Goal: Information Seeking & Learning: Learn about a topic

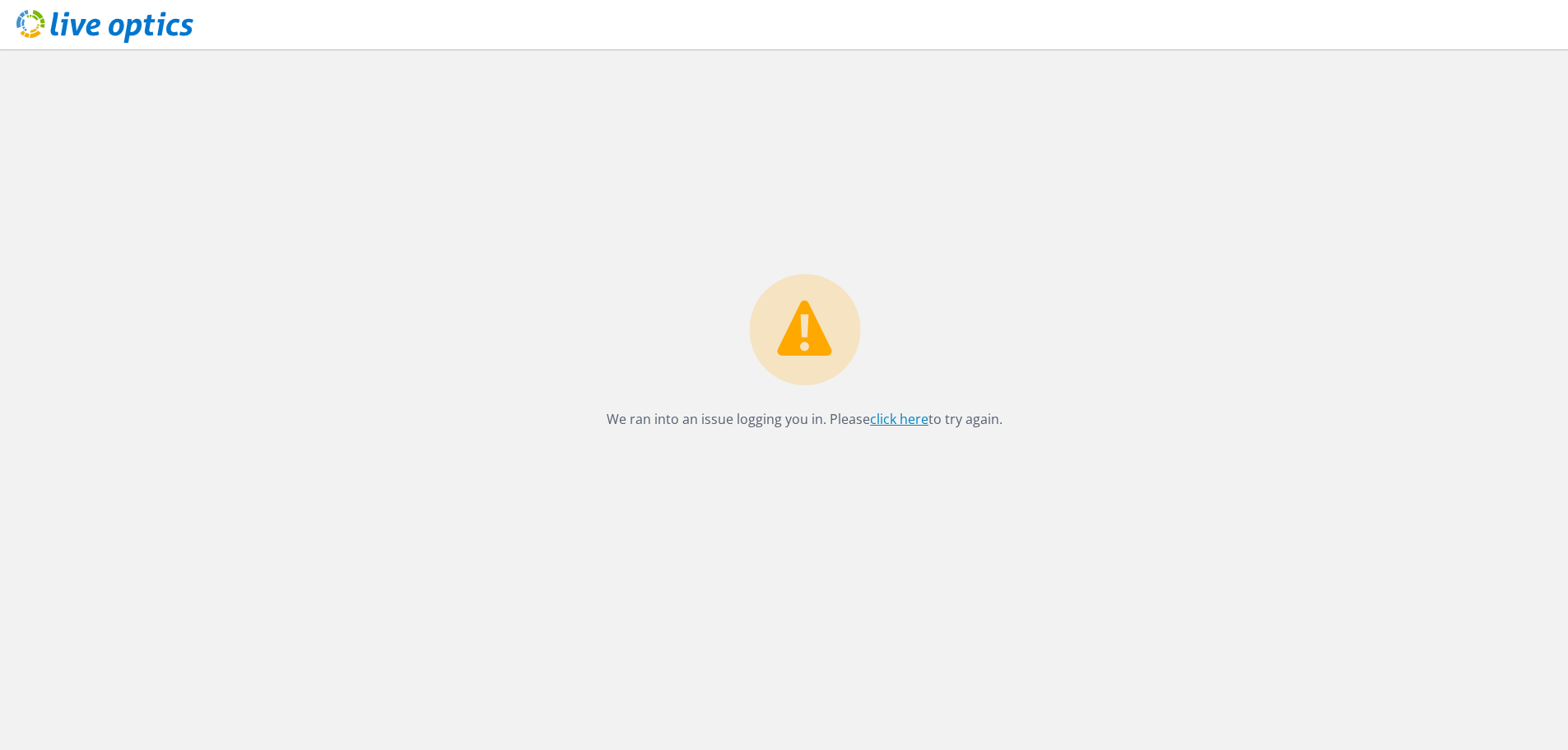
click at [888, 419] on link "click here" at bounding box center [899, 418] width 59 height 18
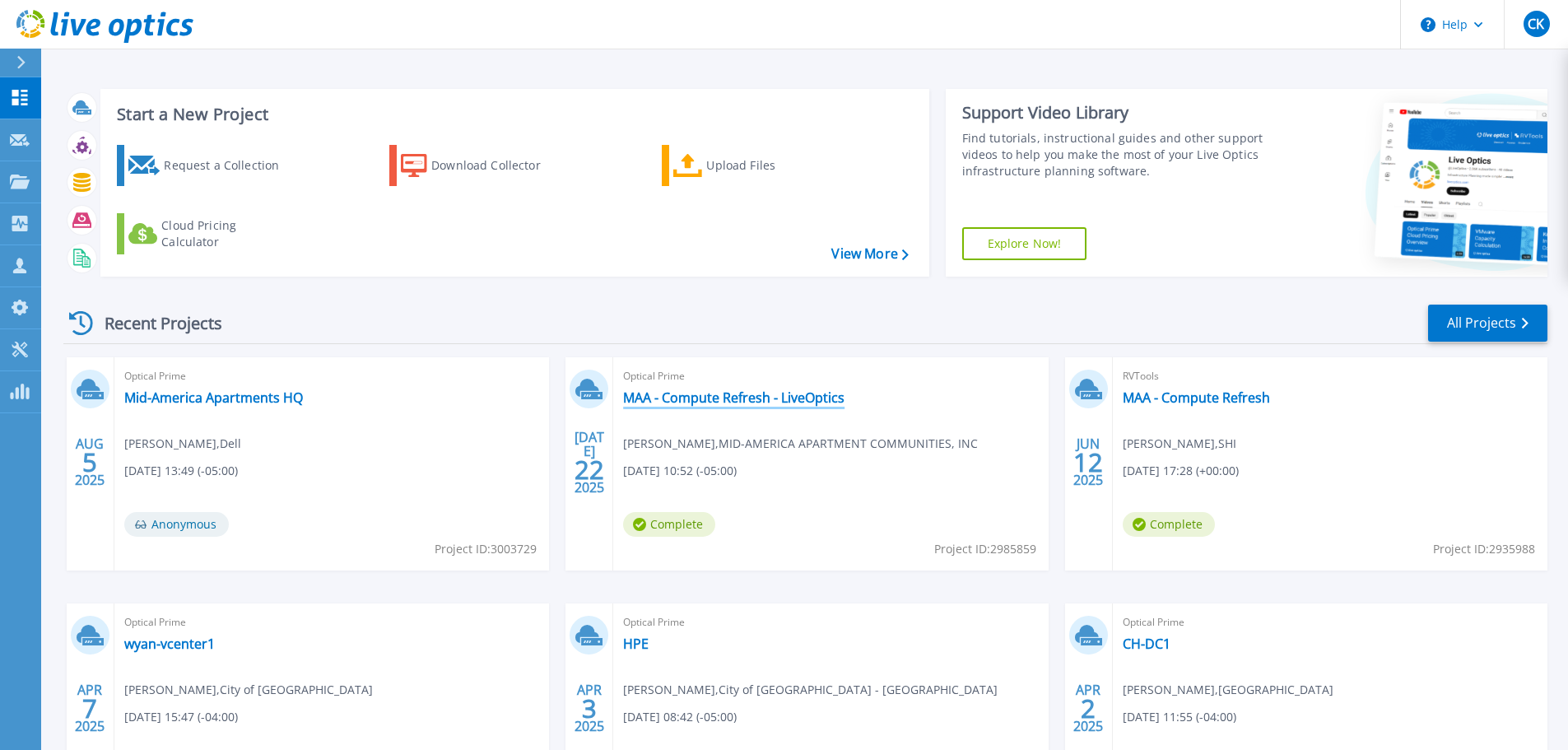
click at [731, 394] on link "MAA - Compute Refresh - LiveOptics" at bounding box center [733, 397] width 221 height 17
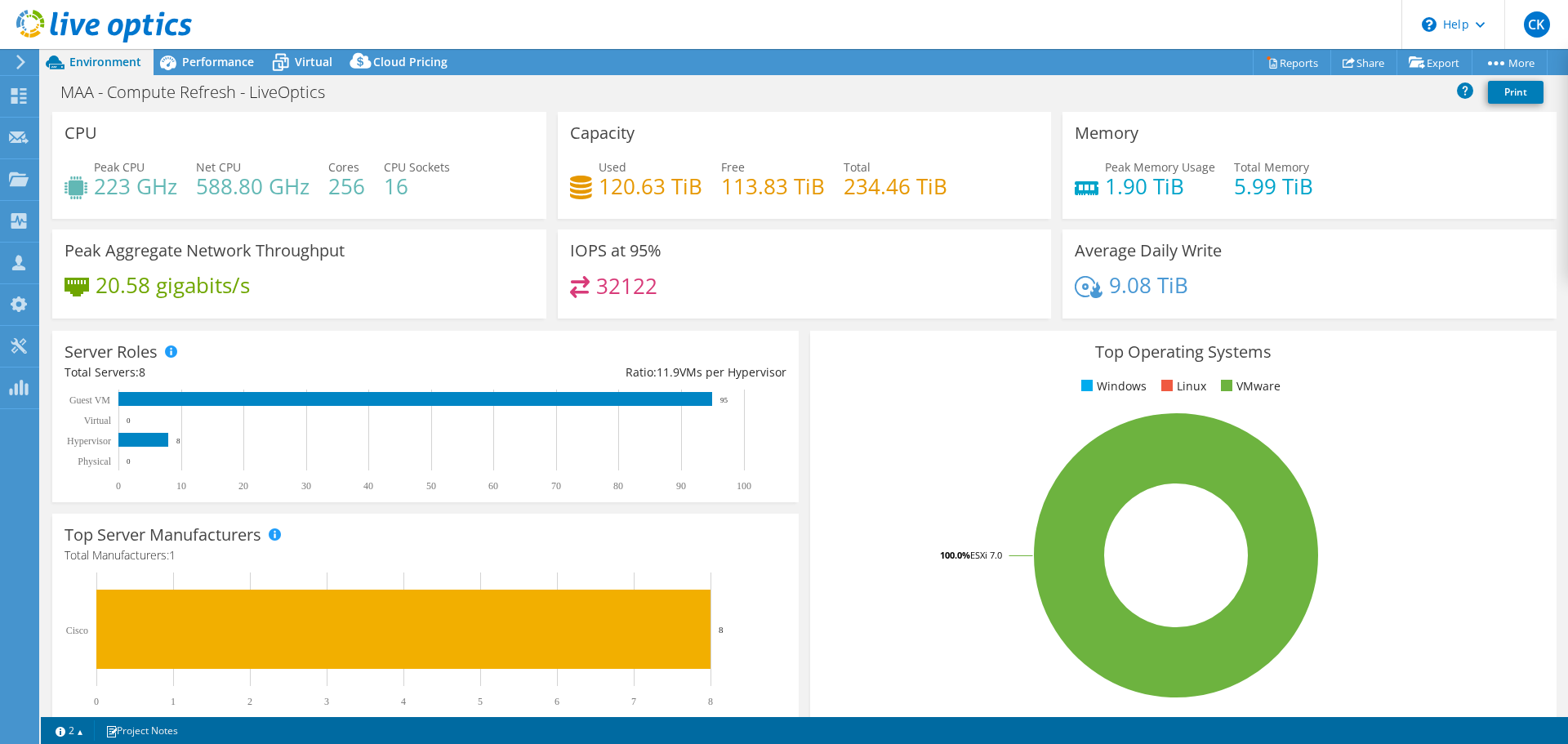
select select "USD"
click at [303, 66] on span "Virtual" at bounding box center [313, 62] width 38 height 16
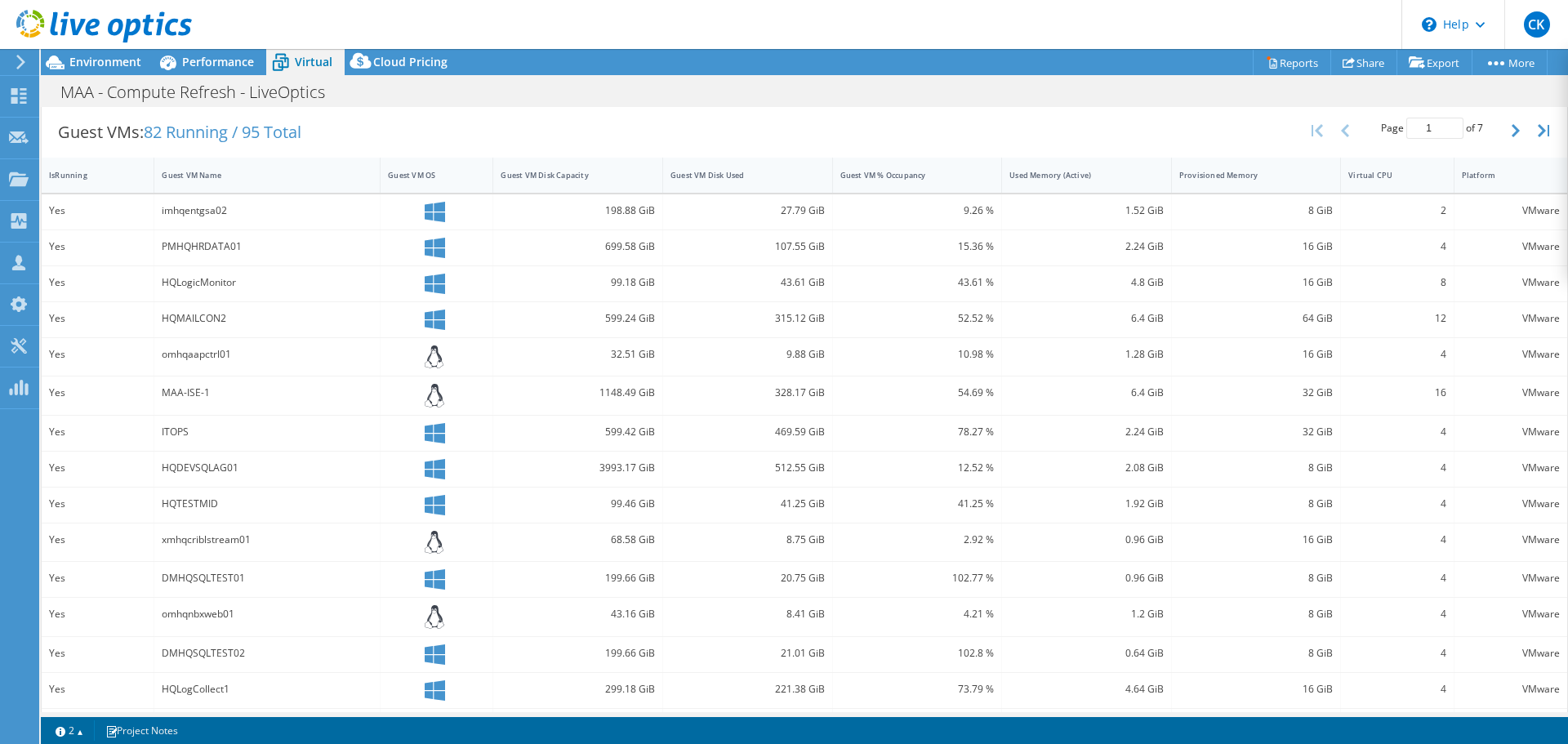
scroll to position [315, 0]
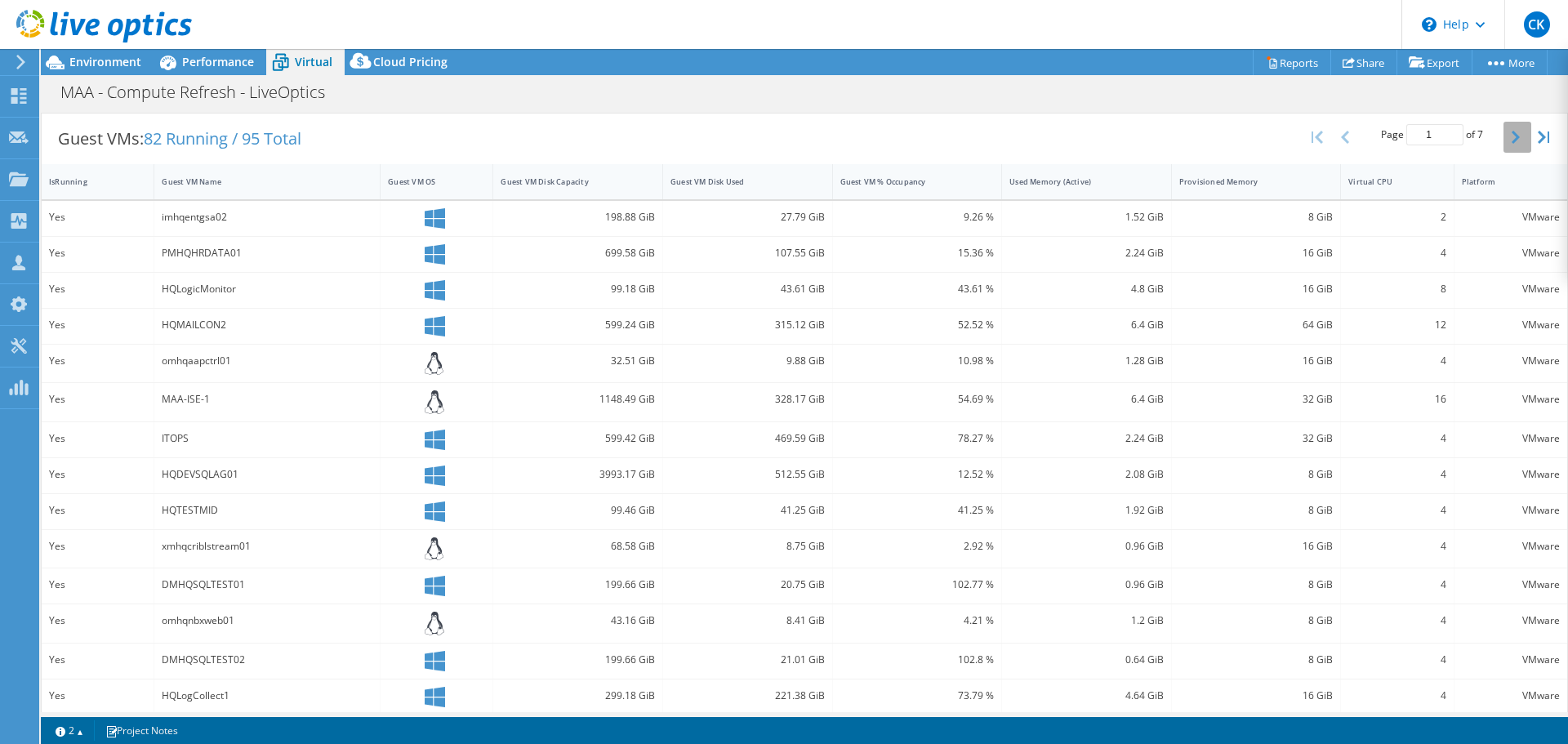
click at [1512, 139] on icon "button" at bounding box center [1516, 136] width 8 height 13
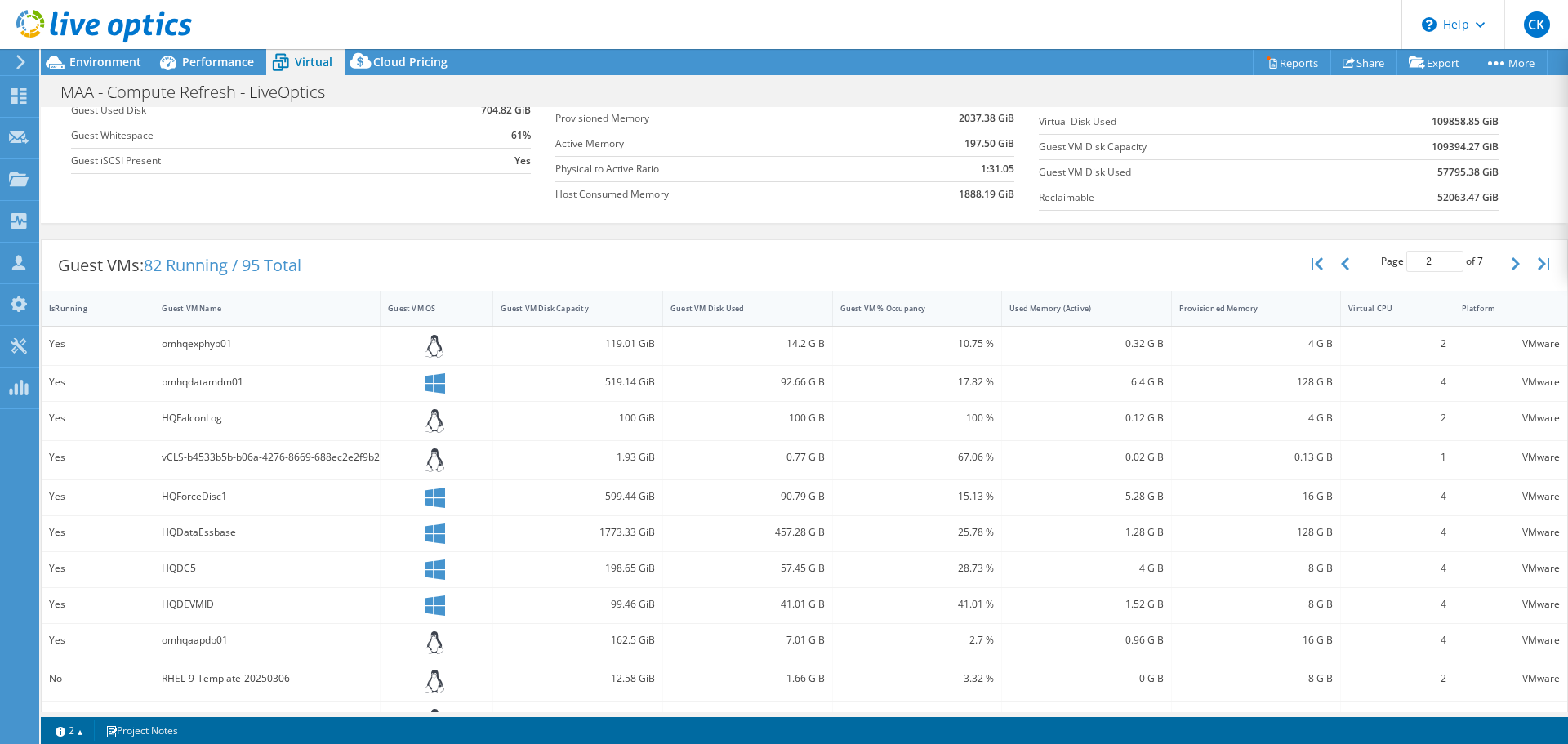
scroll to position [174, 0]
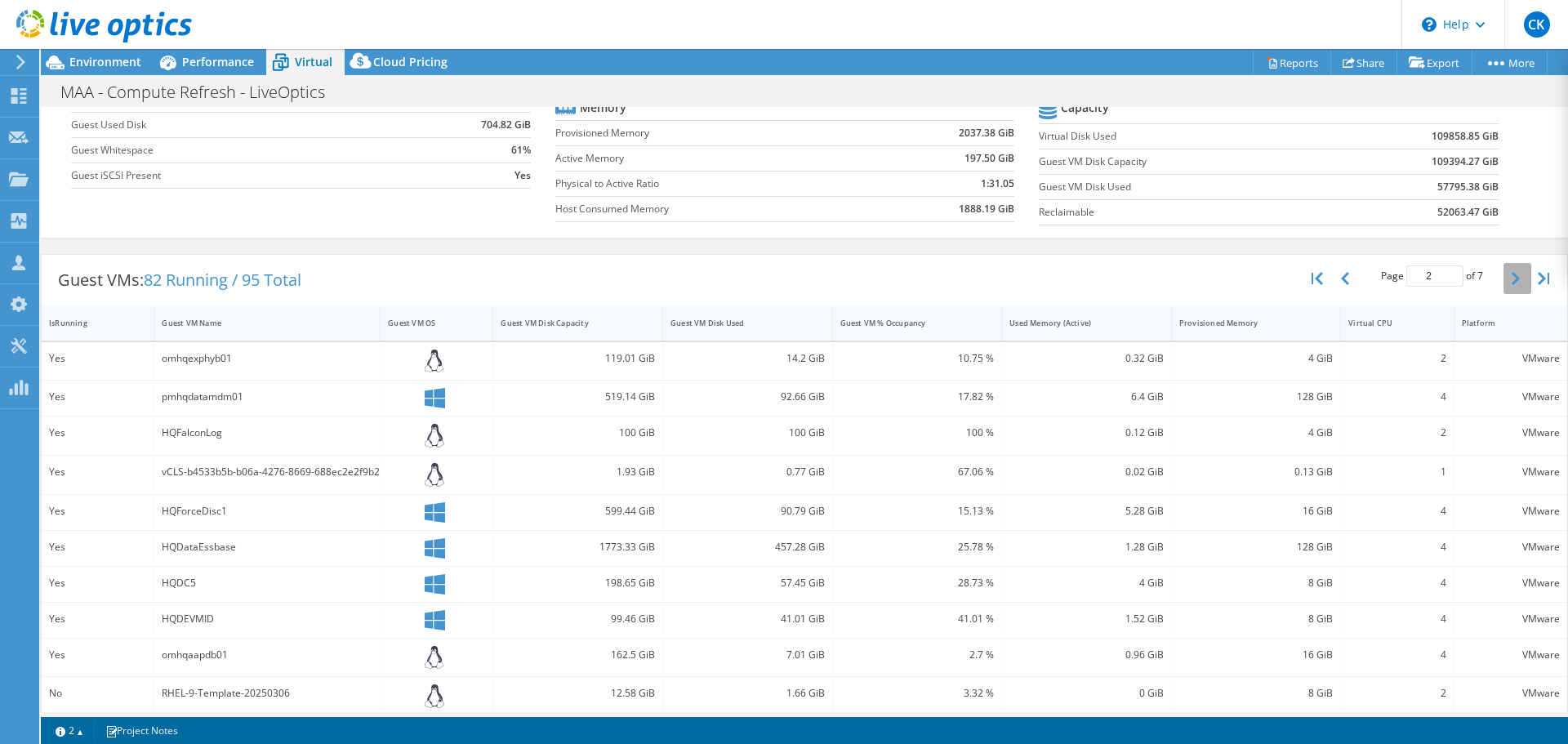
click at [1504, 268] on button "button" at bounding box center [1518, 278] width 28 height 31
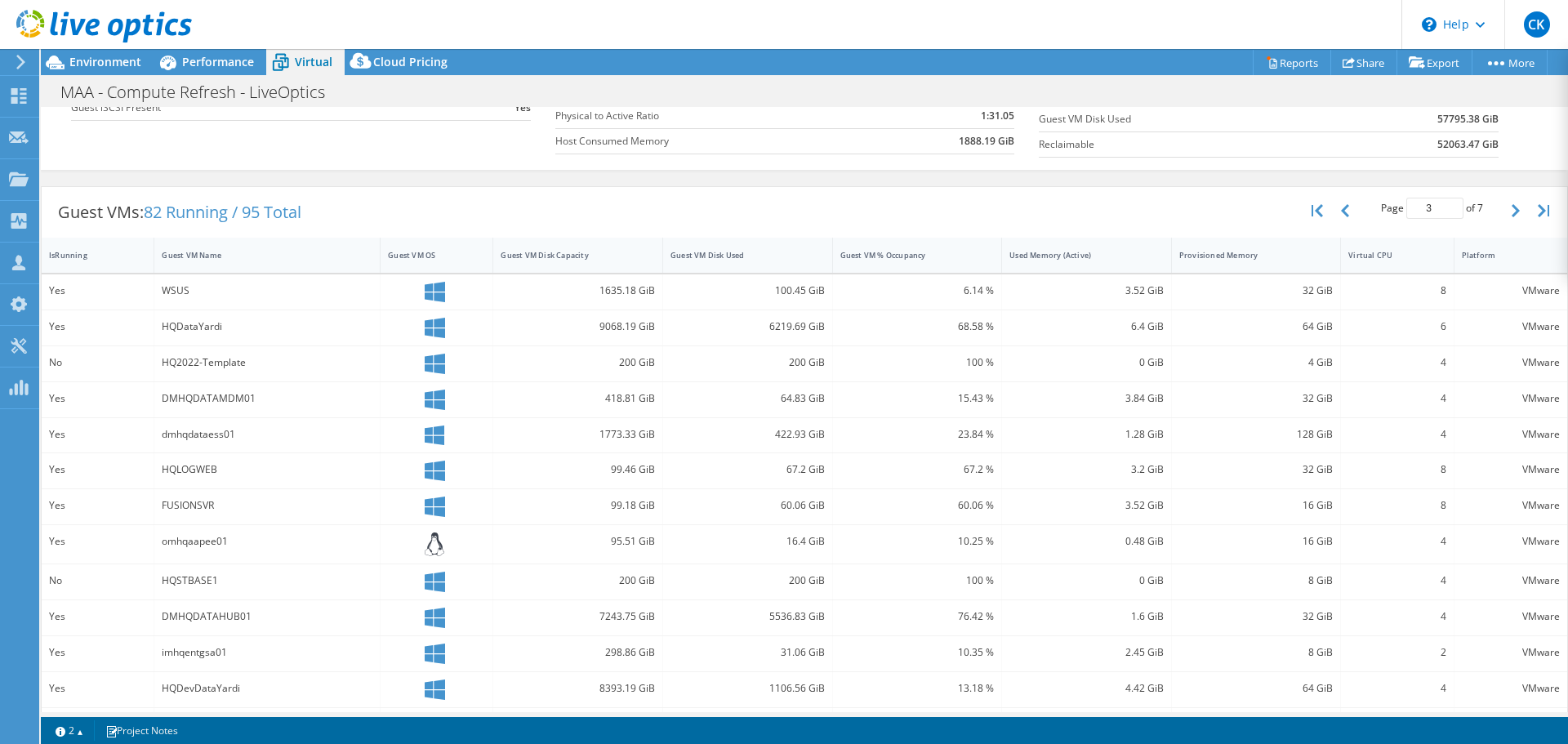
scroll to position [237, 0]
click at [1512, 216] on icon "button" at bounding box center [1516, 214] width 8 height 13
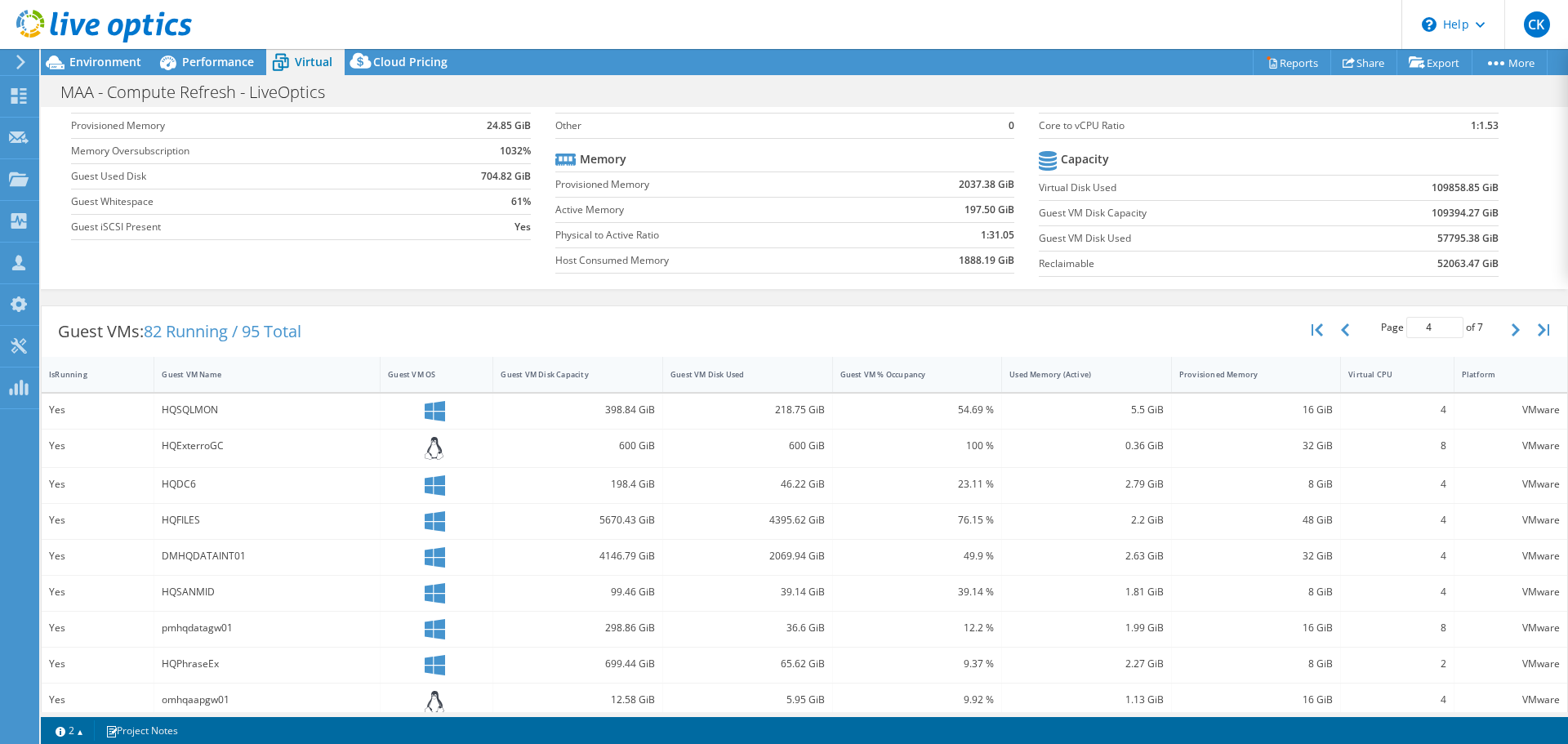
scroll to position [121, 0]
click at [1512, 331] on icon "button" at bounding box center [1516, 331] width 8 height 13
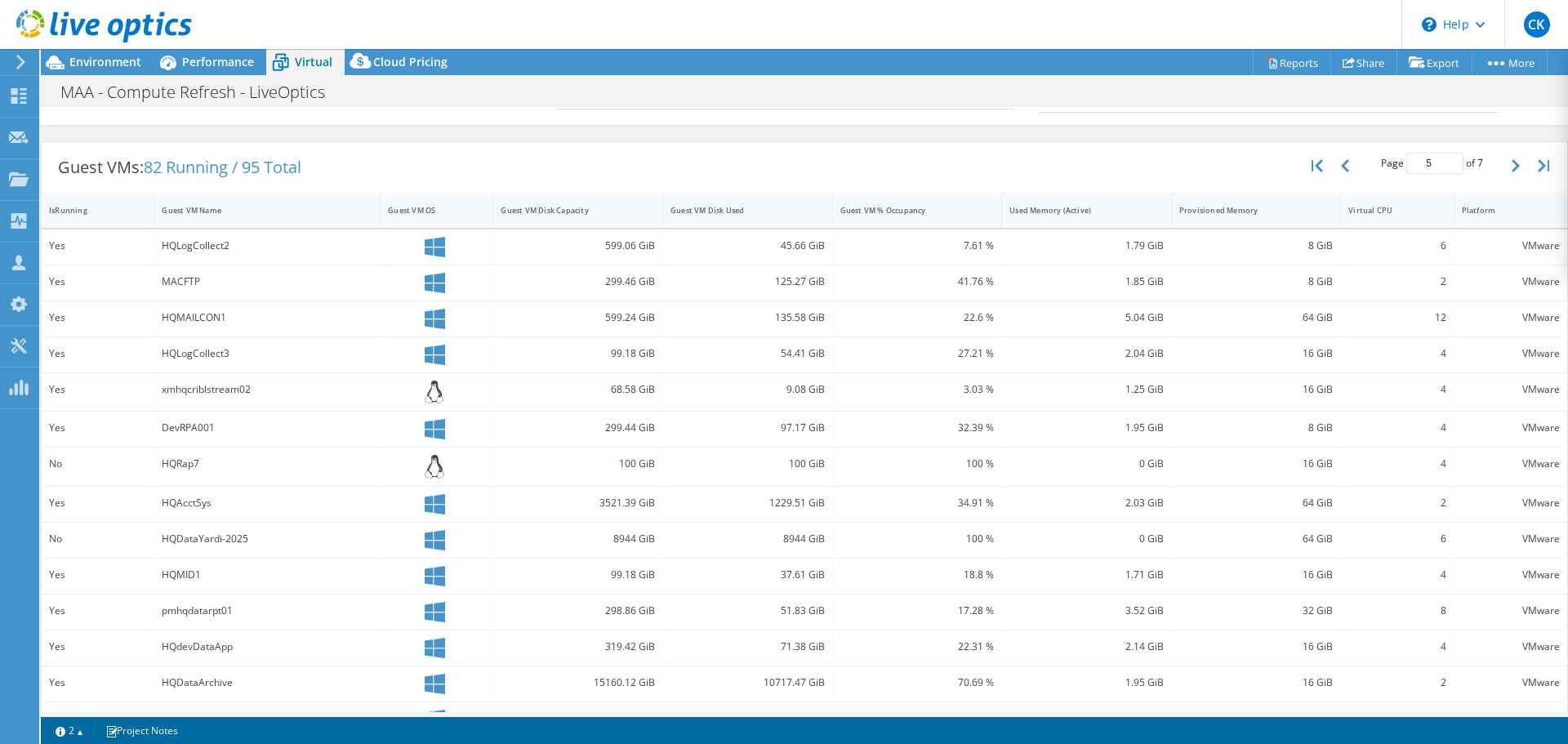
scroll to position [285, 0]
click at [1504, 168] on button "button" at bounding box center [1518, 167] width 28 height 31
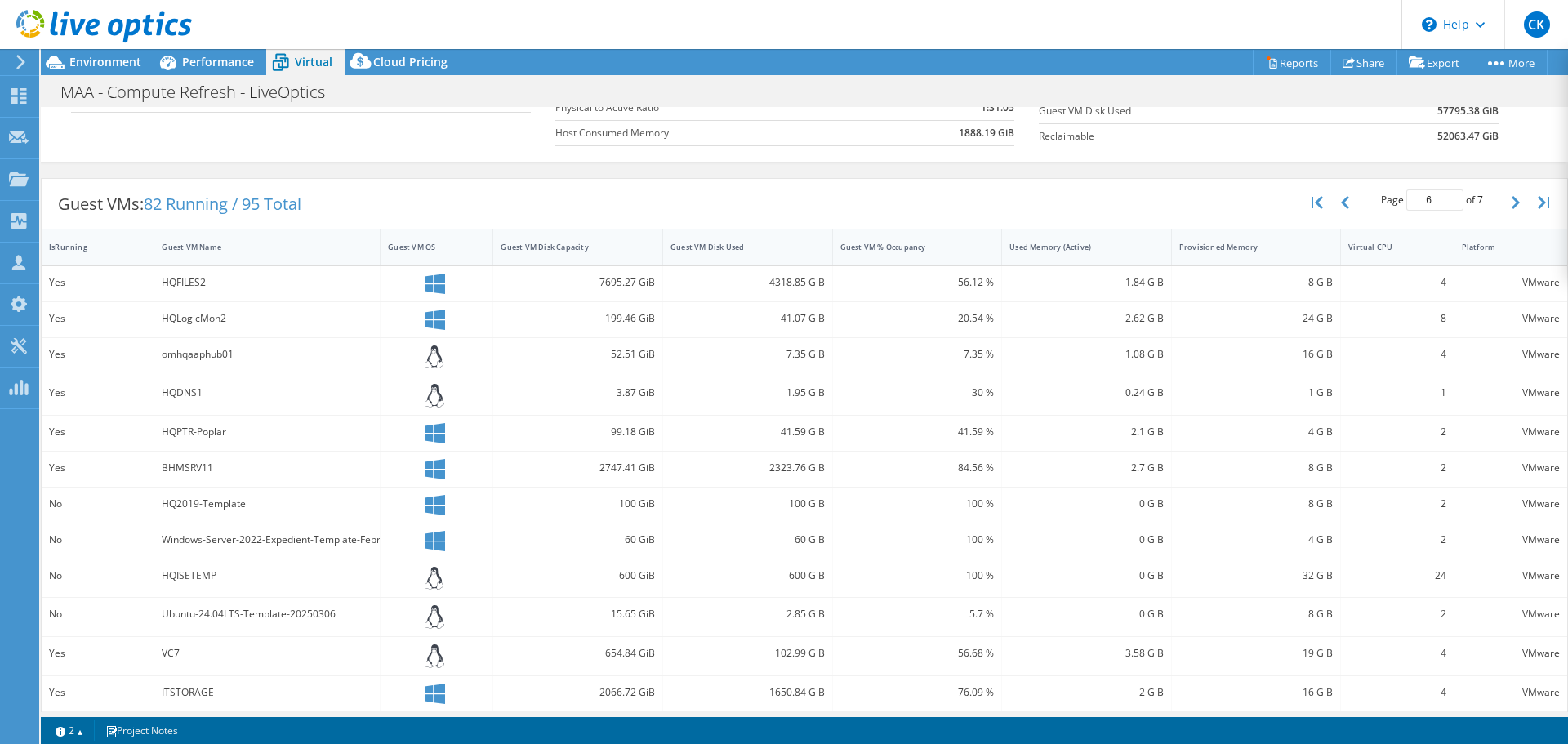
scroll to position [228, 0]
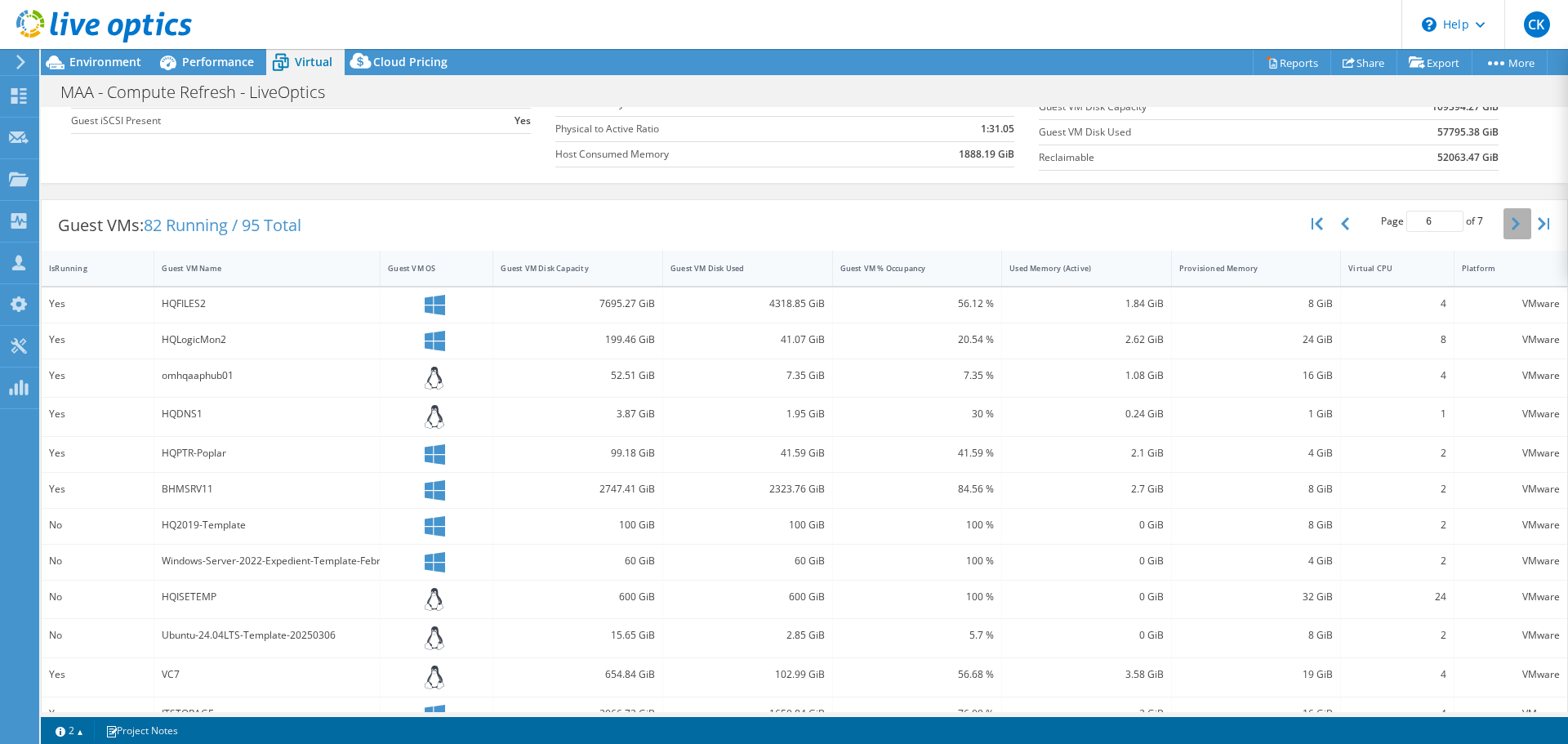
click at [1509, 225] on button "button" at bounding box center [1518, 223] width 28 height 31
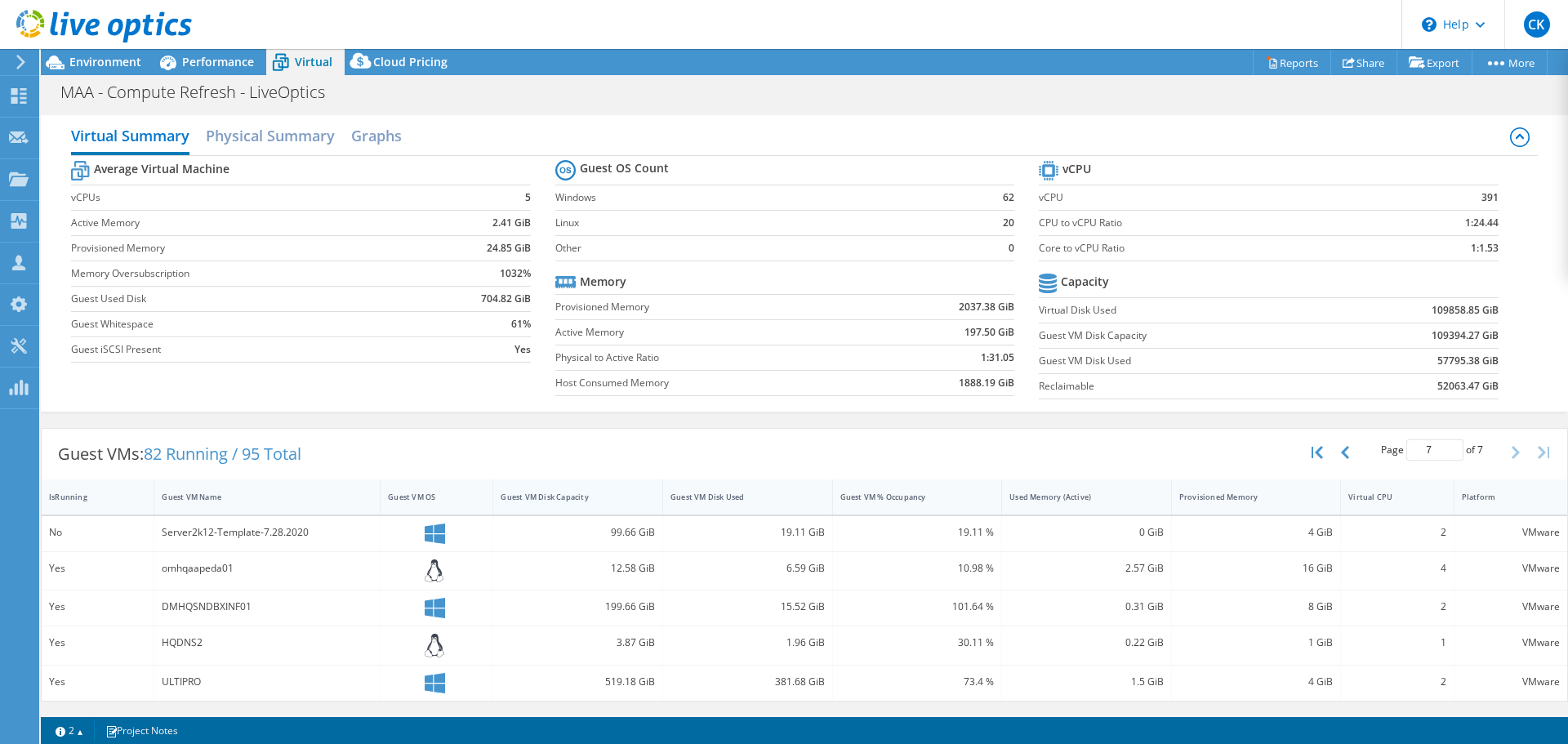
scroll to position [481, 0]
click at [1306, 449] on button "button" at bounding box center [1319, 452] width 28 height 31
type input "1"
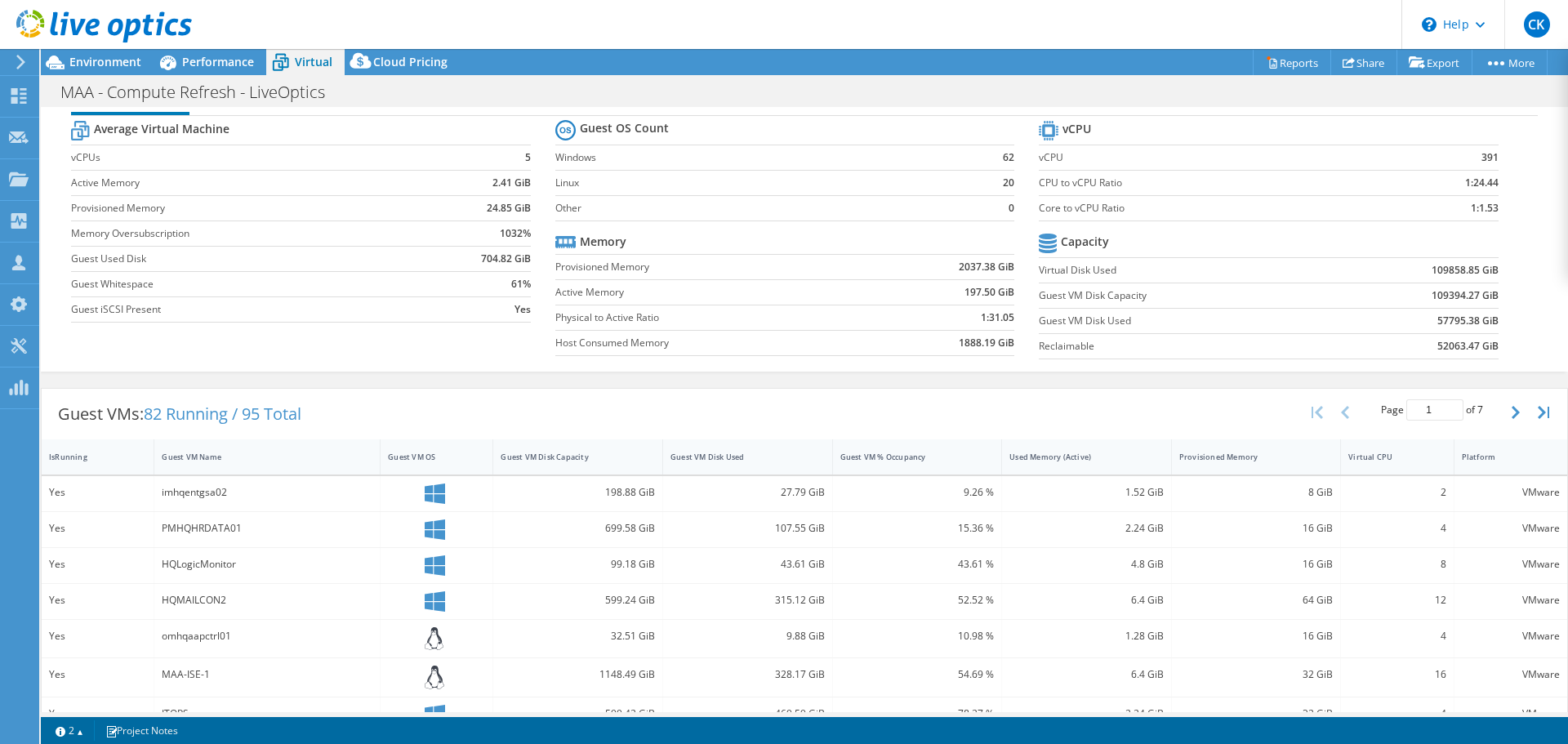
scroll to position [42, 0]
click at [1262, 452] on div "Provisioned Memory" at bounding box center [1247, 454] width 134 height 11
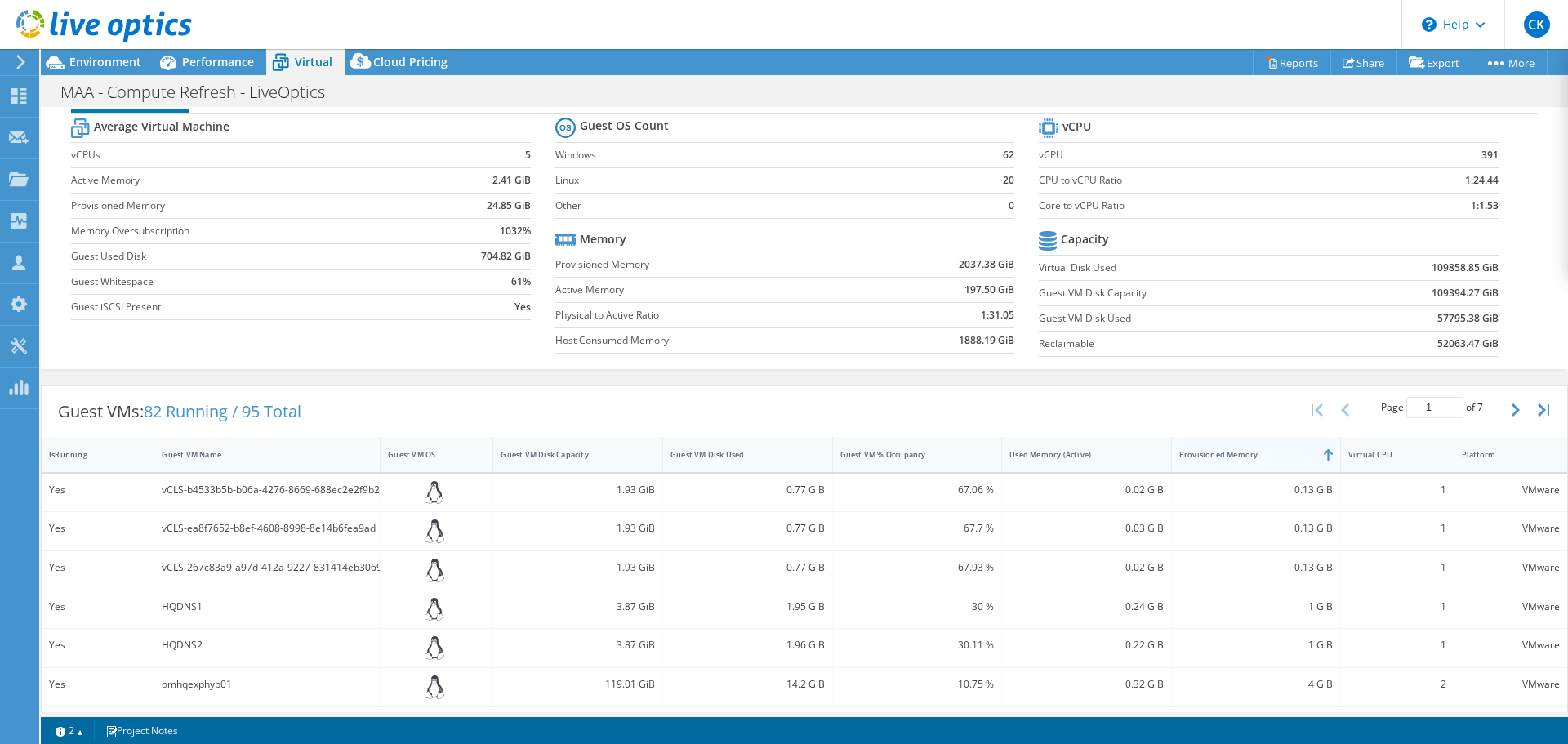
click at [1262, 452] on div "Provisioned Memory" at bounding box center [1247, 454] width 134 height 11
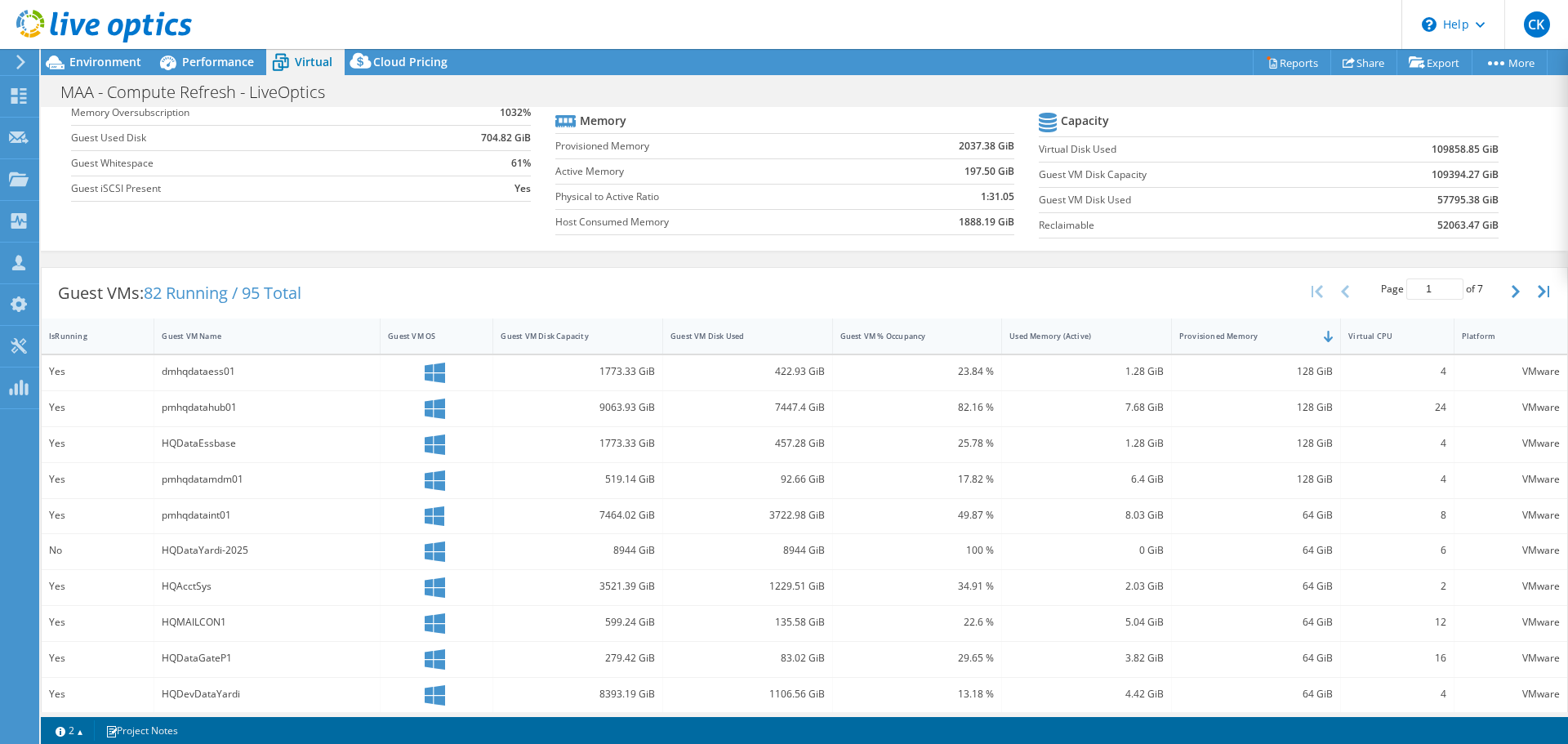
scroll to position [164, 0]
click at [68, 338] on div "IsRunning" at bounding box center [87, 333] width 92 height 26
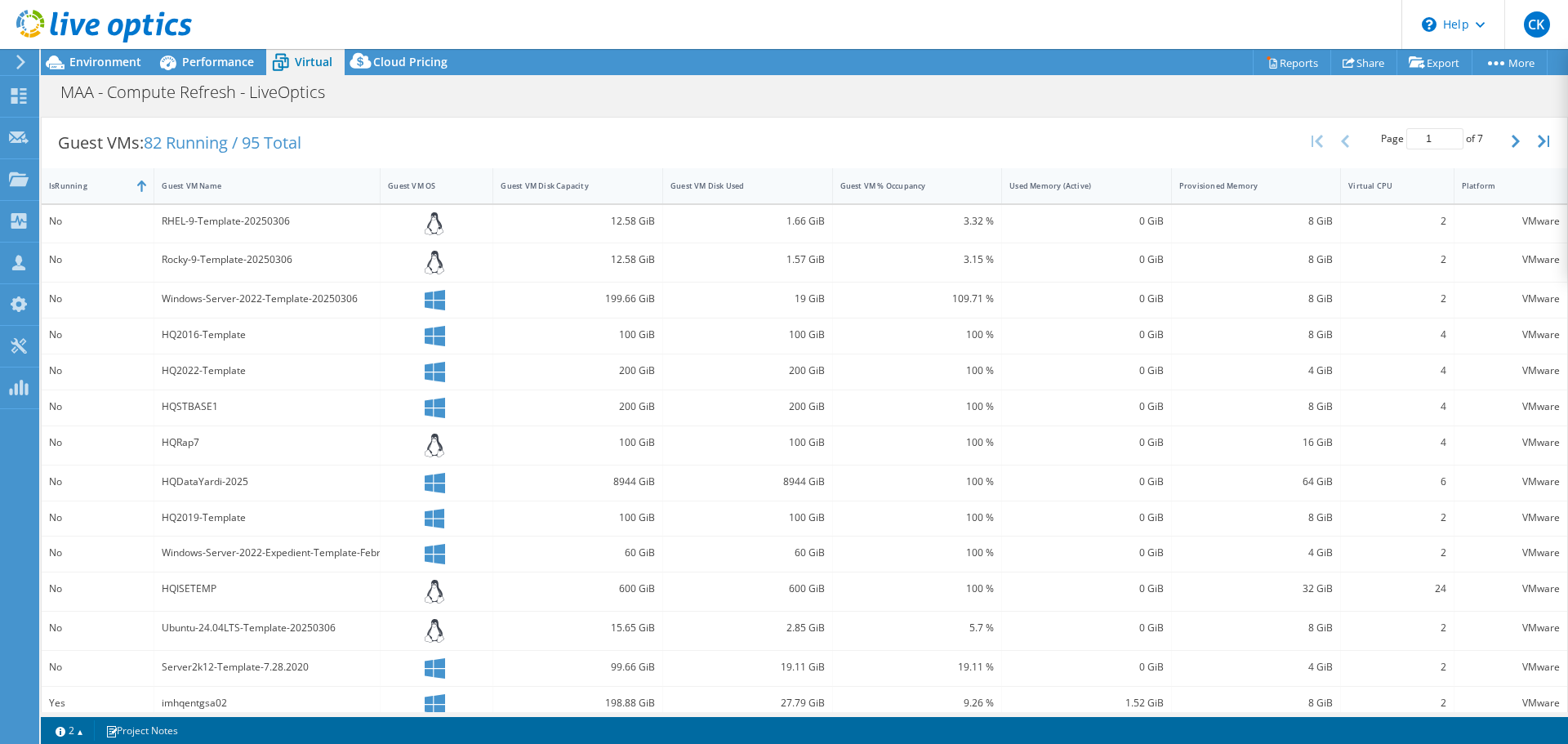
scroll to position [313, 0]
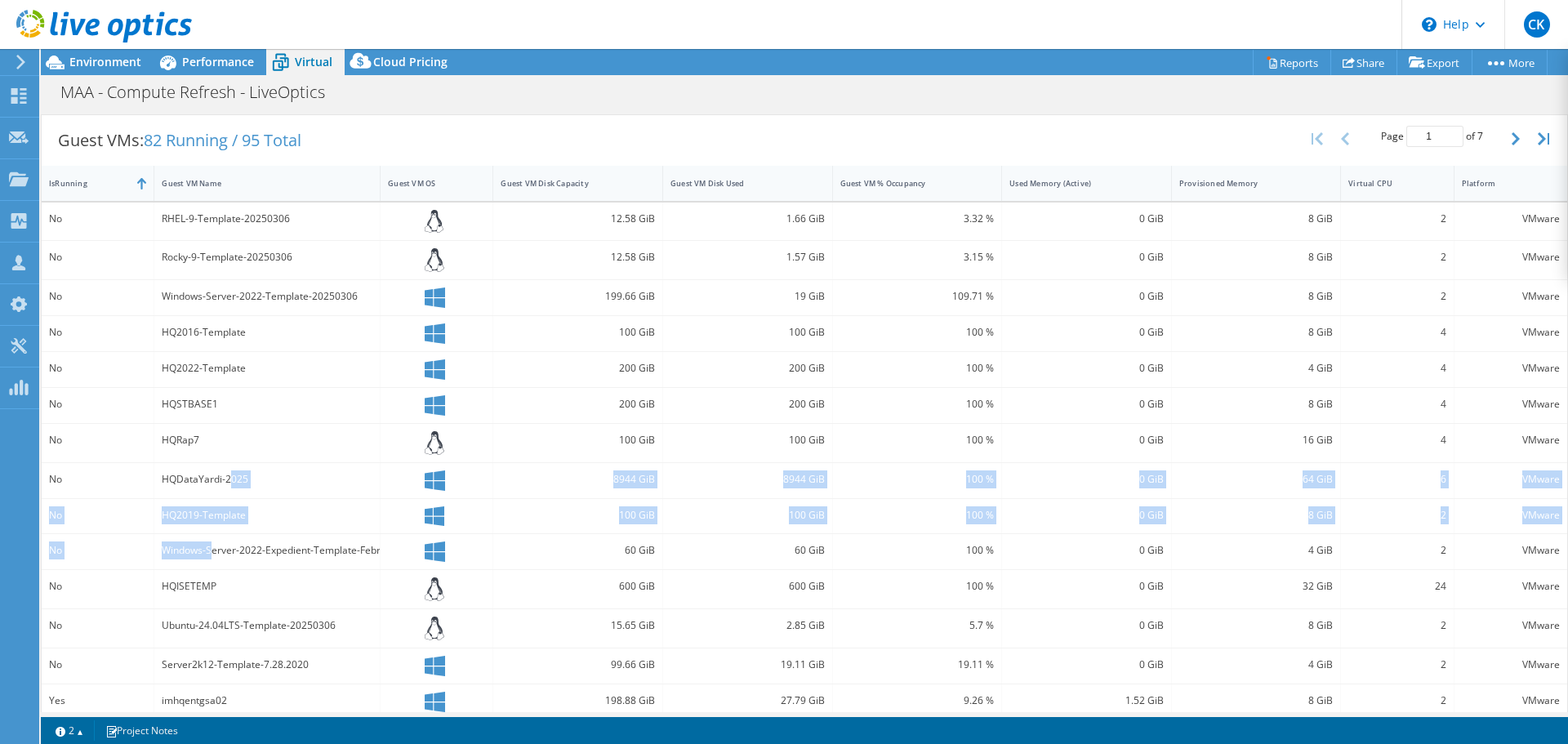
drag, startPoint x: 227, startPoint y: 486, endPoint x: 206, endPoint y: 562, distance: 78.8
click at [206, 562] on div "No RHEL-9-Template-20250306 12.58 GiB 1.66 GiB 3.32 % 0 GiB 8 GiB 2 VMware No R…" at bounding box center [804, 478] width 1525 height 552
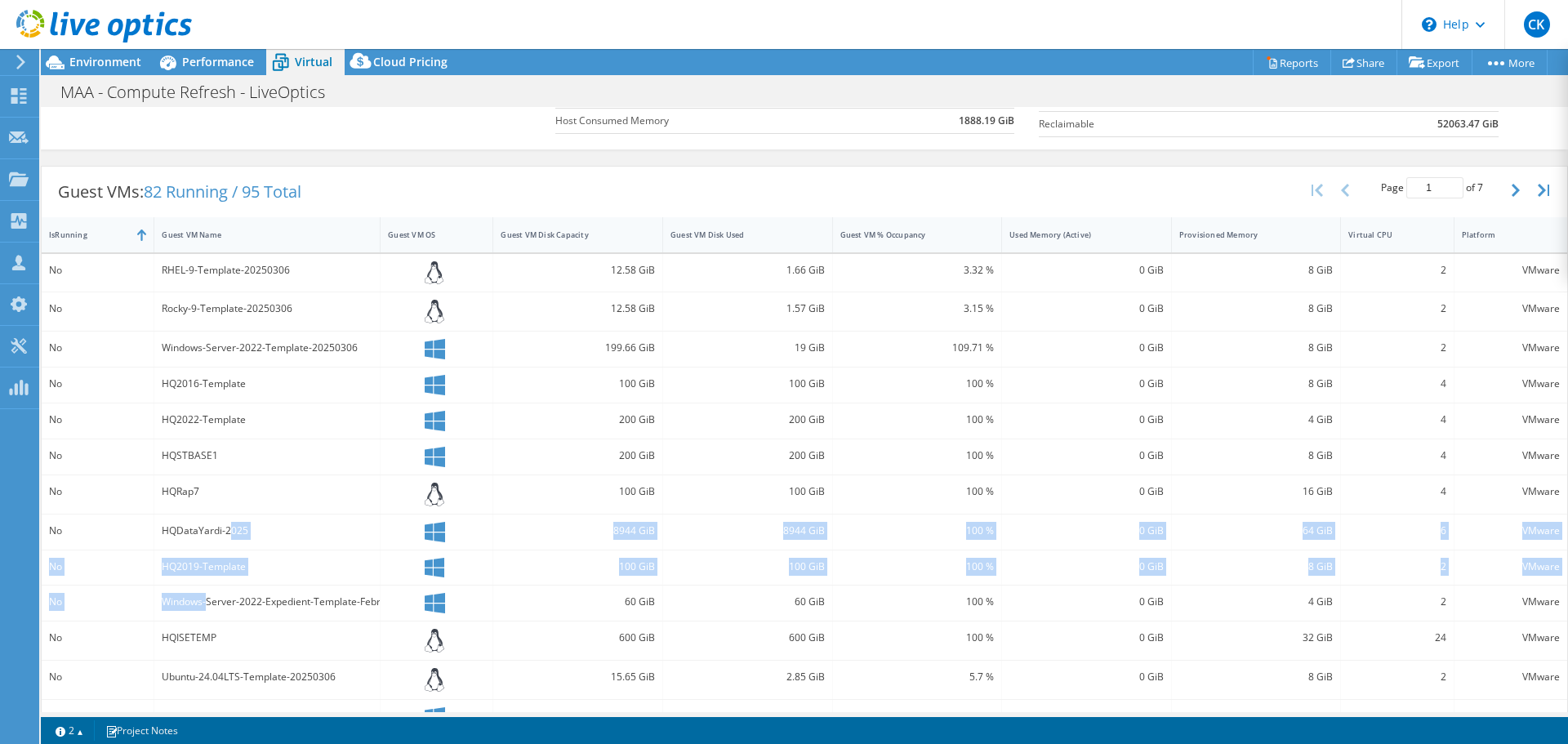
scroll to position [261, 0]
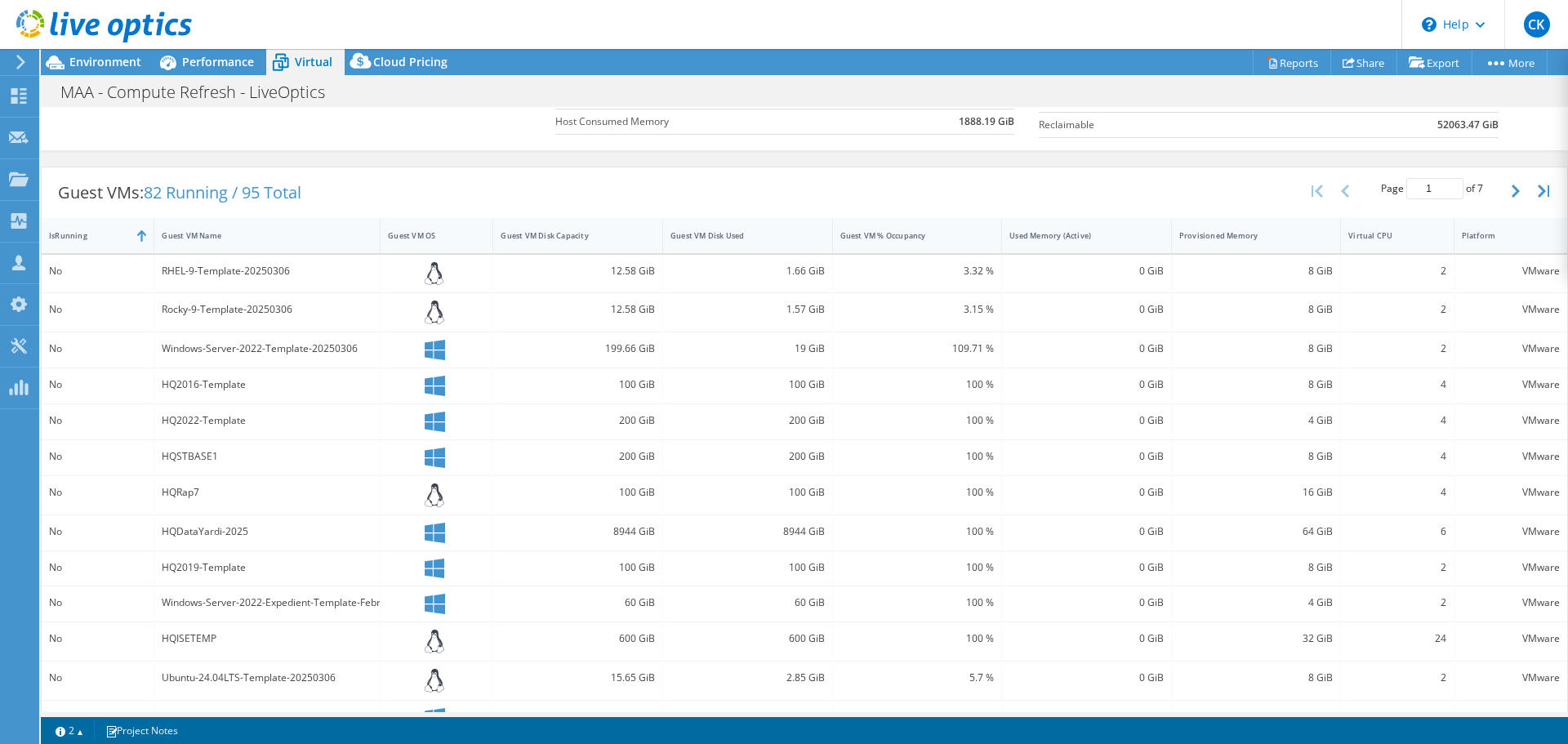
click at [378, 211] on div "Guest VMs: 82 Running / 95 Total Page 1 of 7 5 rows 10 rows 20 rows 25 rows 50 …" at bounding box center [804, 192] width 1525 height 50
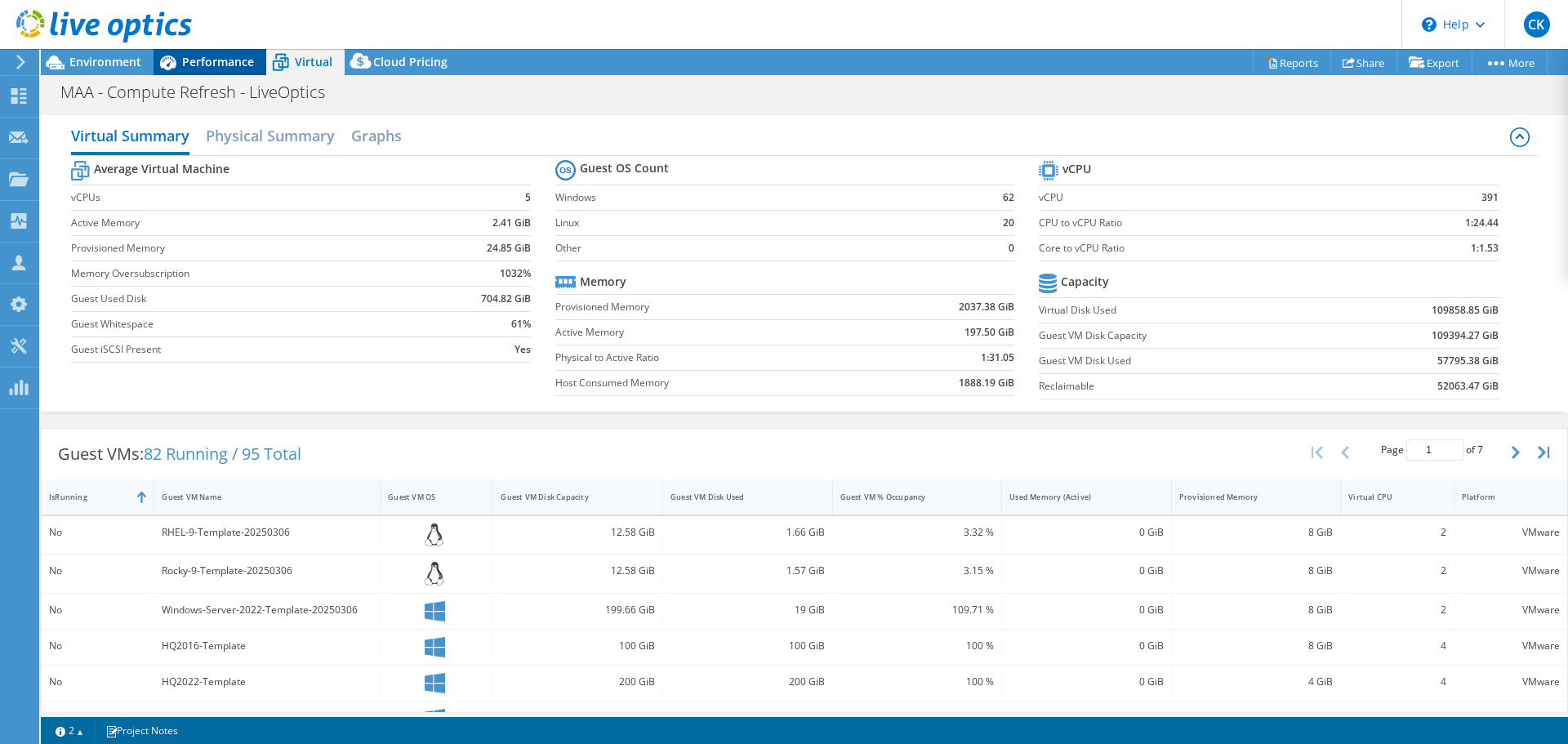
click at [234, 54] on span "Performance" at bounding box center [218, 62] width 72 height 16
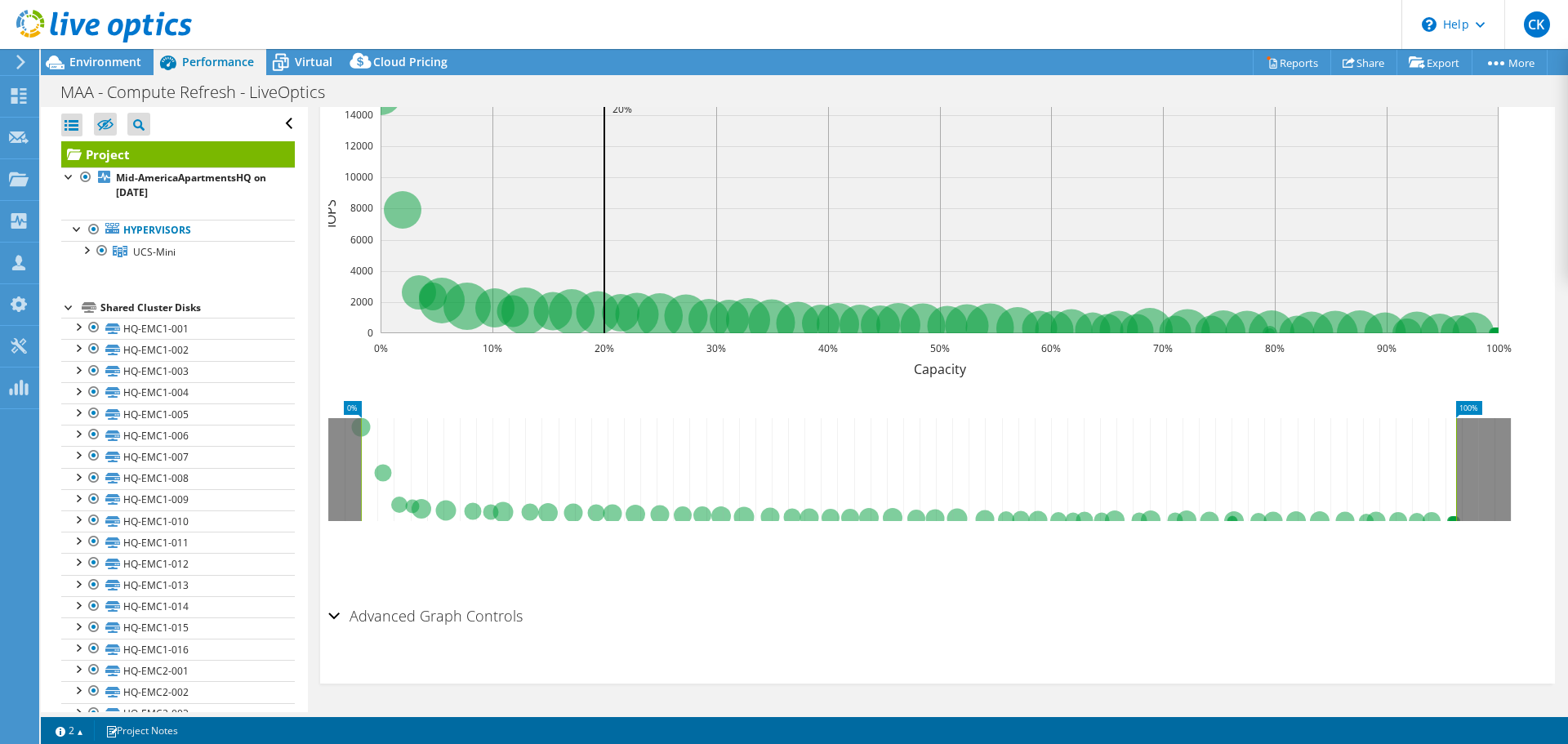
click at [162, 302] on div "Shared Cluster Disks" at bounding box center [198, 308] width 195 height 20
click at [116, 302] on div "Shared Cluster Disks" at bounding box center [198, 308] width 195 height 20
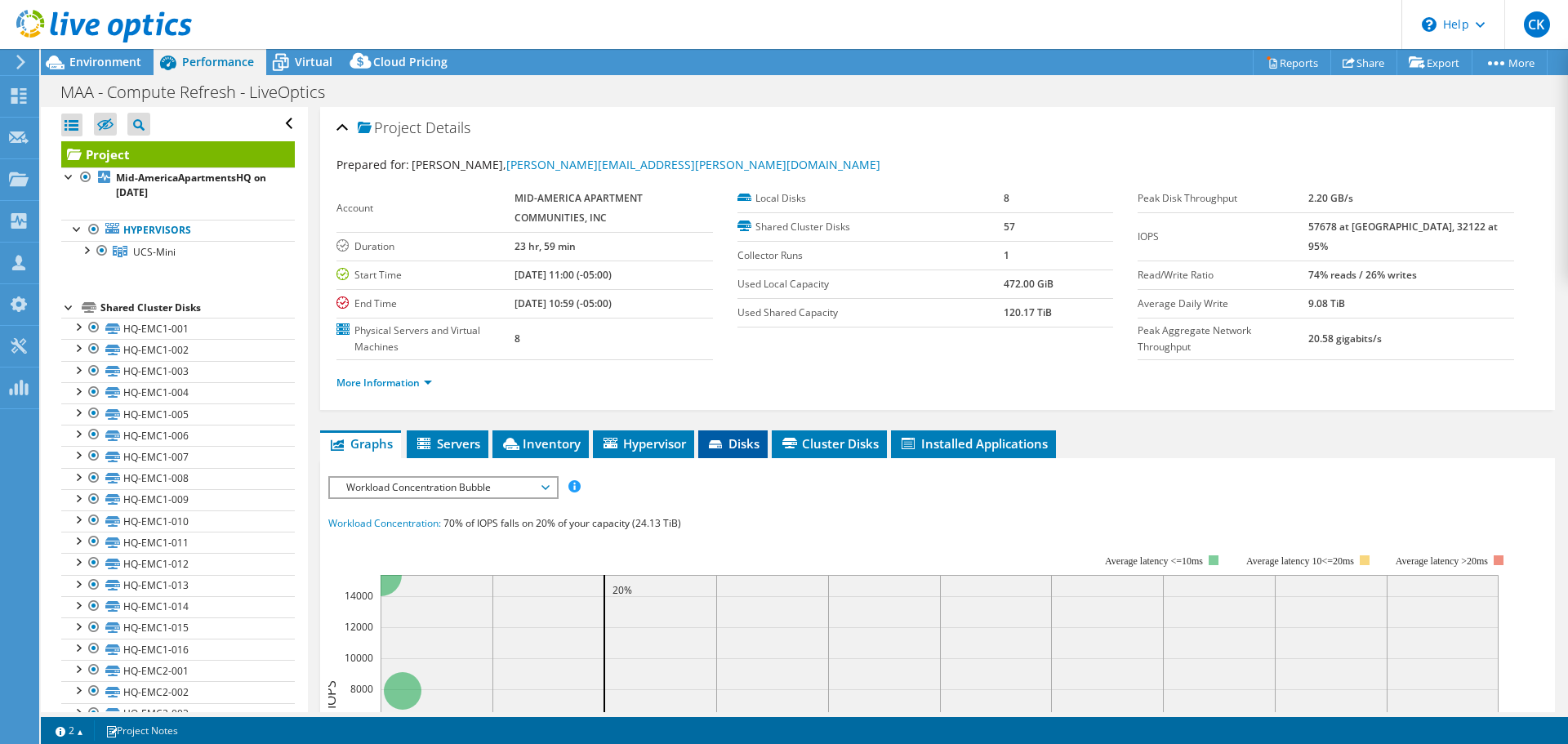
click at [724, 441] on icon at bounding box center [717, 445] width 17 height 11
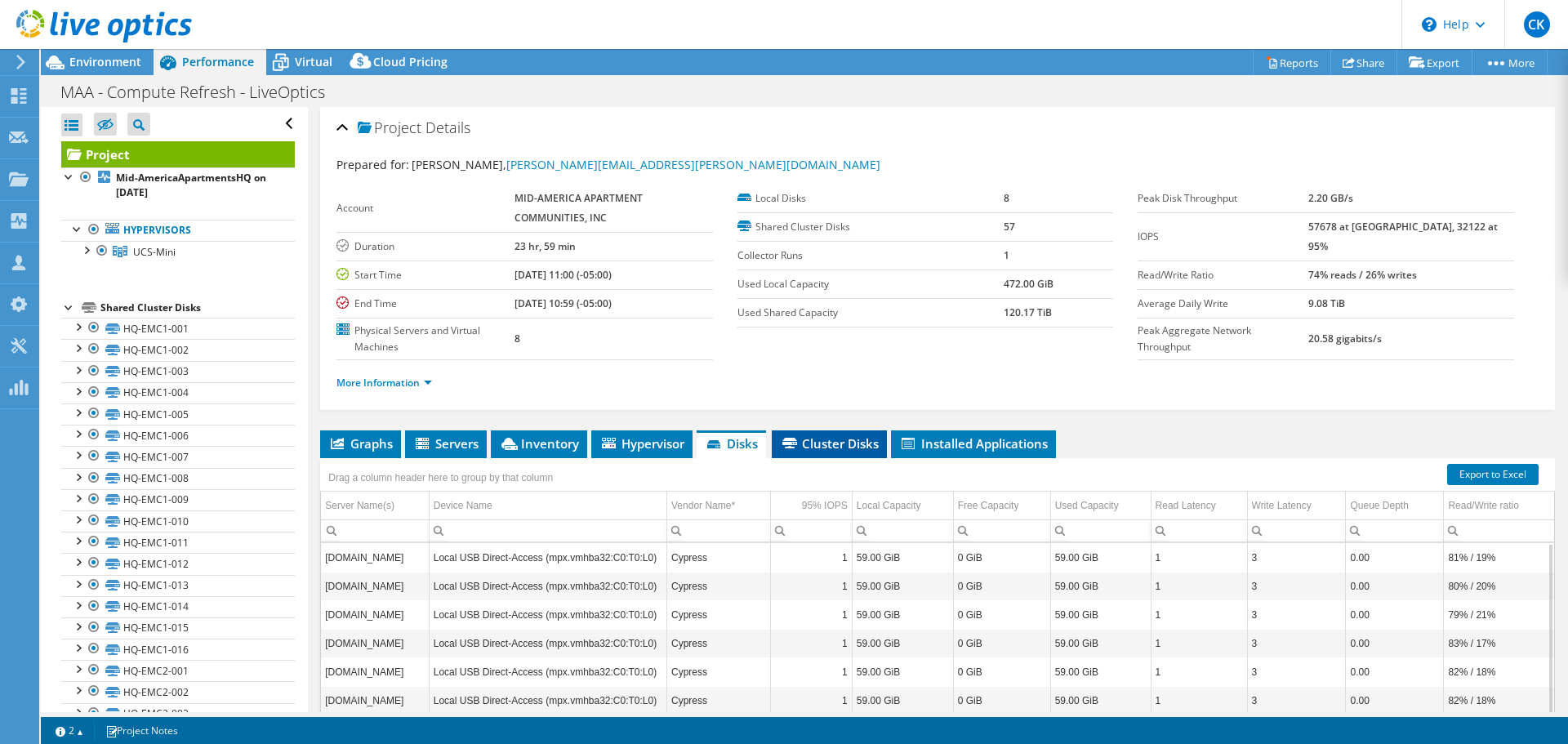
click at [821, 439] on span "Cluster Disks" at bounding box center [829, 443] width 99 height 17
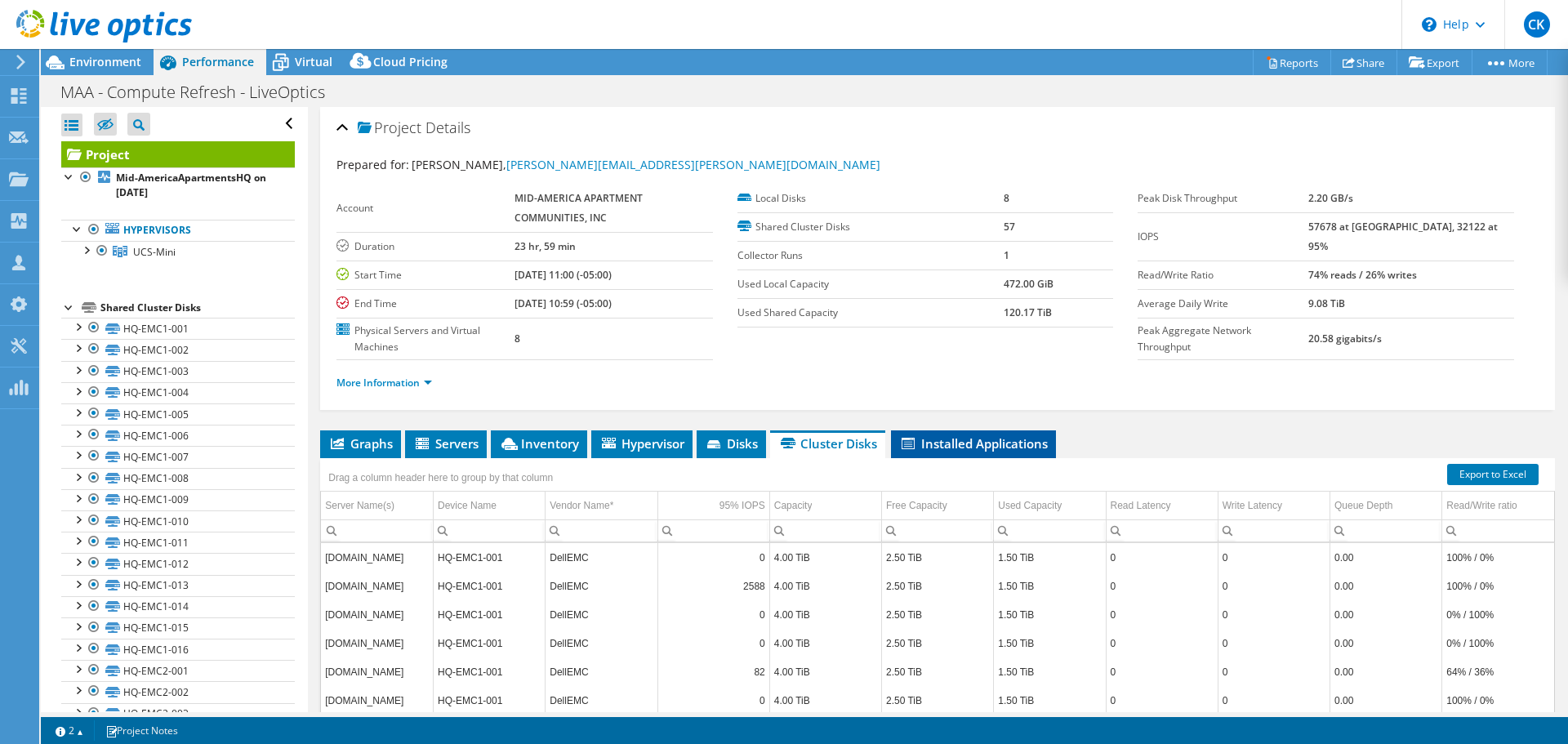
click at [975, 436] on span "Installed Applications" at bounding box center [974, 443] width 148 height 17
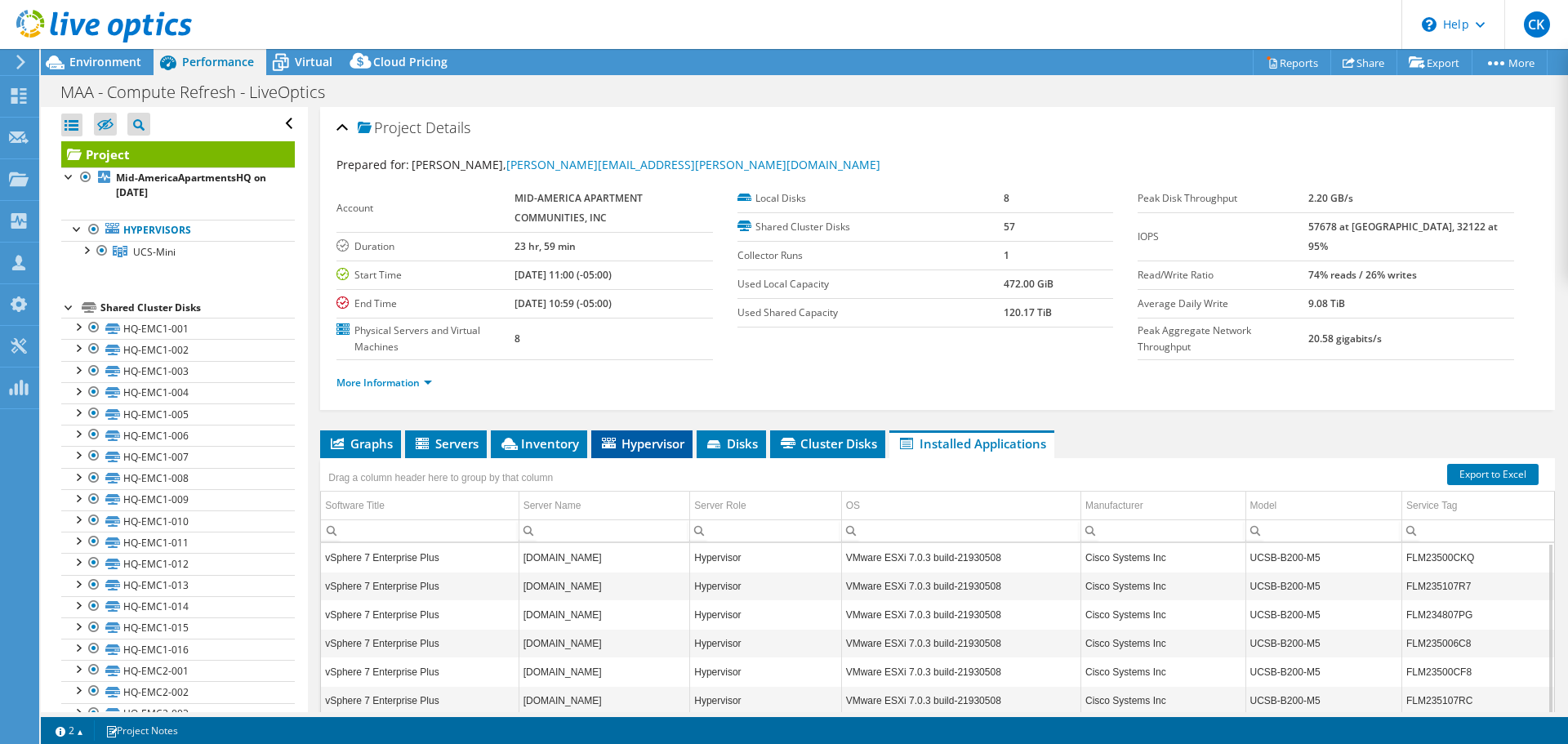
click at [620, 439] on span "Hypervisor" at bounding box center [642, 443] width 85 height 17
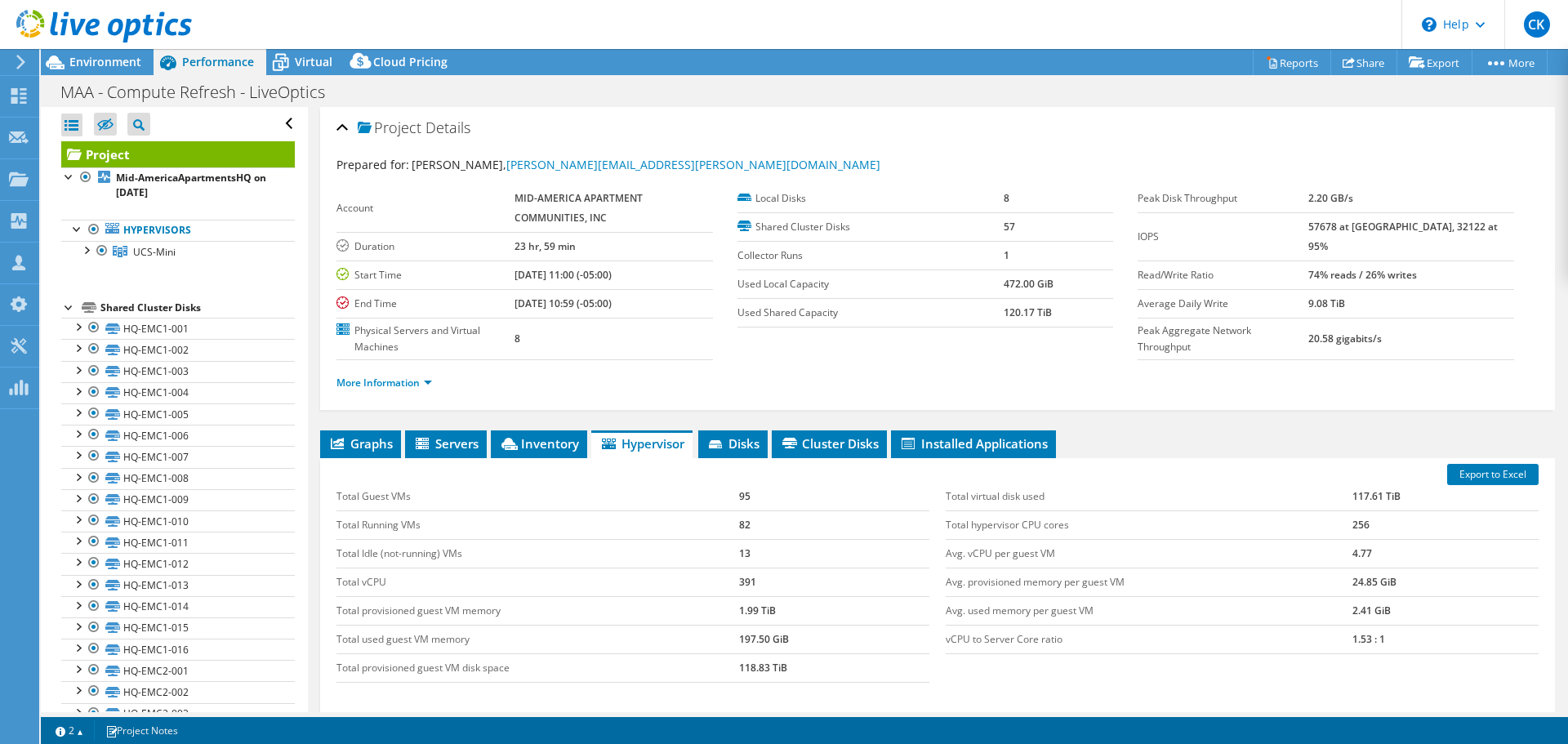
click at [114, 51] on div at bounding box center [96, 27] width 192 height 54
click at [106, 59] on span "Environment" at bounding box center [105, 62] width 72 height 16
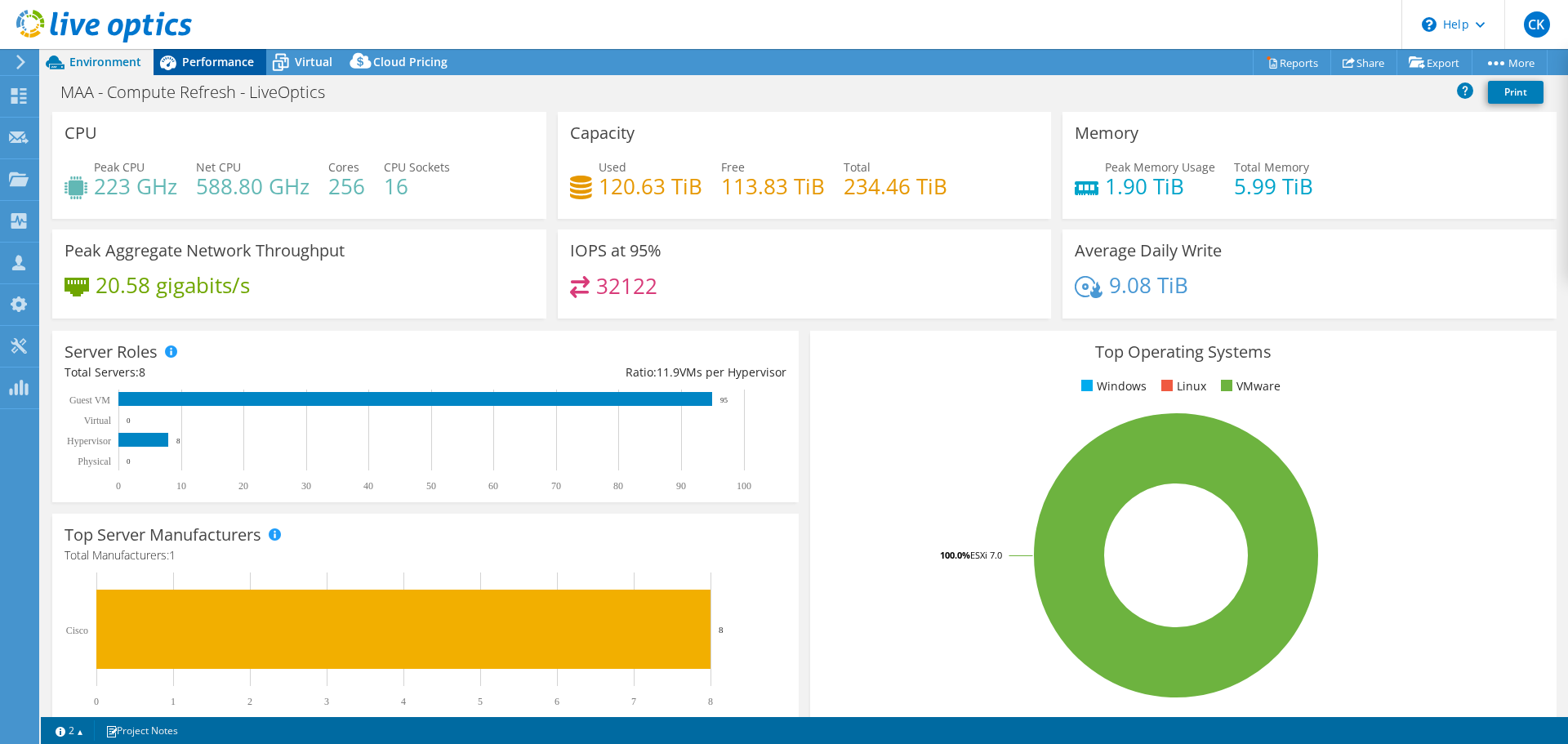
click at [187, 58] on span "Performance" at bounding box center [218, 62] width 72 height 16
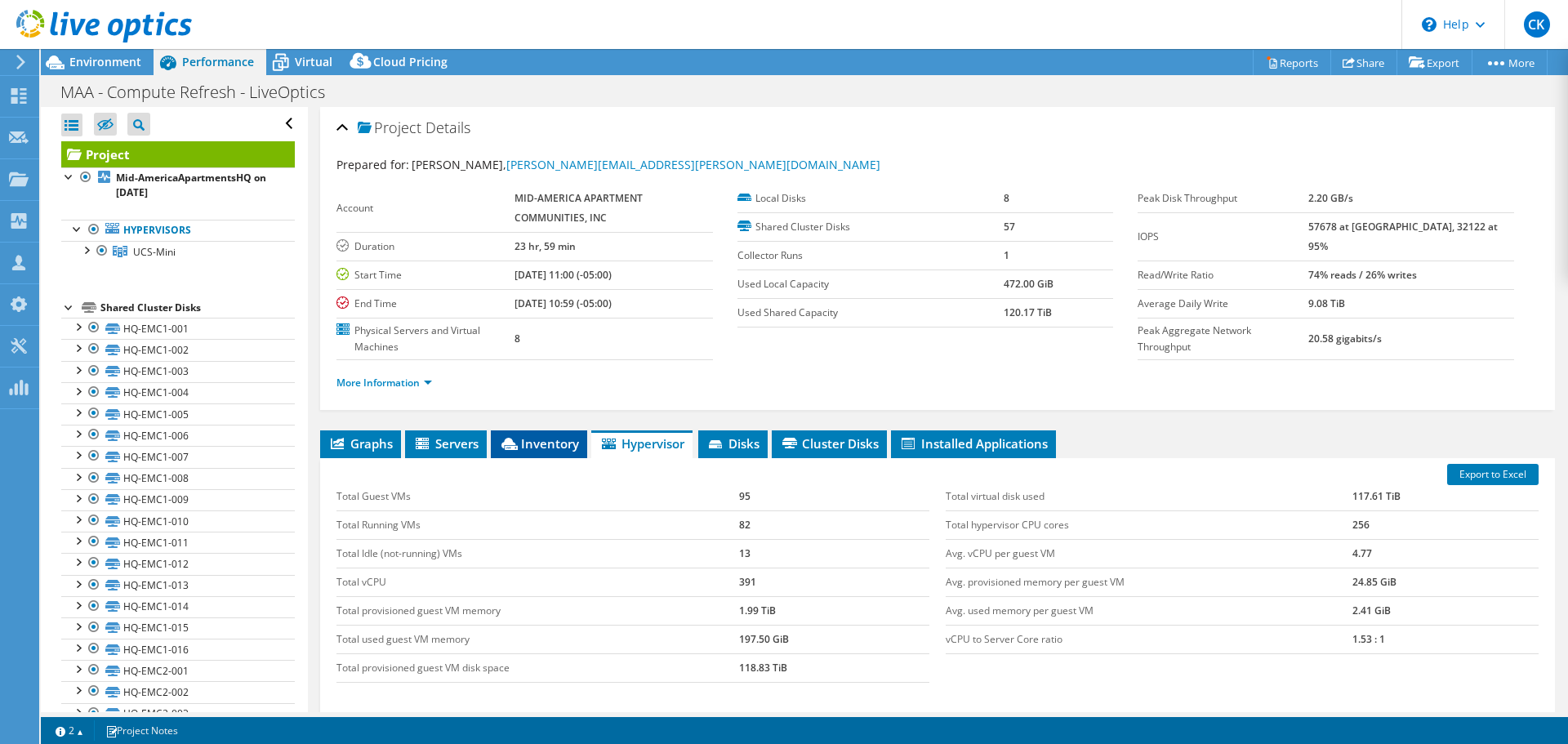
click at [519, 439] on span "Inventory" at bounding box center [539, 443] width 80 height 17
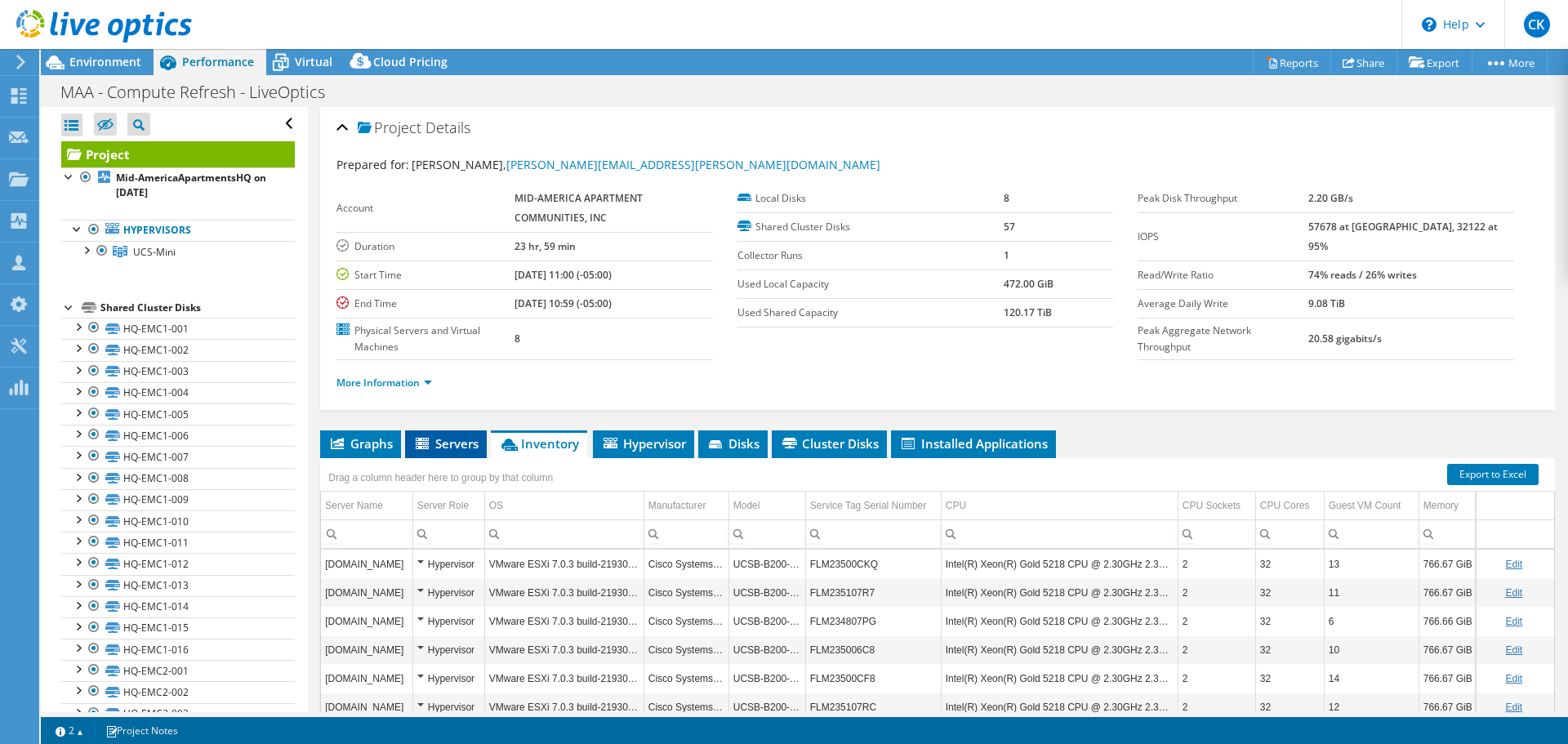
click at [425, 439] on icon at bounding box center [421, 444] width 13 height 12
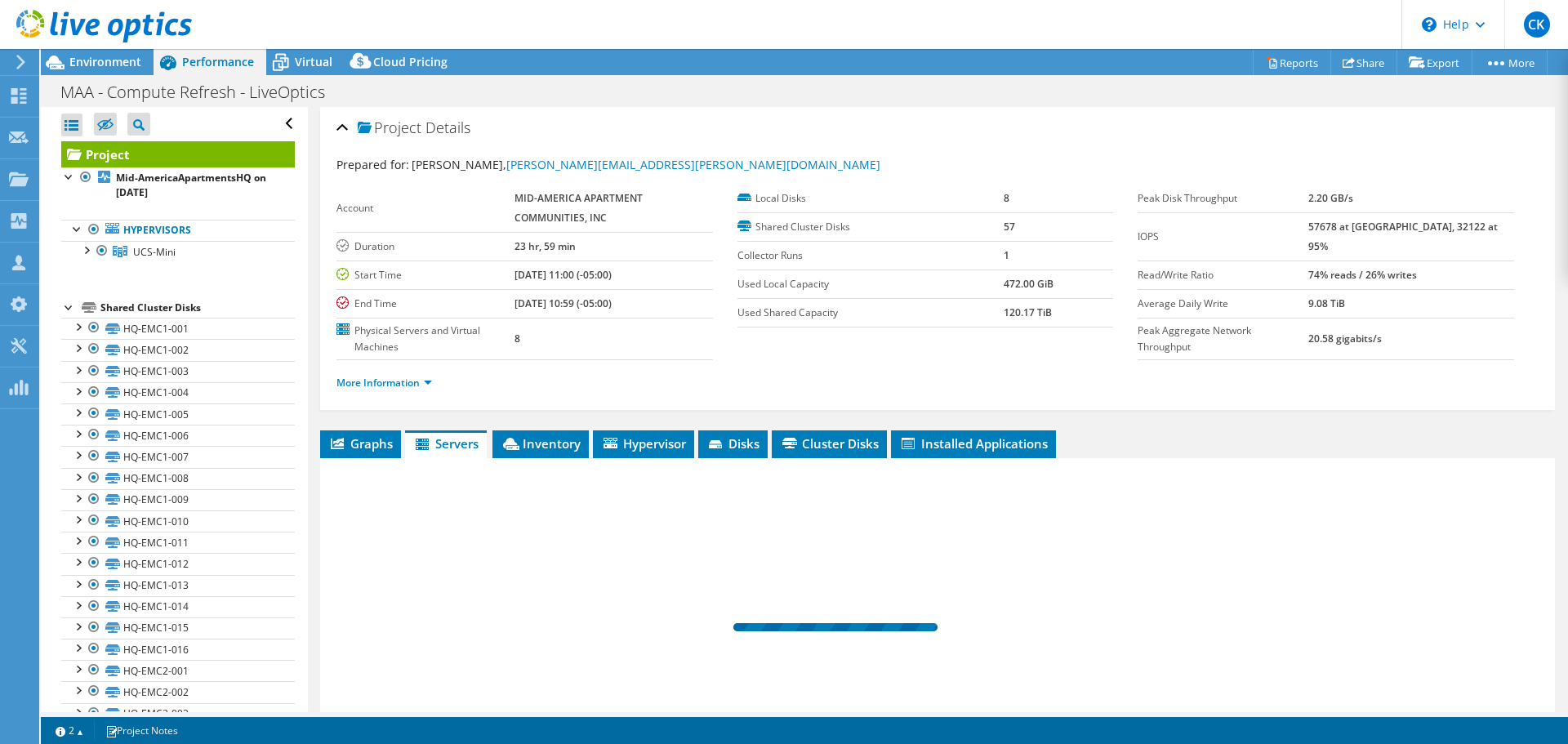
click at [68, 308] on div at bounding box center [69, 306] width 17 height 17
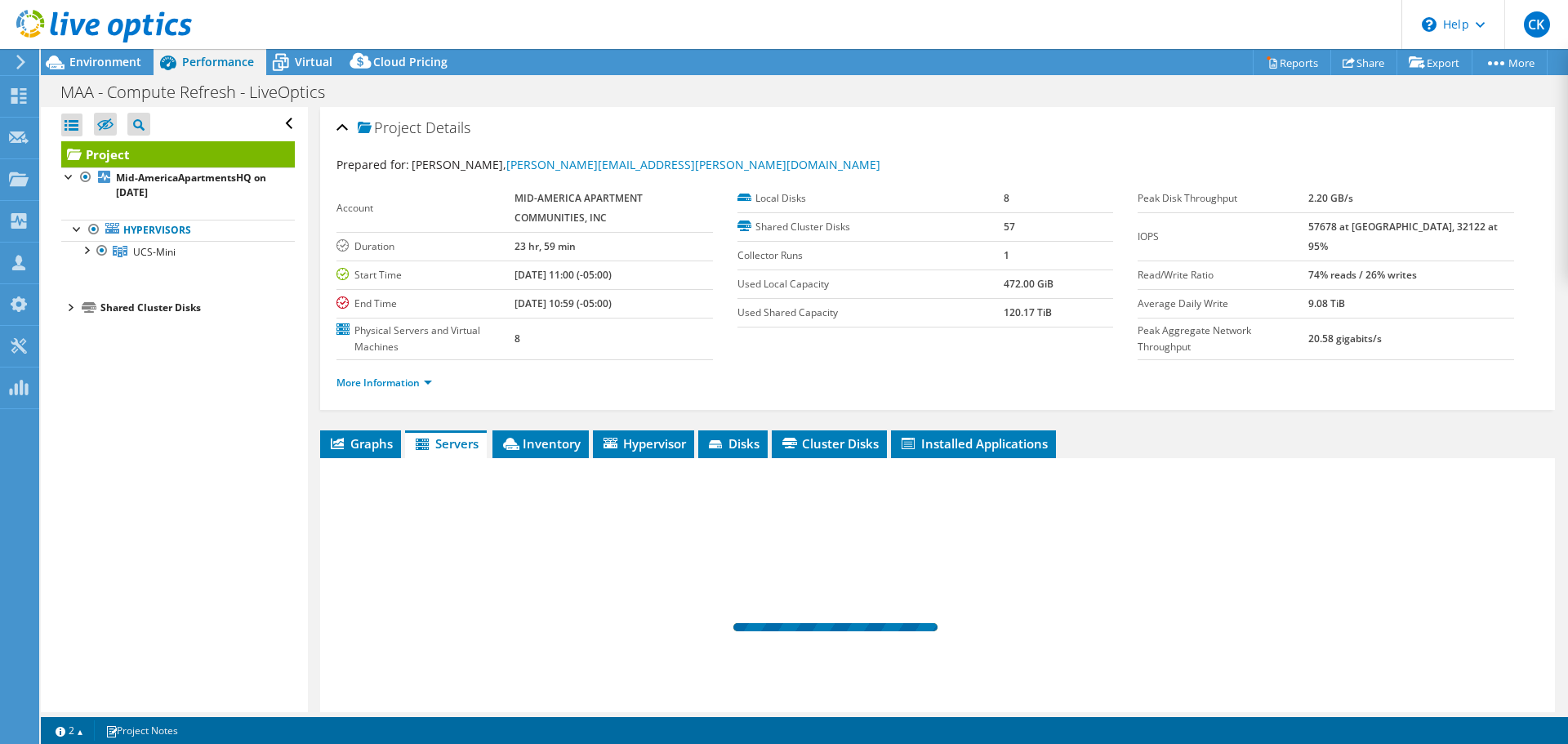
click at [137, 310] on div "Shared Cluster Disks" at bounding box center [198, 308] width 195 height 20
click at [68, 303] on div at bounding box center [69, 306] width 17 height 17
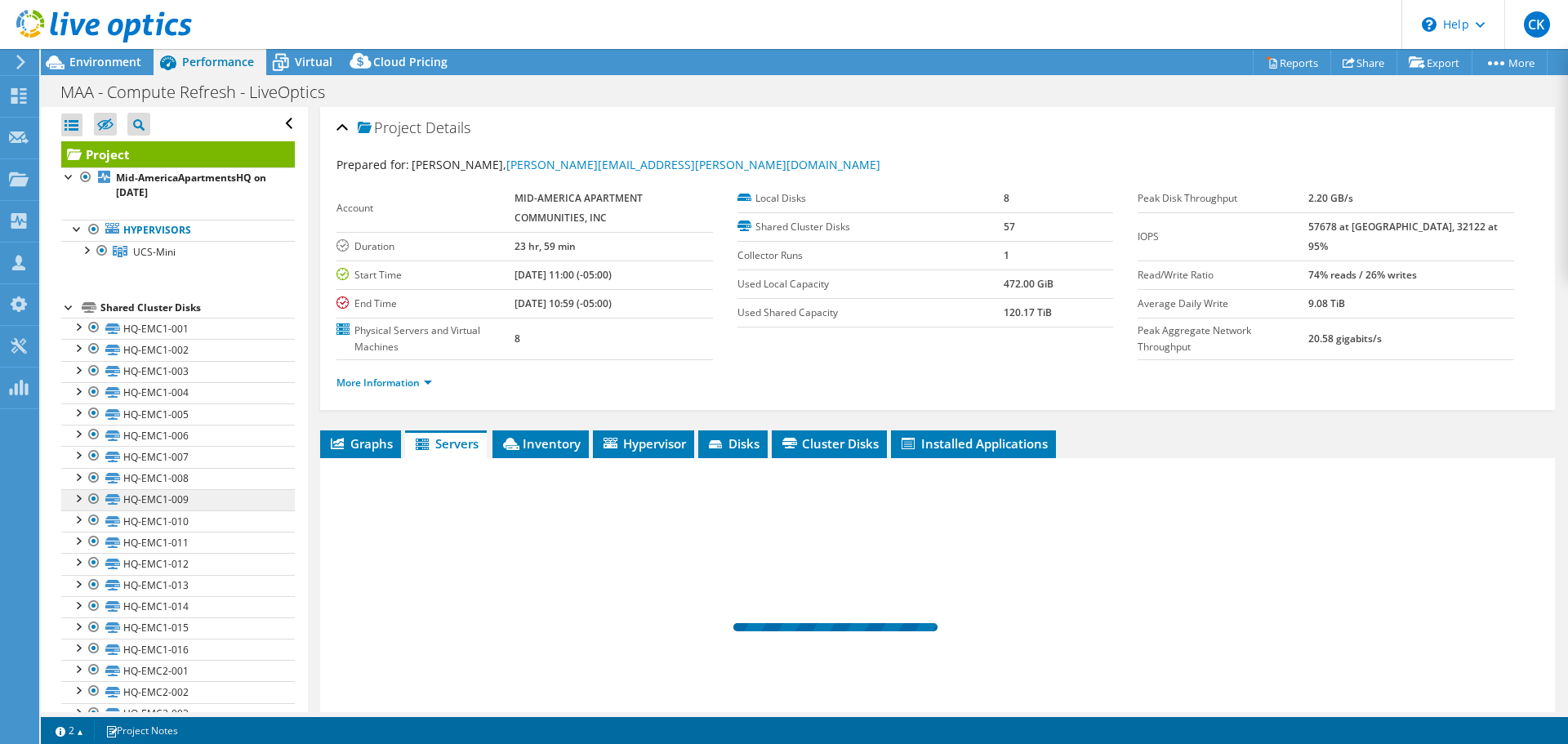
scroll to position [844, 0]
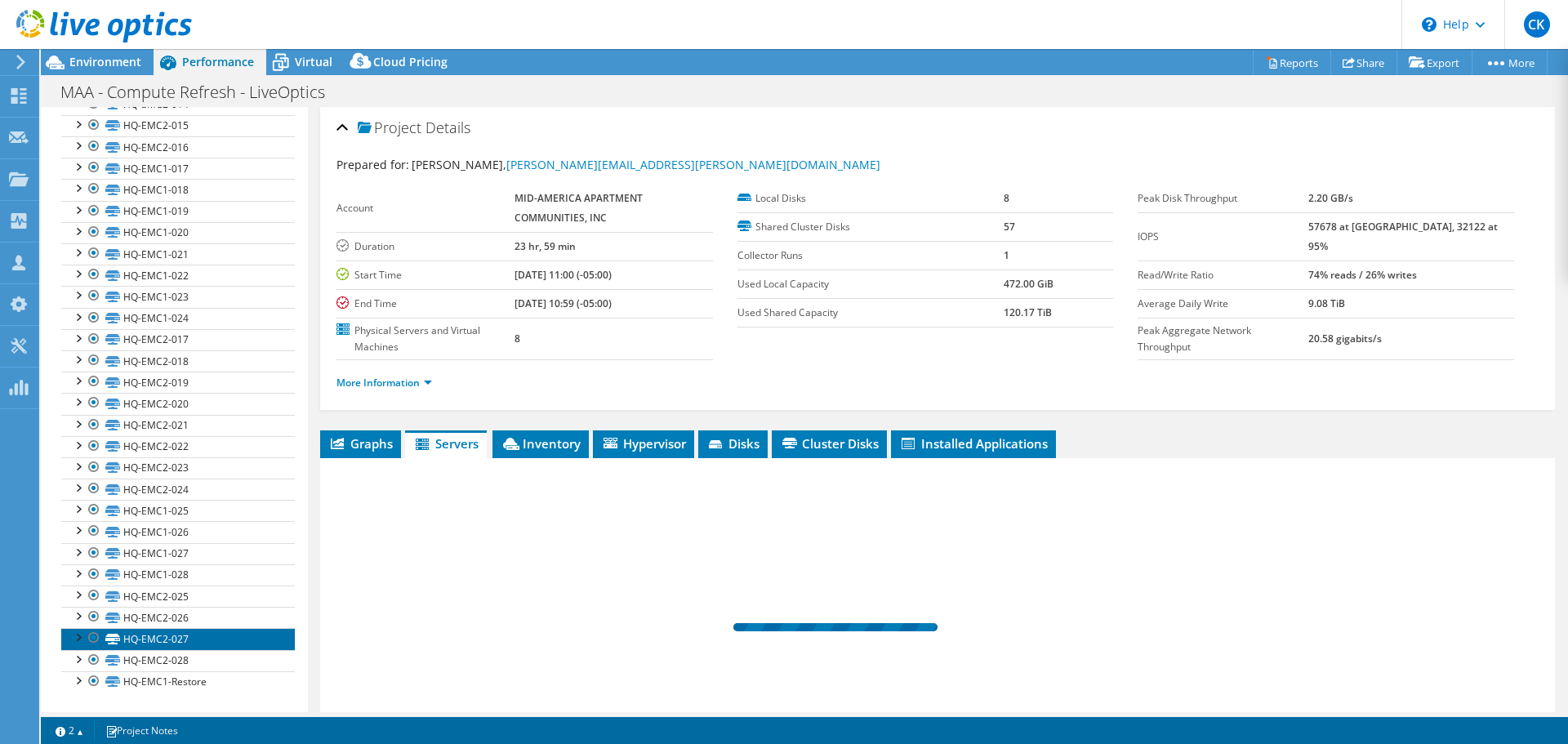
click at [164, 647] on link "HQ-EMC2-027" at bounding box center [178, 637] width 233 height 21
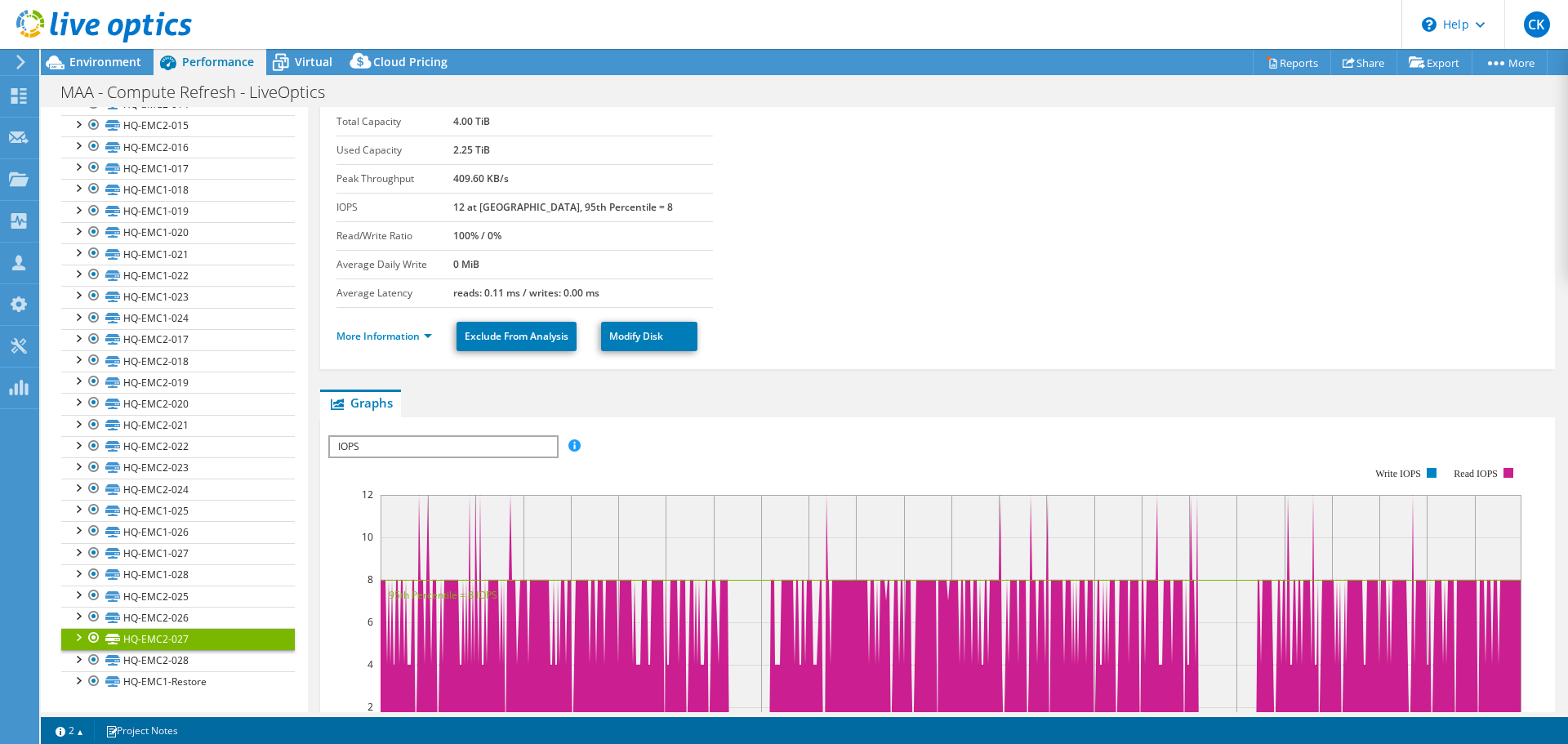
scroll to position [0, 0]
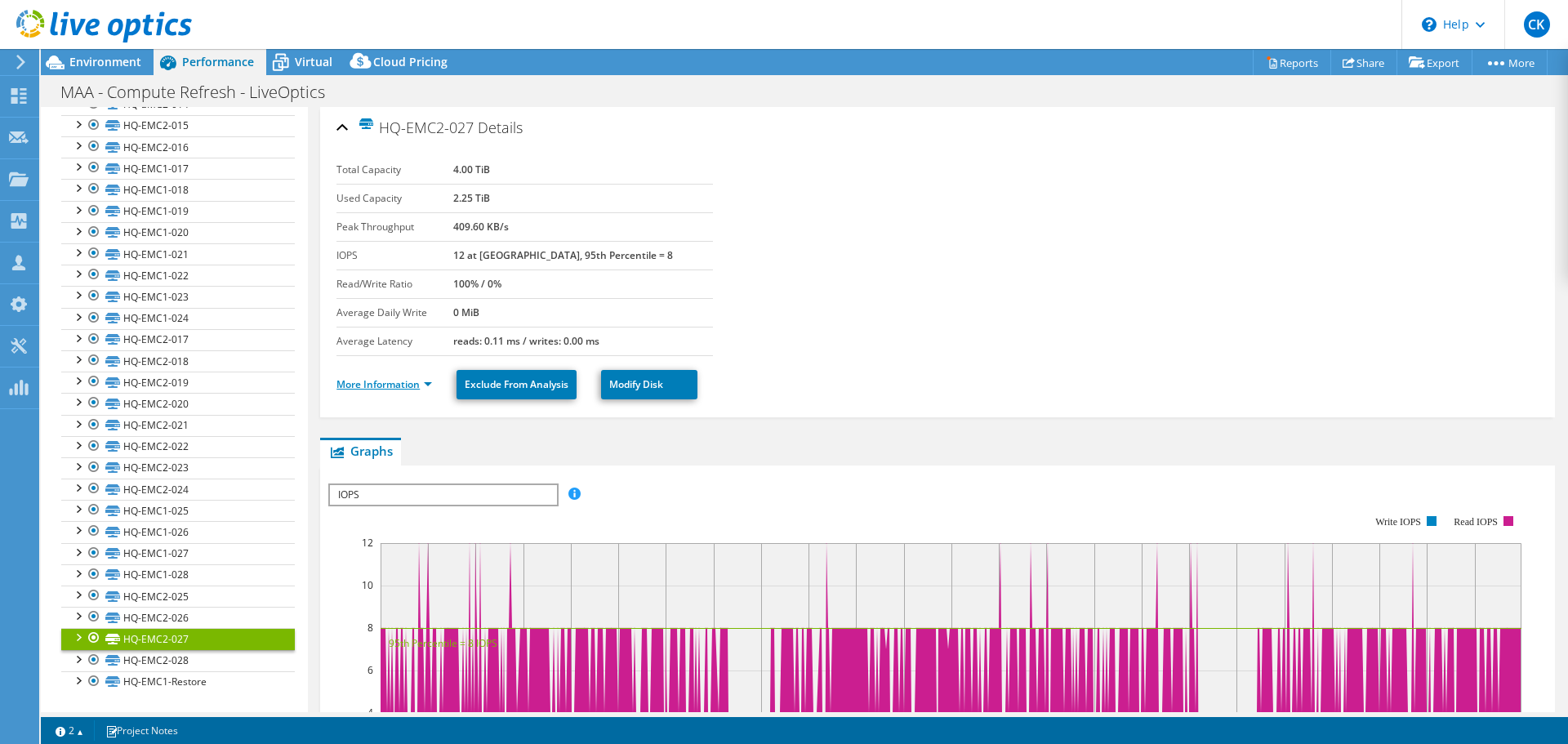
click at [384, 386] on link "More Information" at bounding box center [384, 384] width 96 height 14
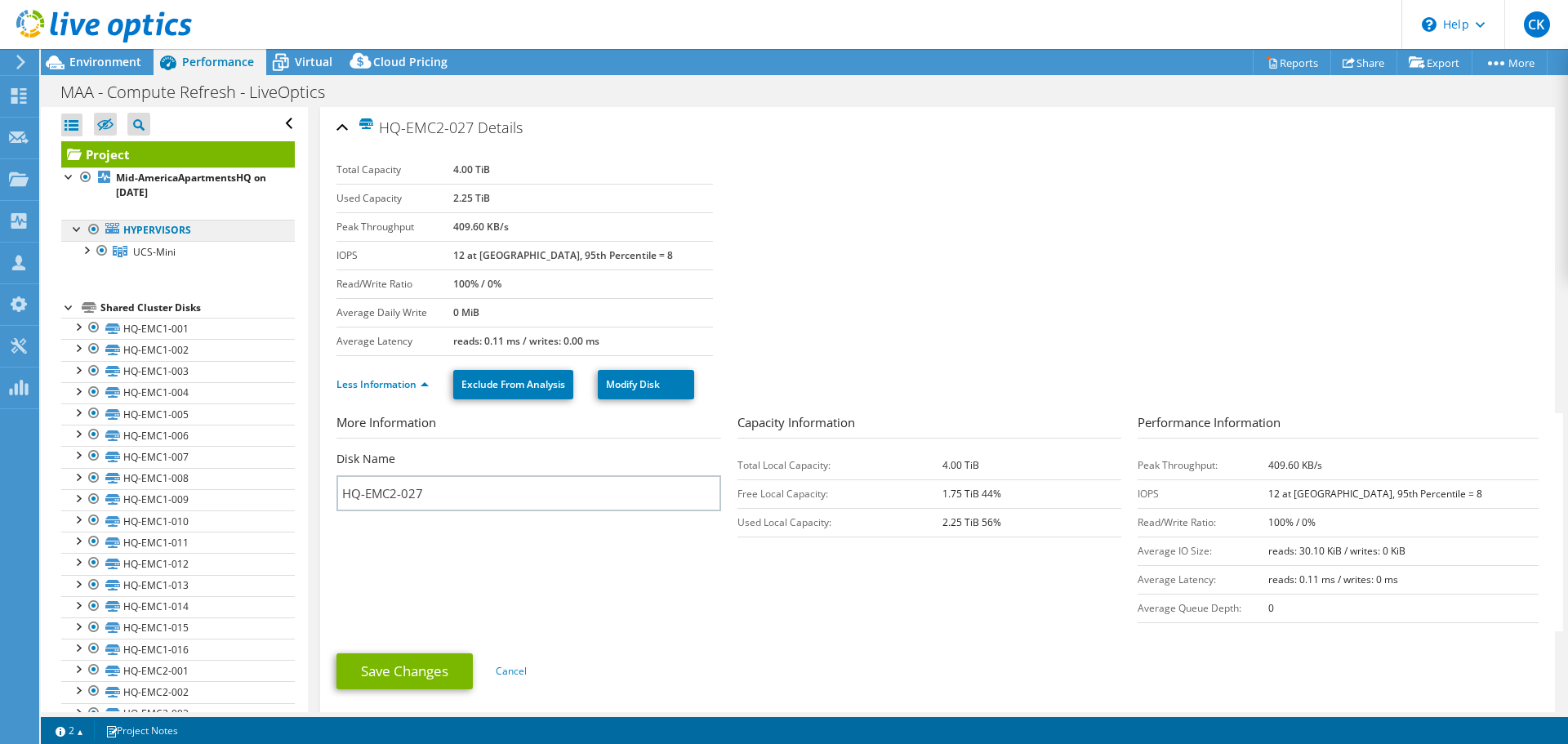
click at [182, 233] on link "Hypervisors" at bounding box center [178, 229] width 233 height 21
click at [151, 230] on link "Hypervisors" at bounding box center [178, 229] width 233 height 21
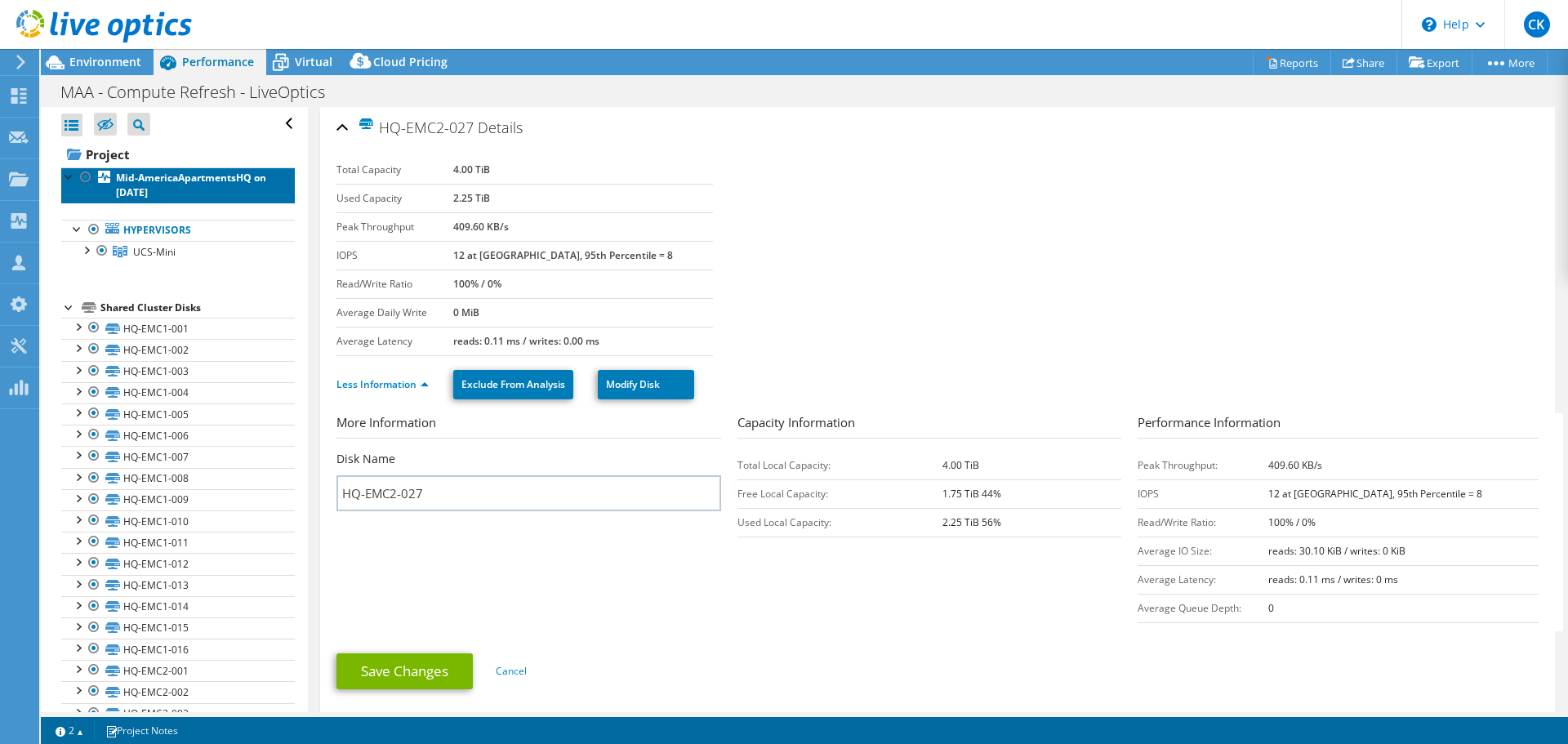
click at [144, 180] on b "Mid-AmericaApartmentsHQ on [DATE]" at bounding box center [191, 185] width 150 height 29
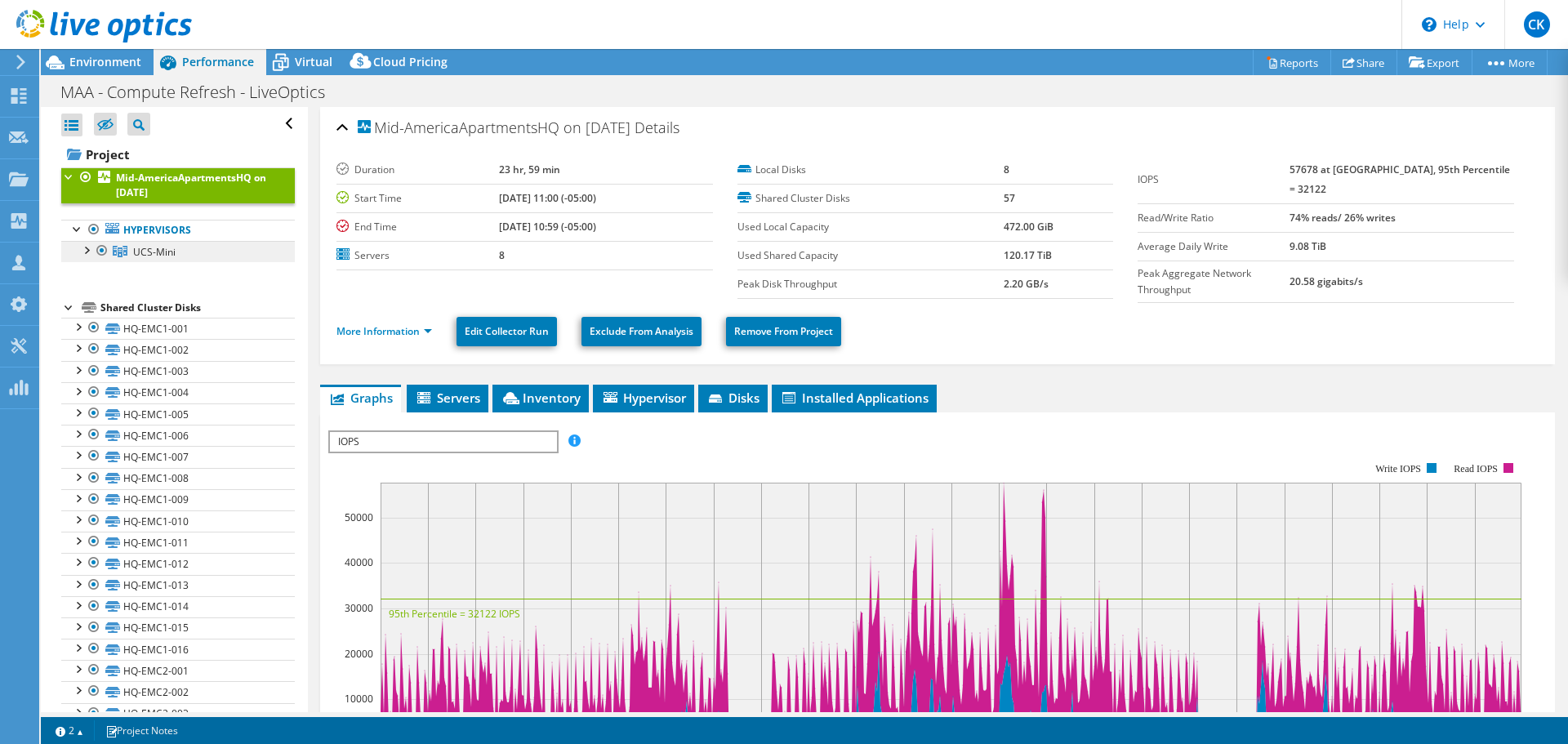
click at [158, 254] on span "UCS-Mini" at bounding box center [154, 252] width 43 height 14
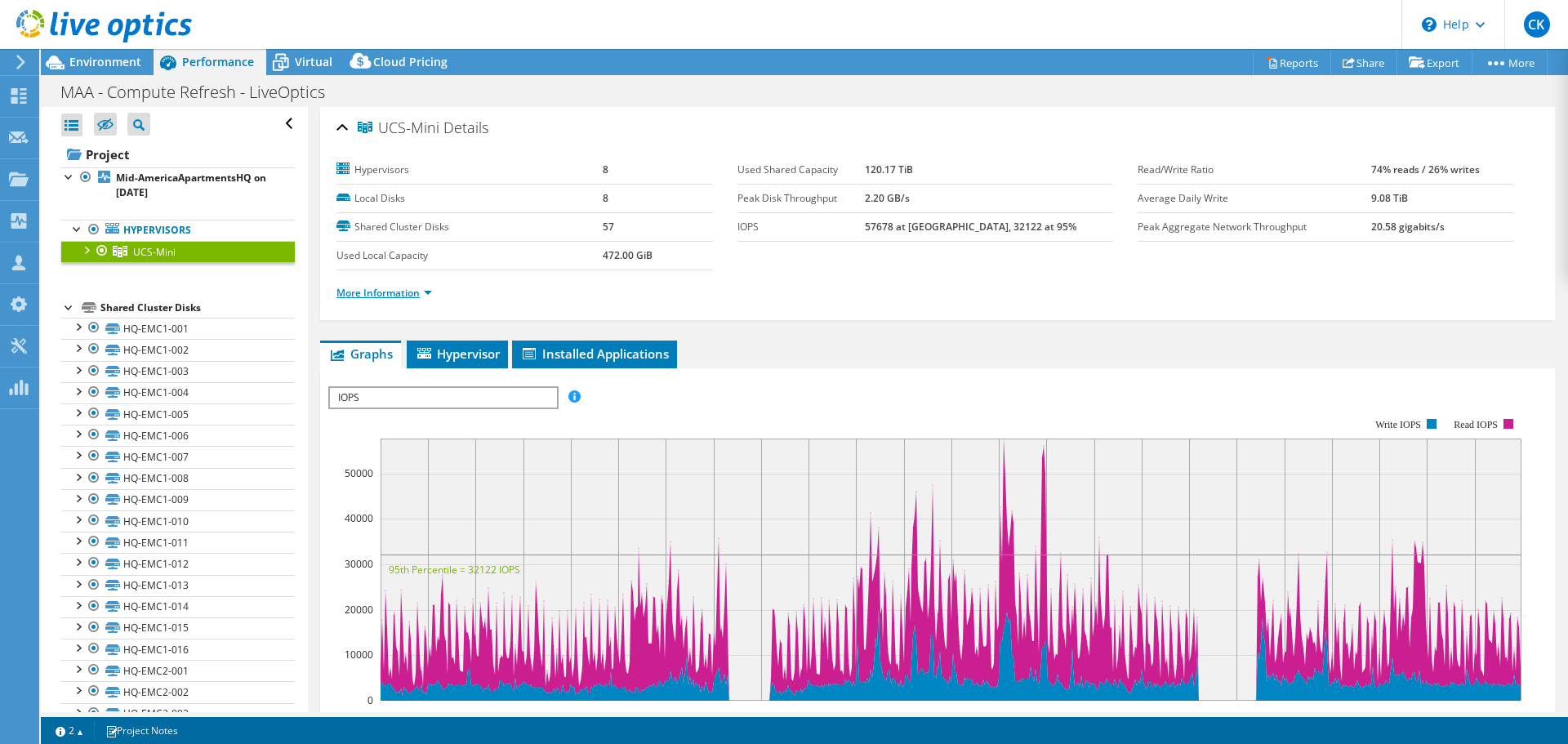
click at [383, 295] on link "More Information" at bounding box center [384, 292] width 96 height 14
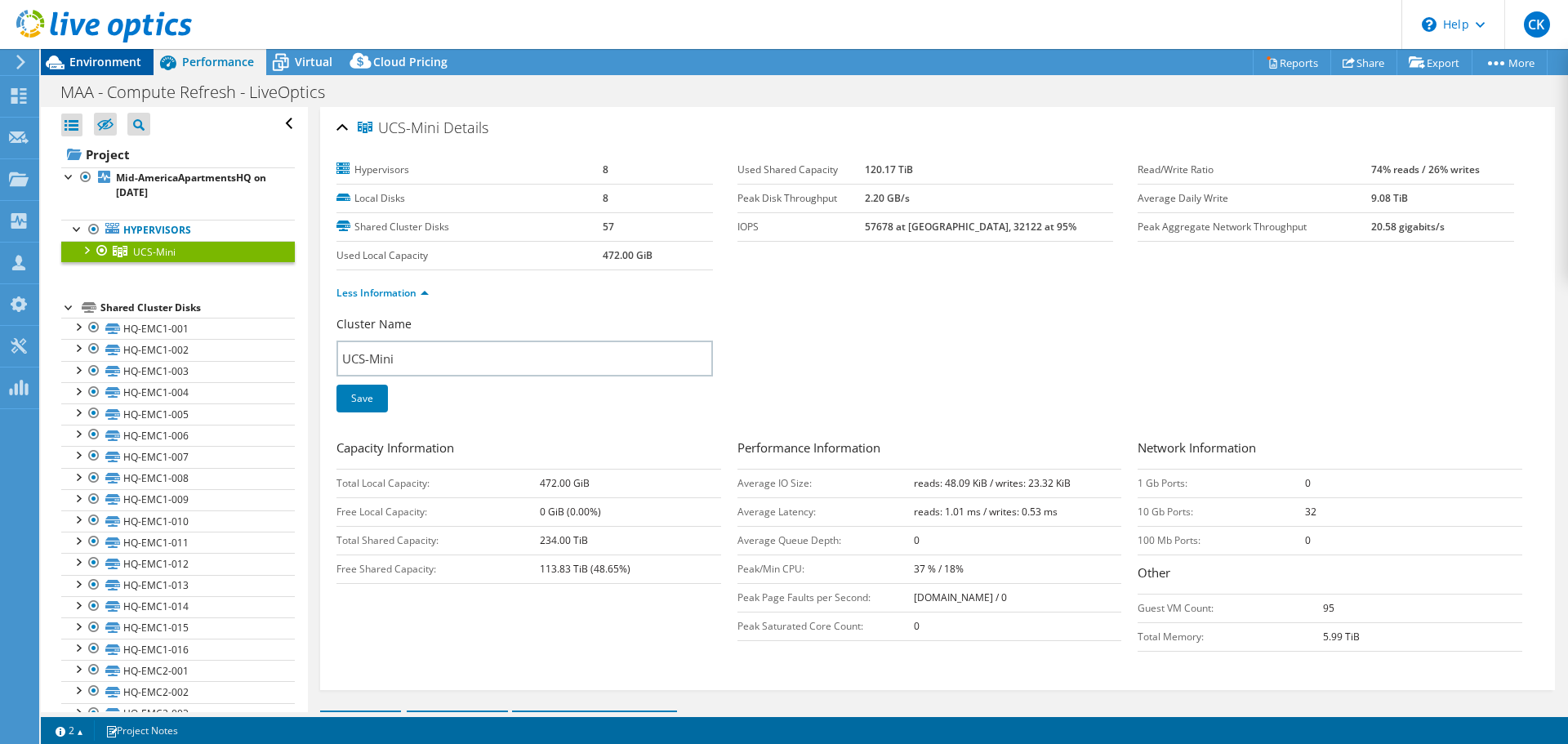
click at [78, 60] on span "Environment" at bounding box center [105, 62] width 72 height 16
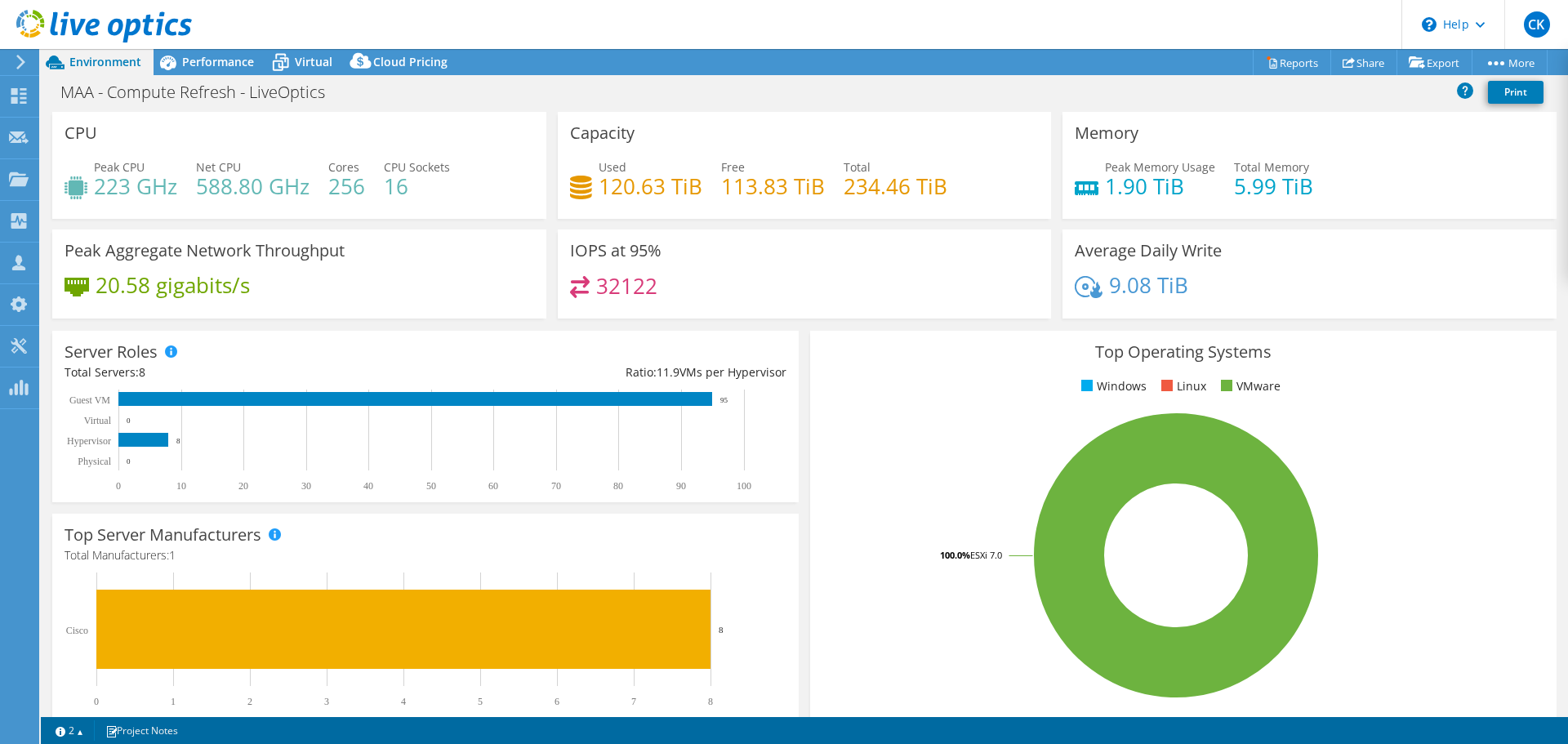
click at [130, 13] on icon at bounding box center [105, 27] width 176 height 34
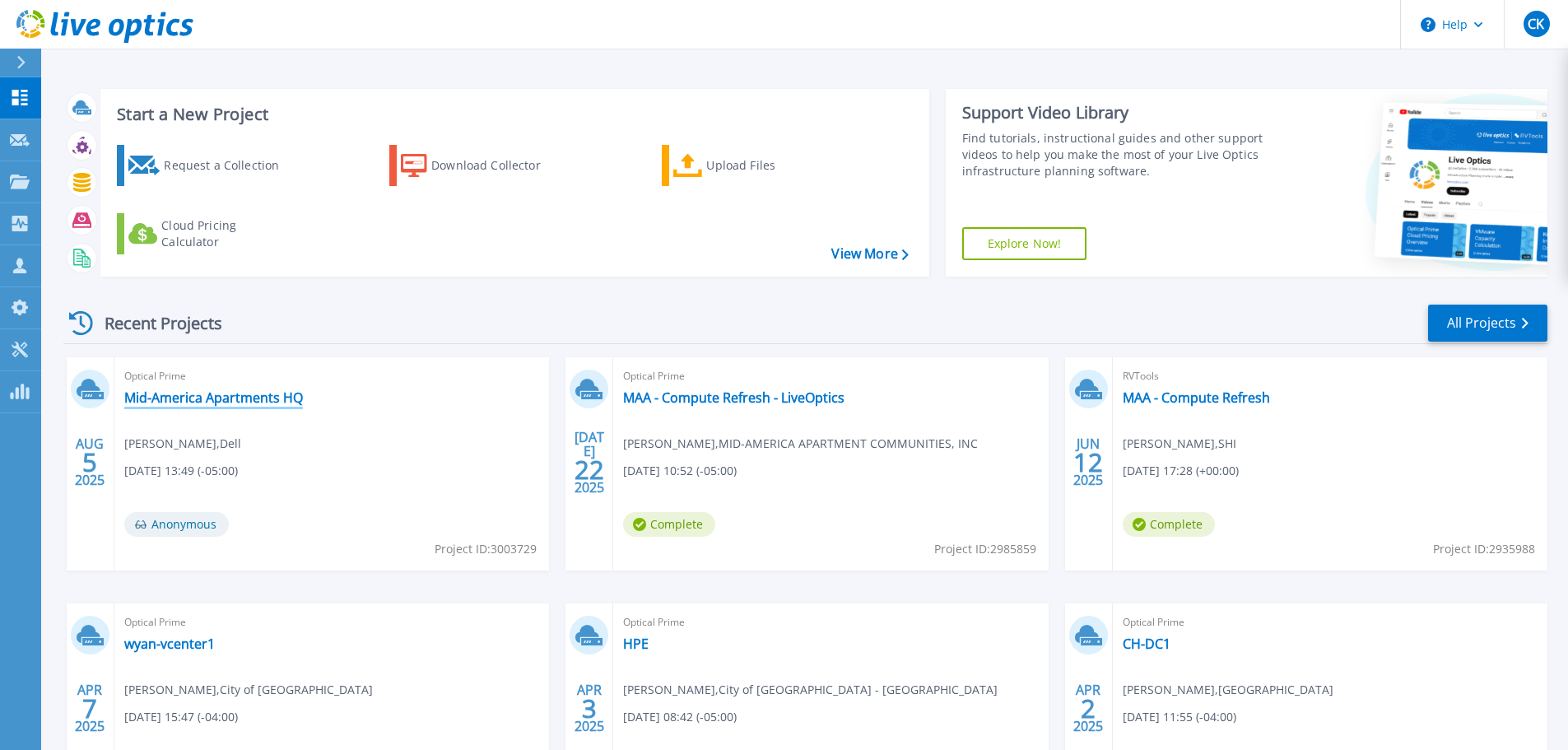
click at [202, 389] on link "Mid-America Apartments HQ" at bounding box center [213, 397] width 178 height 17
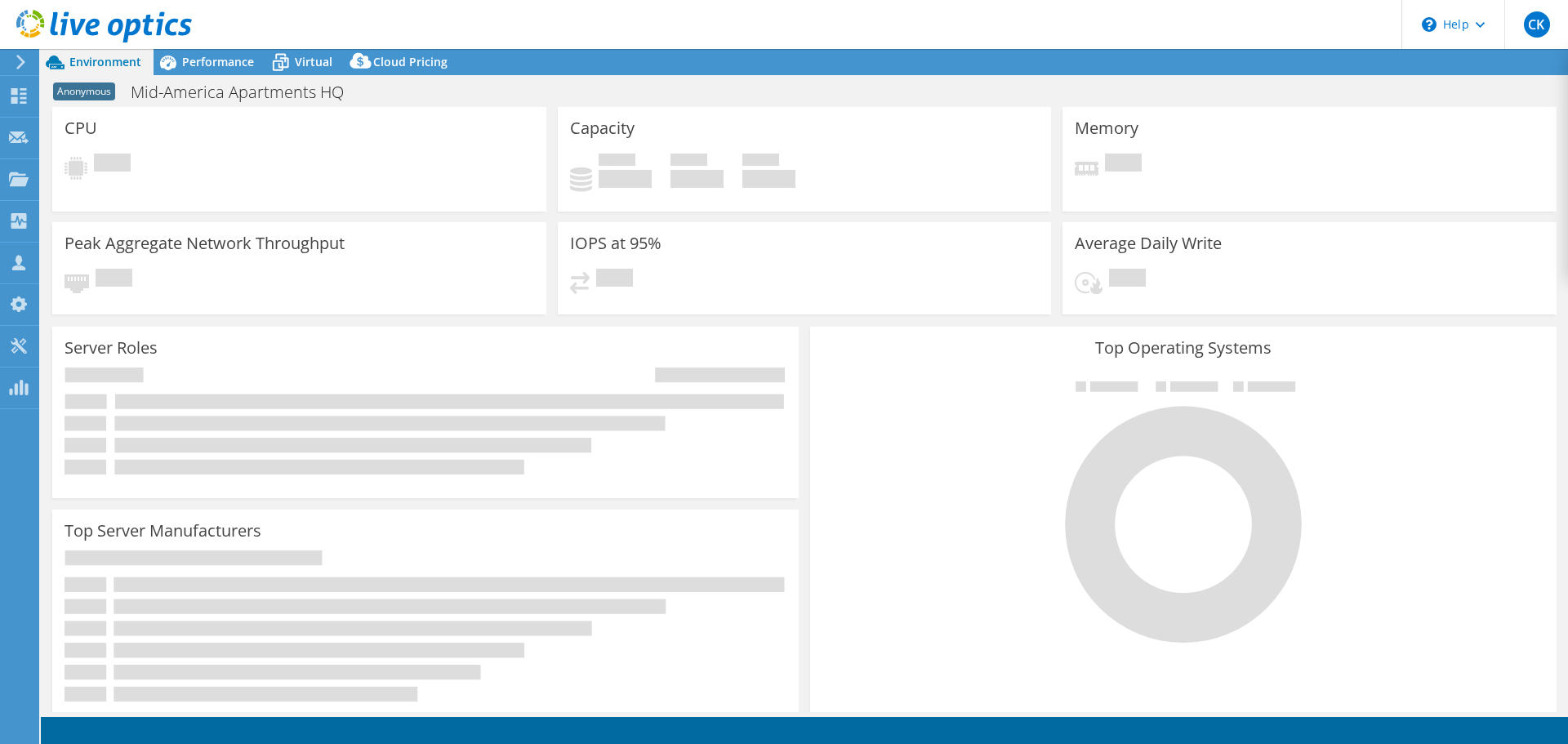
select select "USD"
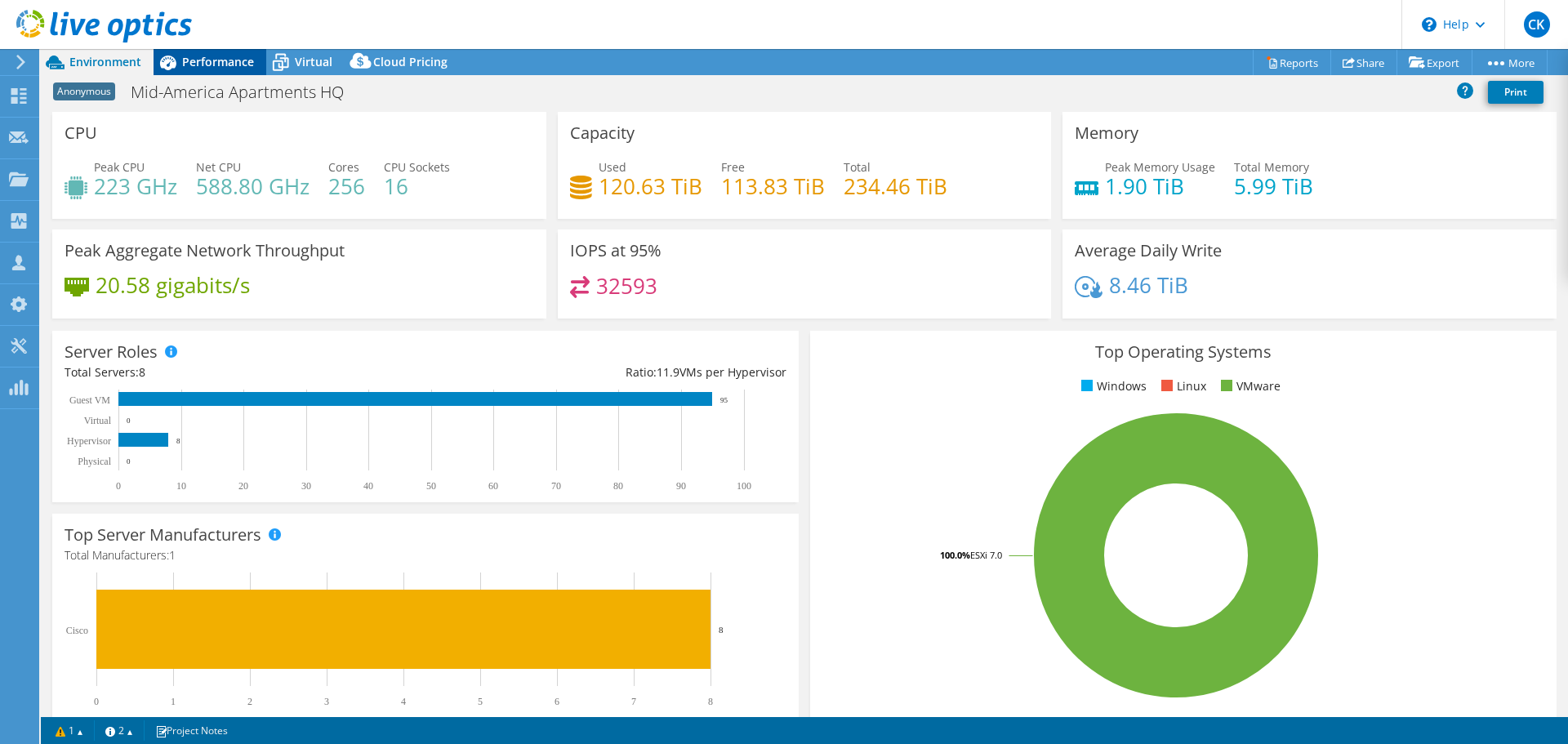
click at [218, 55] on span "Performance" at bounding box center [218, 62] width 72 height 16
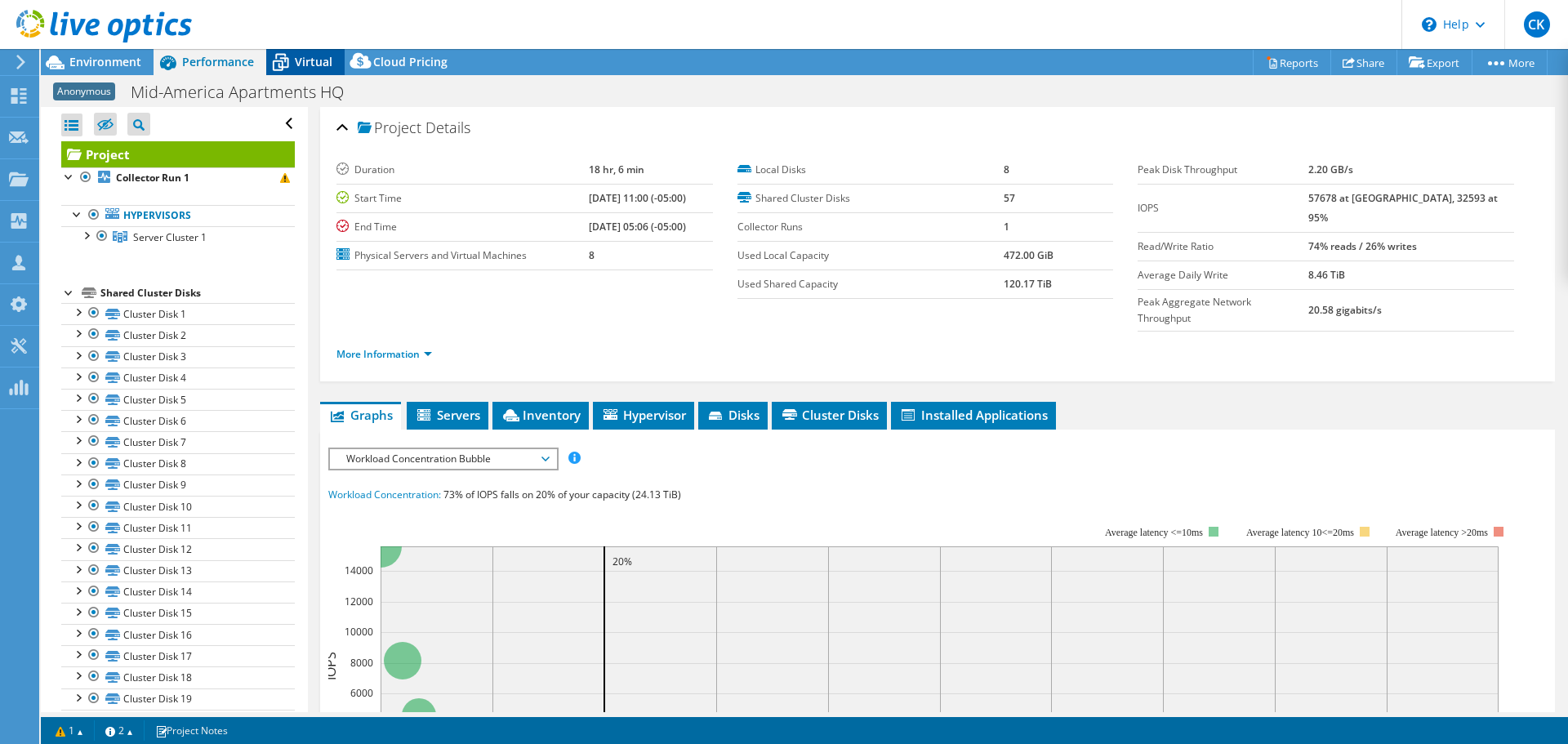
click at [295, 59] on span "Virtual" at bounding box center [313, 62] width 38 height 16
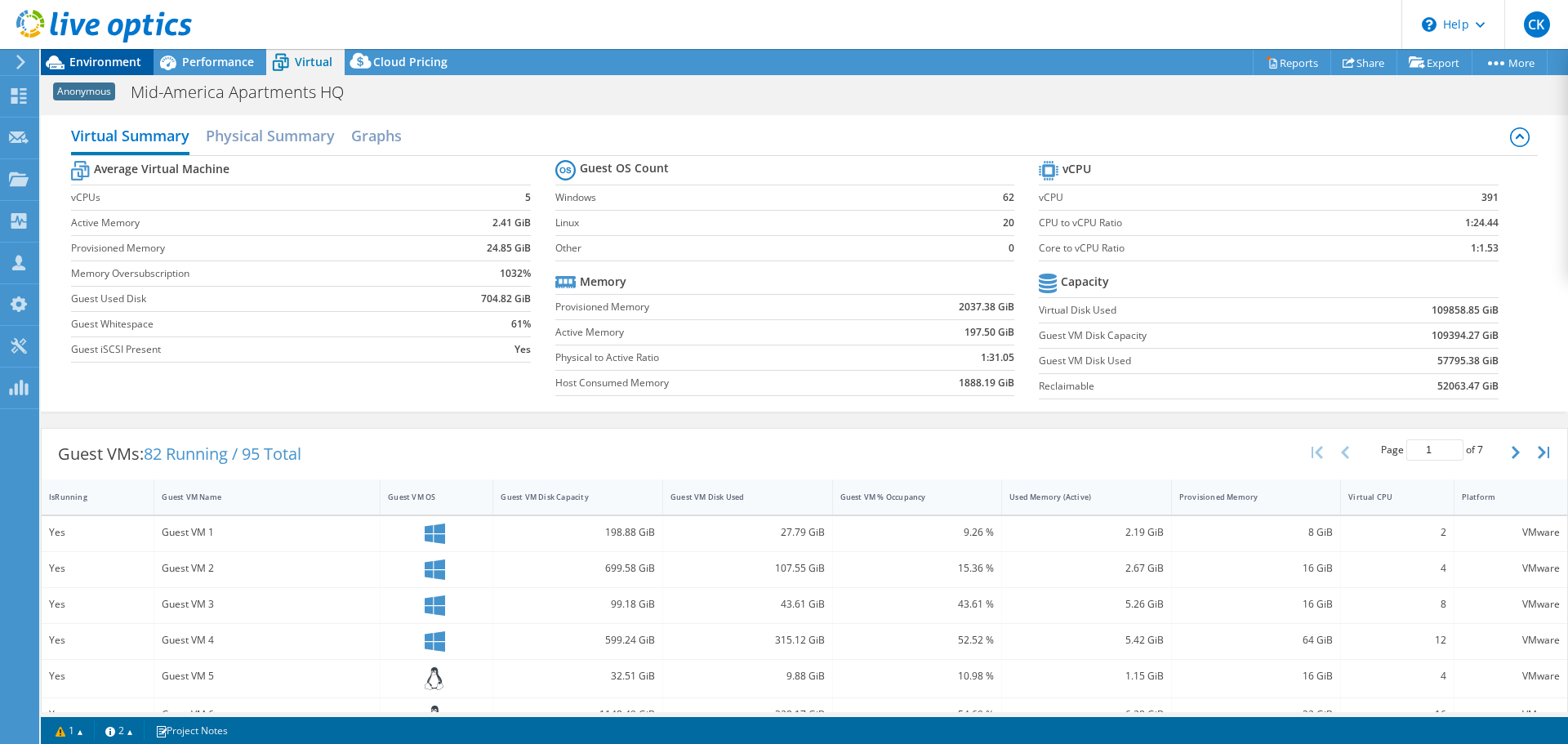
click at [96, 59] on span "Environment" at bounding box center [105, 62] width 72 height 16
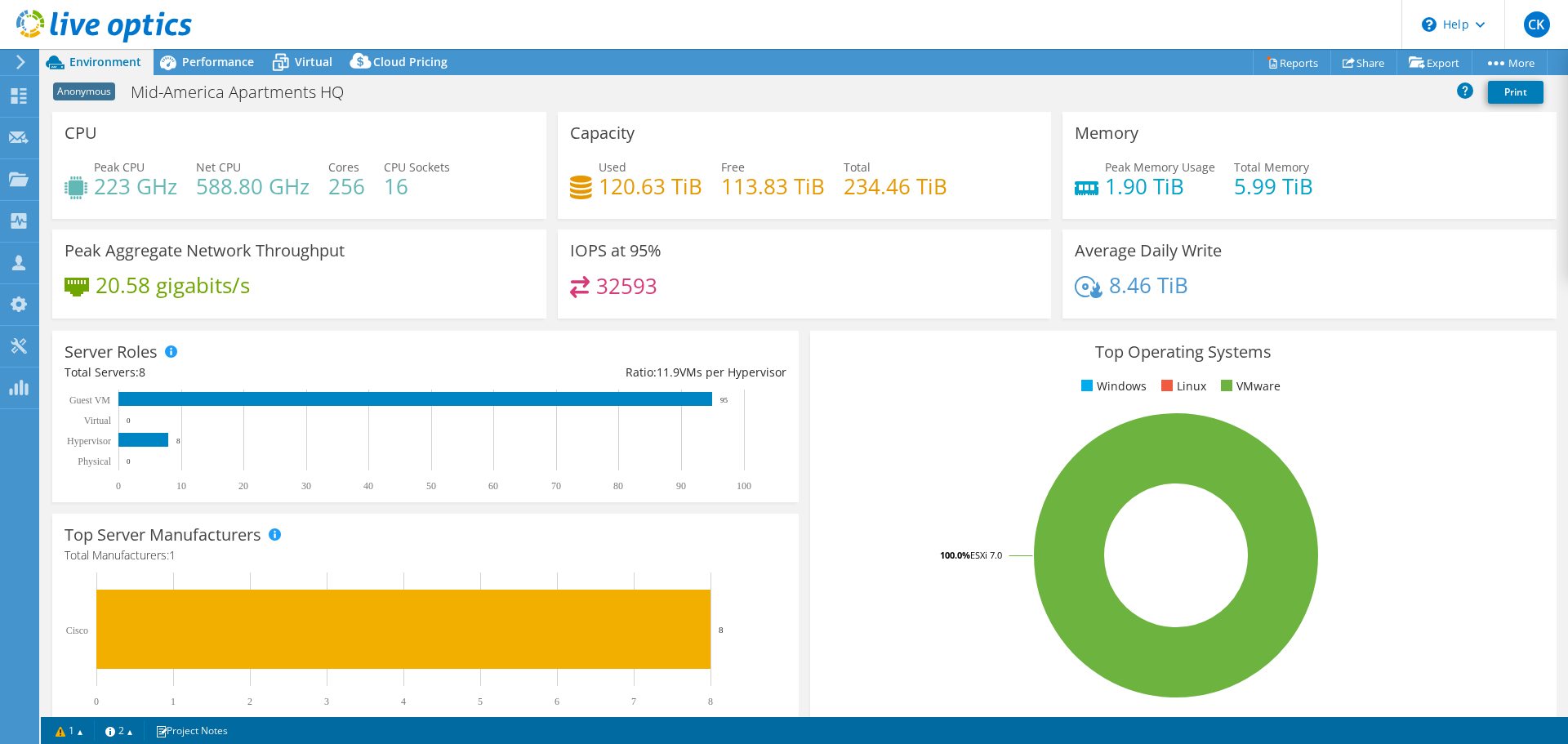
click at [92, 19] on icon at bounding box center [105, 27] width 176 height 34
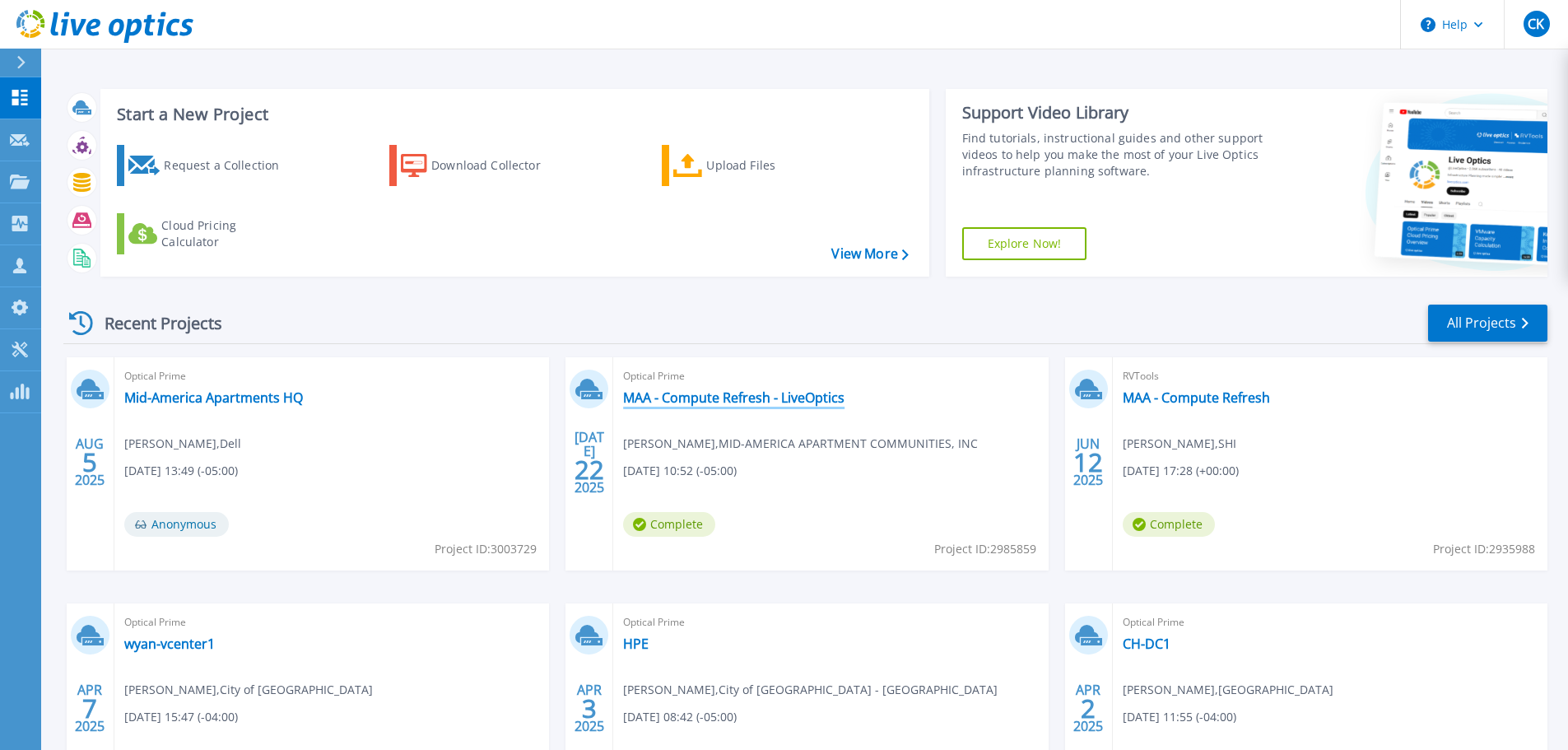
click at [768, 389] on link "MAA - Compute Refresh - LiveOptics" at bounding box center [733, 397] width 221 height 17
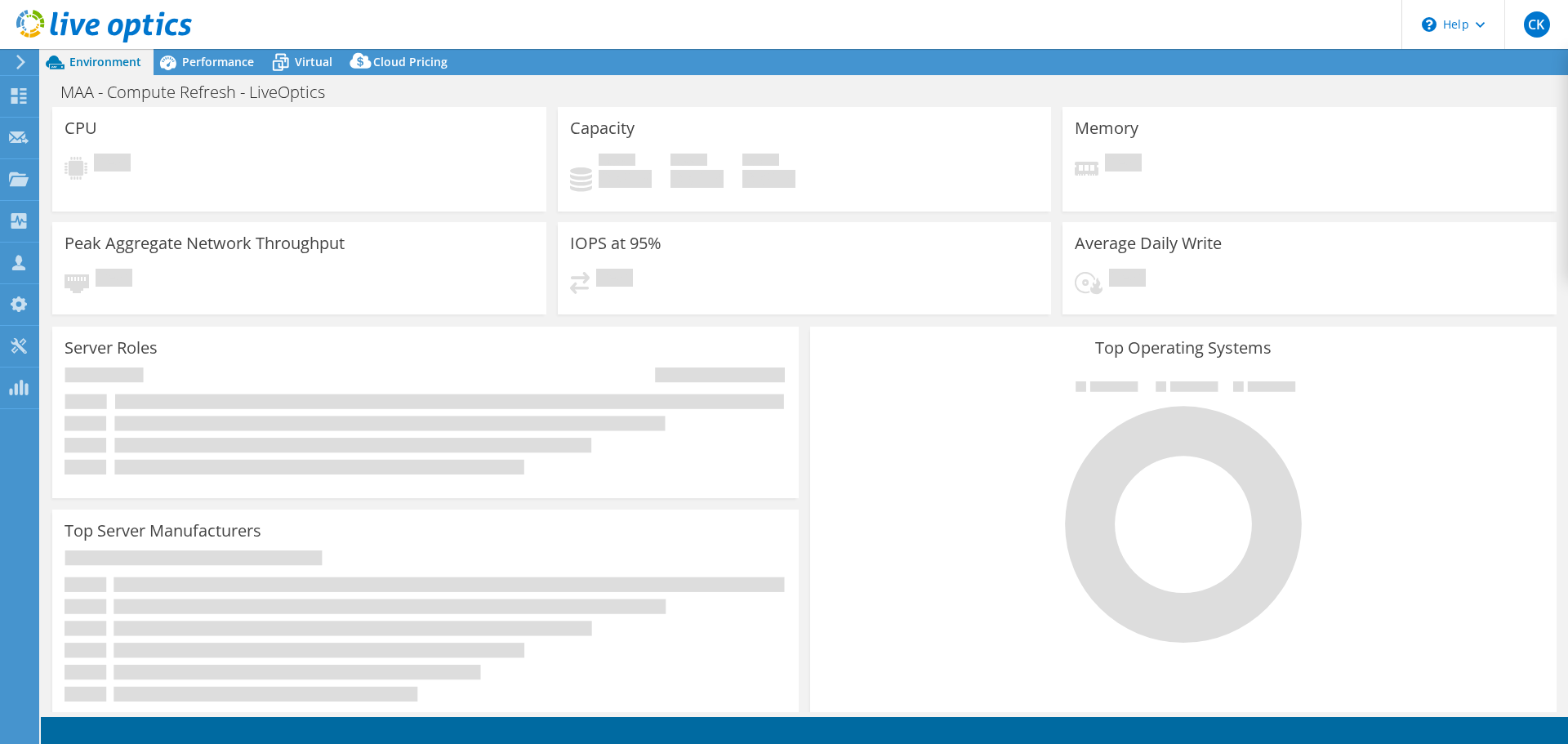
select select "USD"
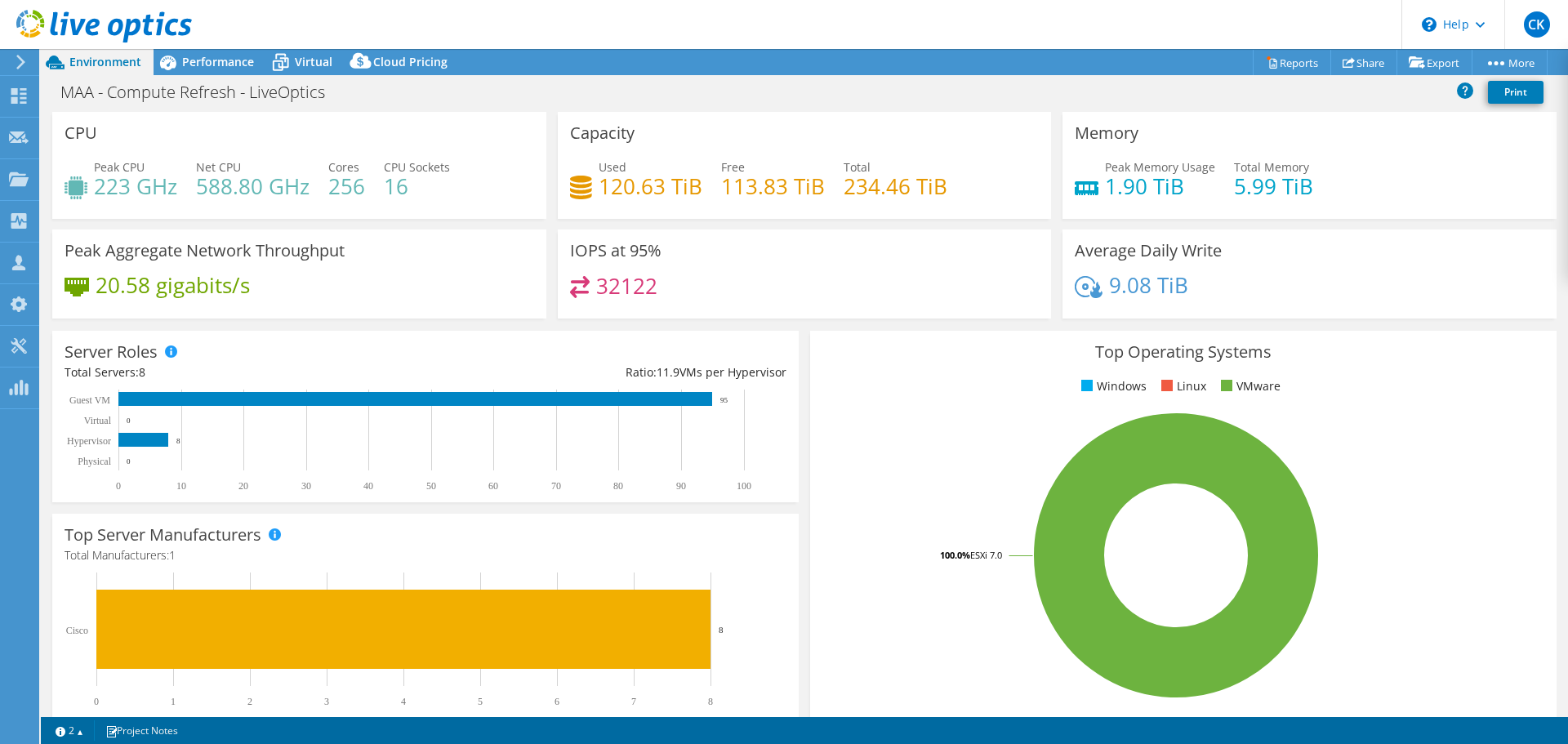
click at [234, 58] on span "Performance" at bounding box center [218, 62] width 72 height 16
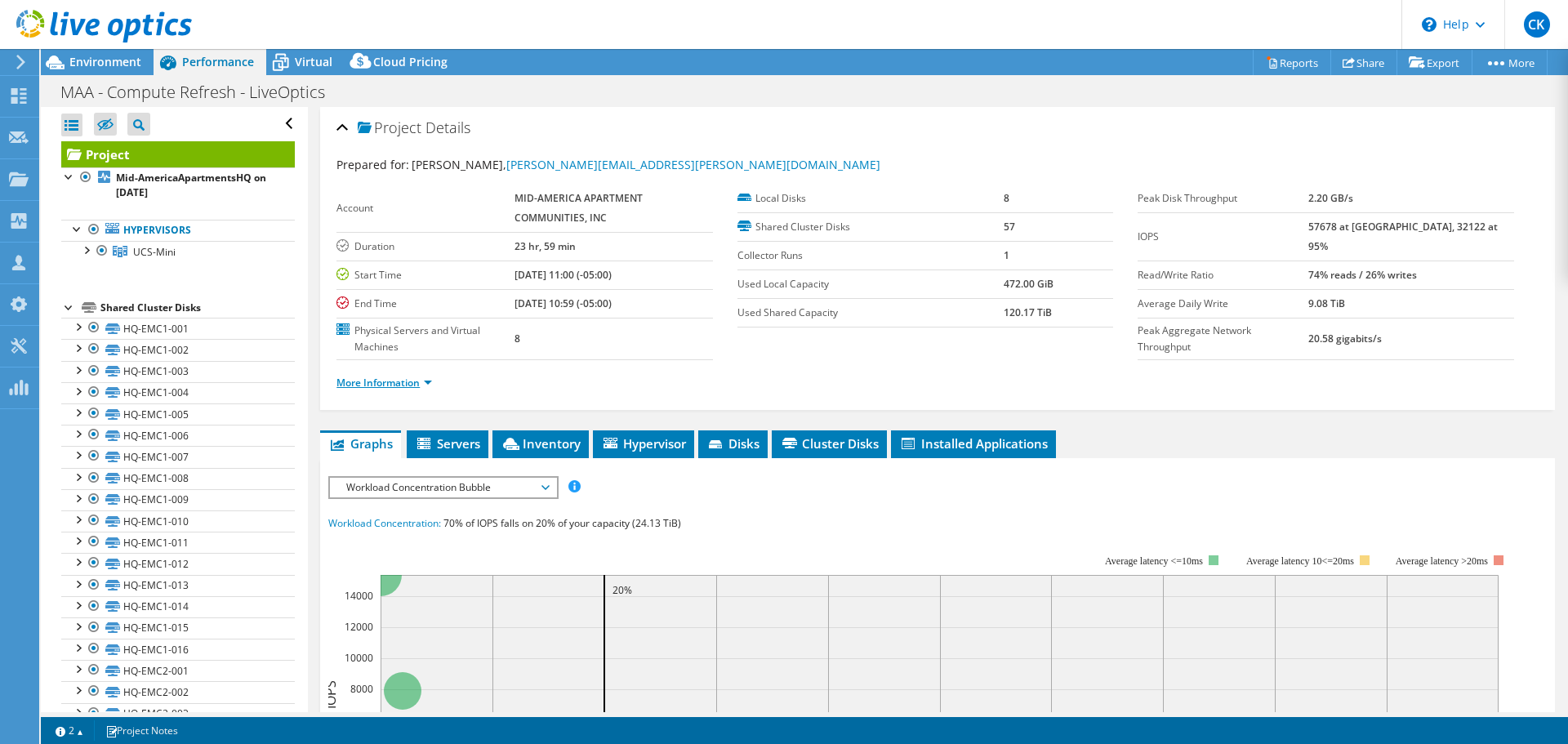
click at [369, 383] on link "More Information" at bounding box center [384, 382] width 96 height 14
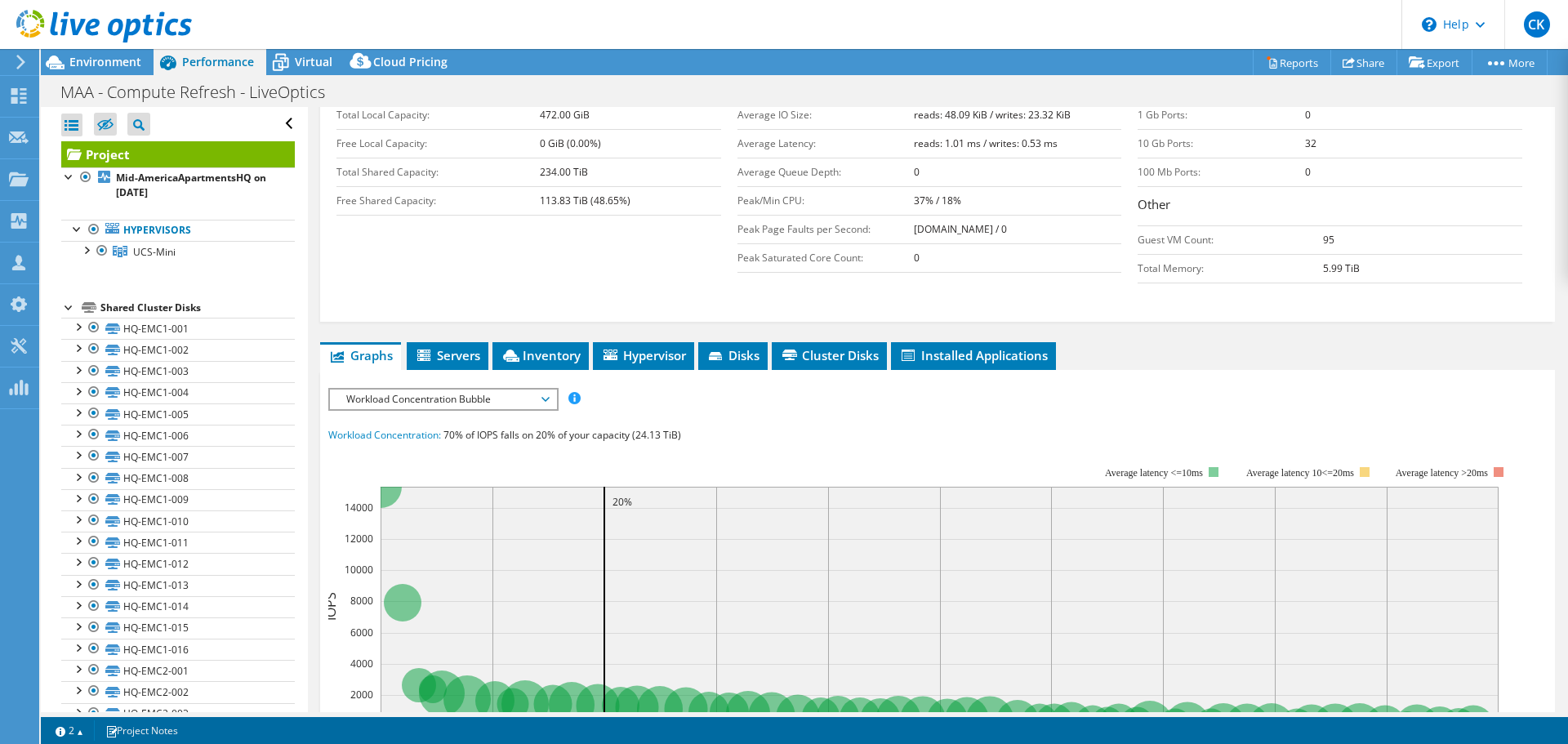
scroll to position [124, 0]
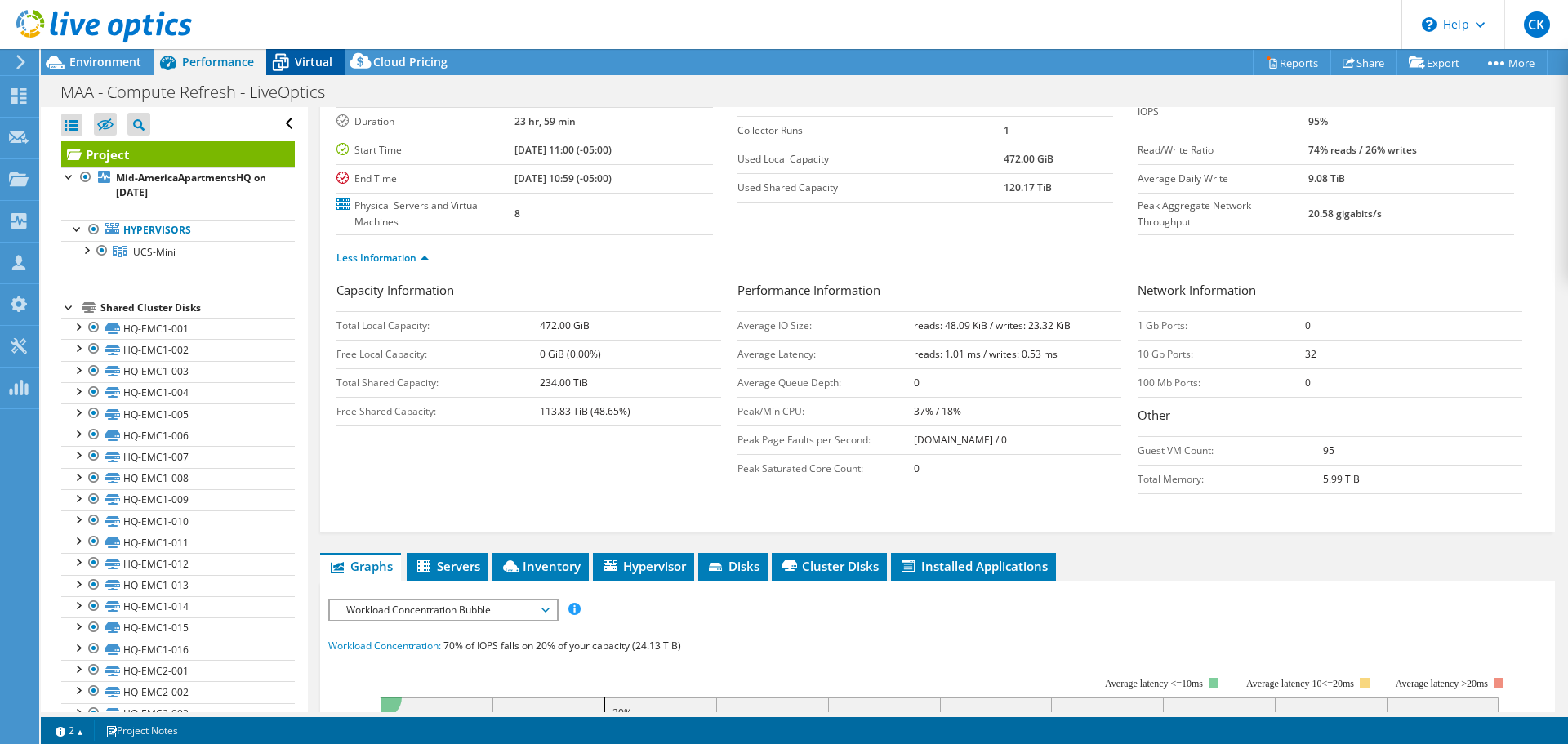
click at [307, 65] on span "Virtual" at bounding box center [313, 62] width 38 height 16
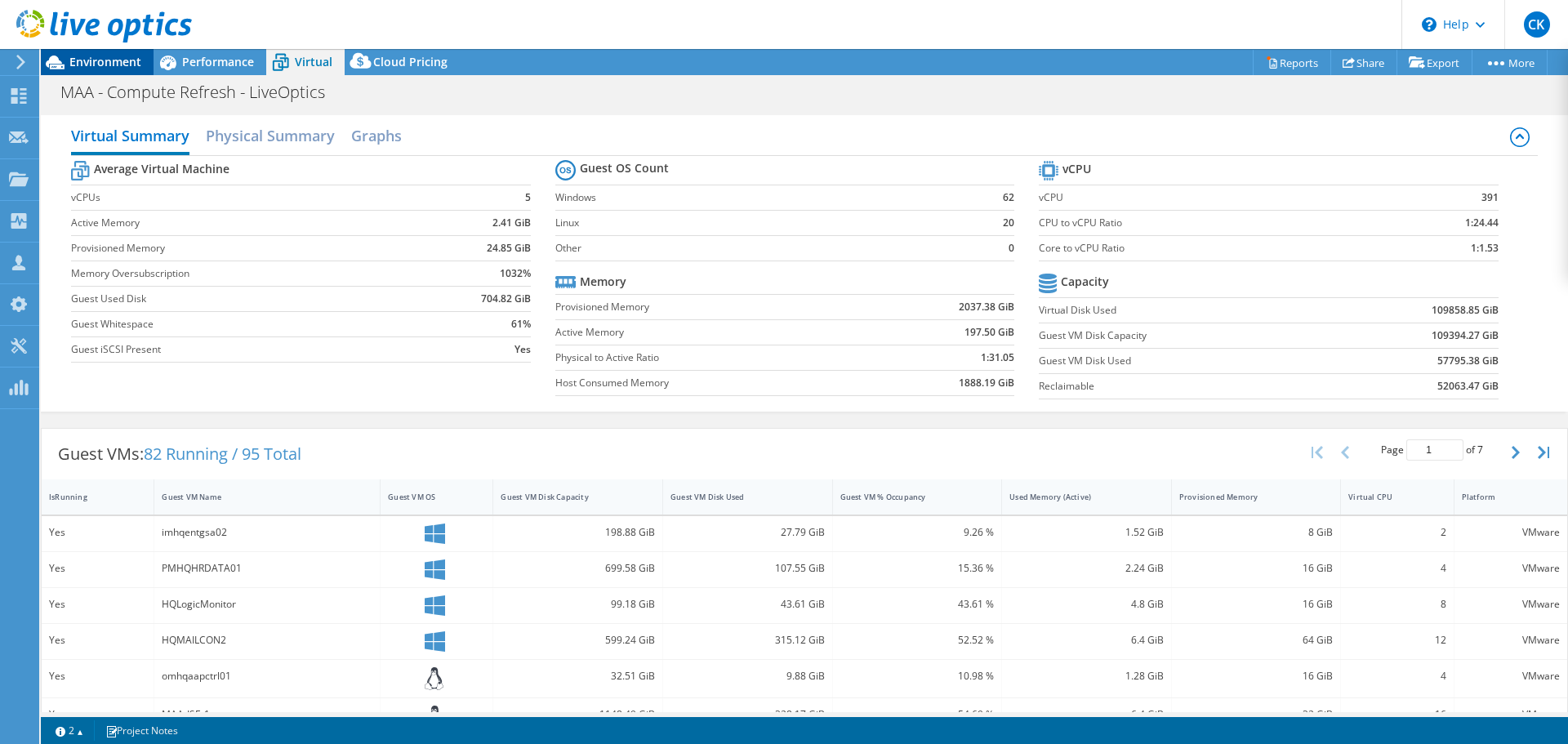
click at [85, 57] on span "Environment" at bounding box center [105, 62] width 72 height 16
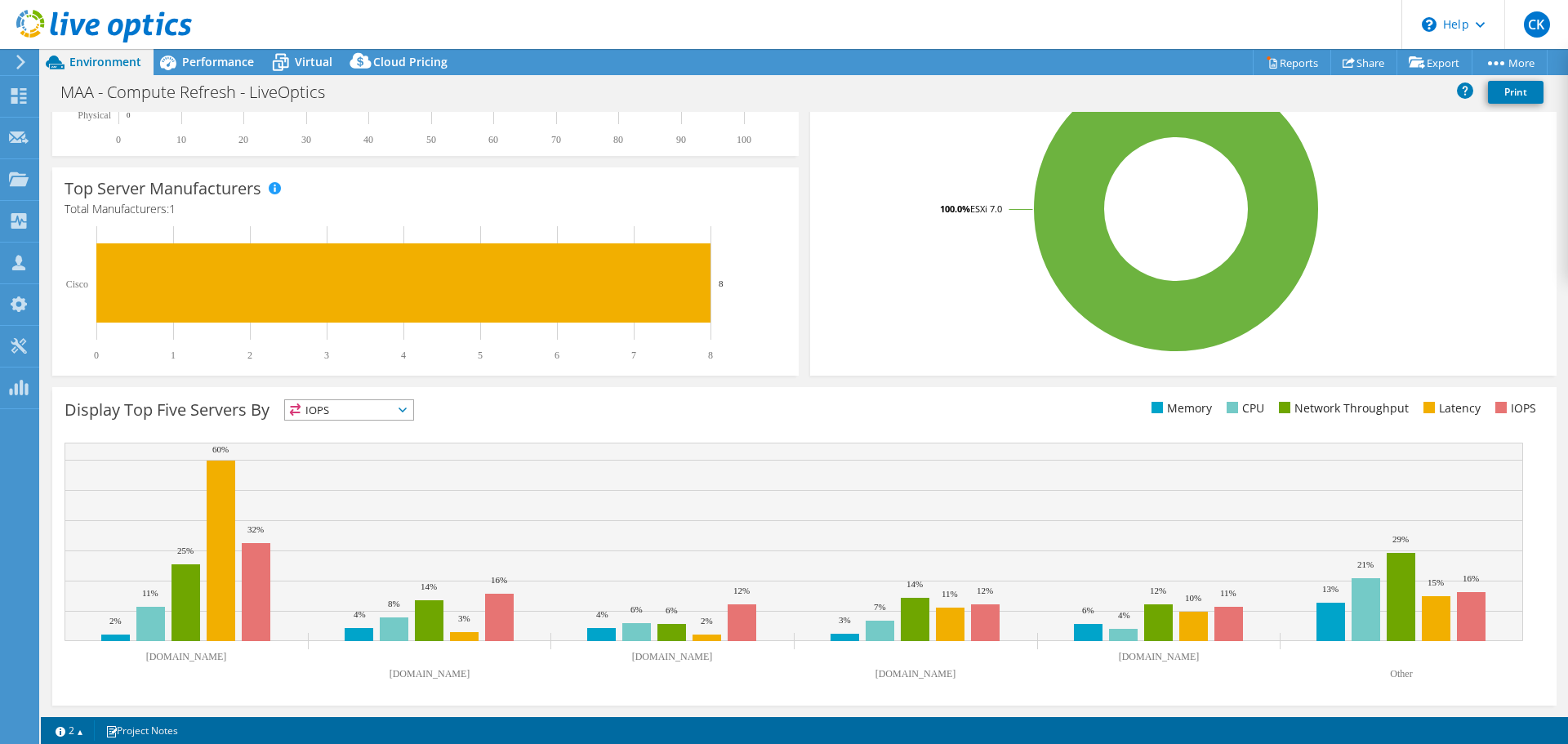
scroll to position [0, 0]
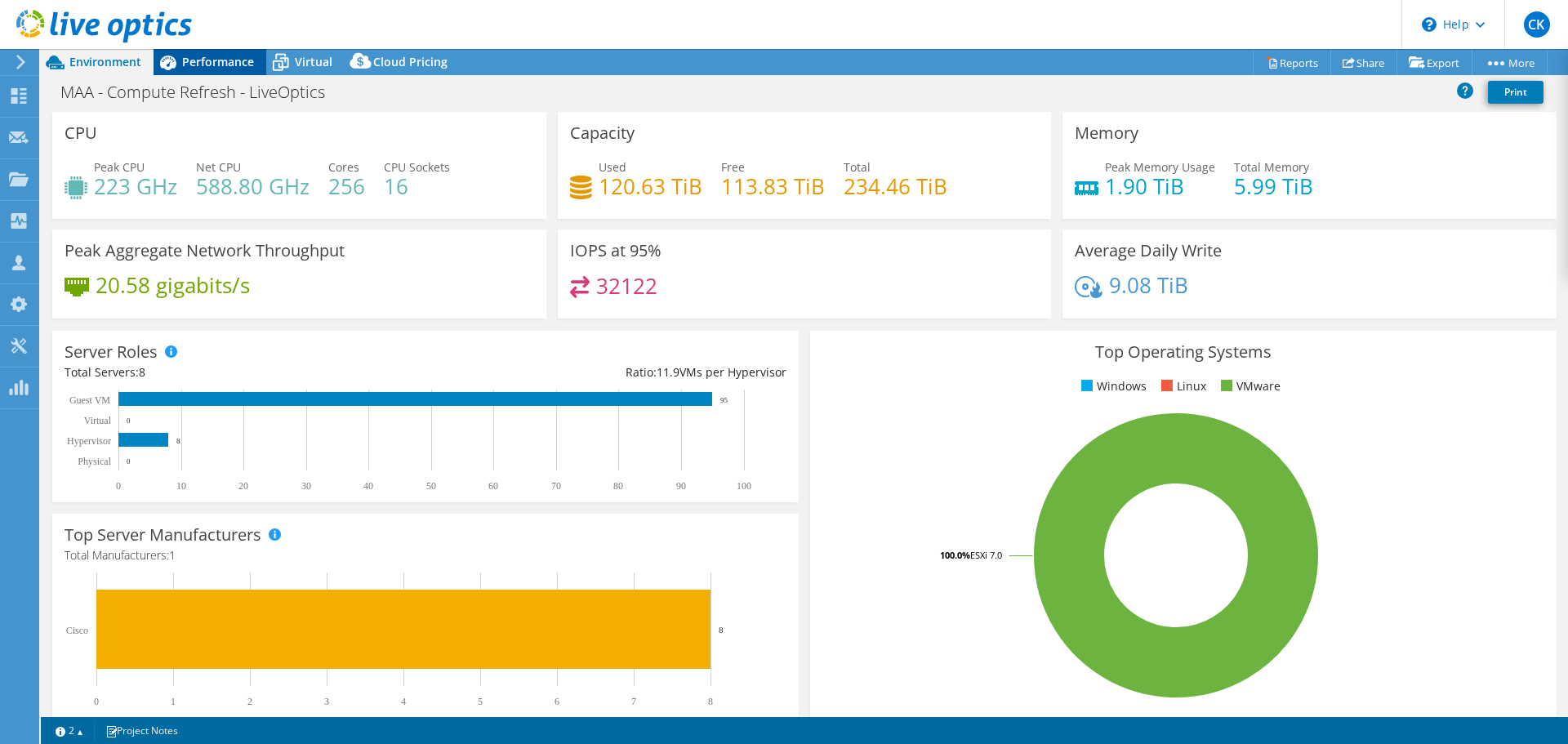
click at [203, 59] on span "Performance" at bounding box center [218, 62] width 72 height 16
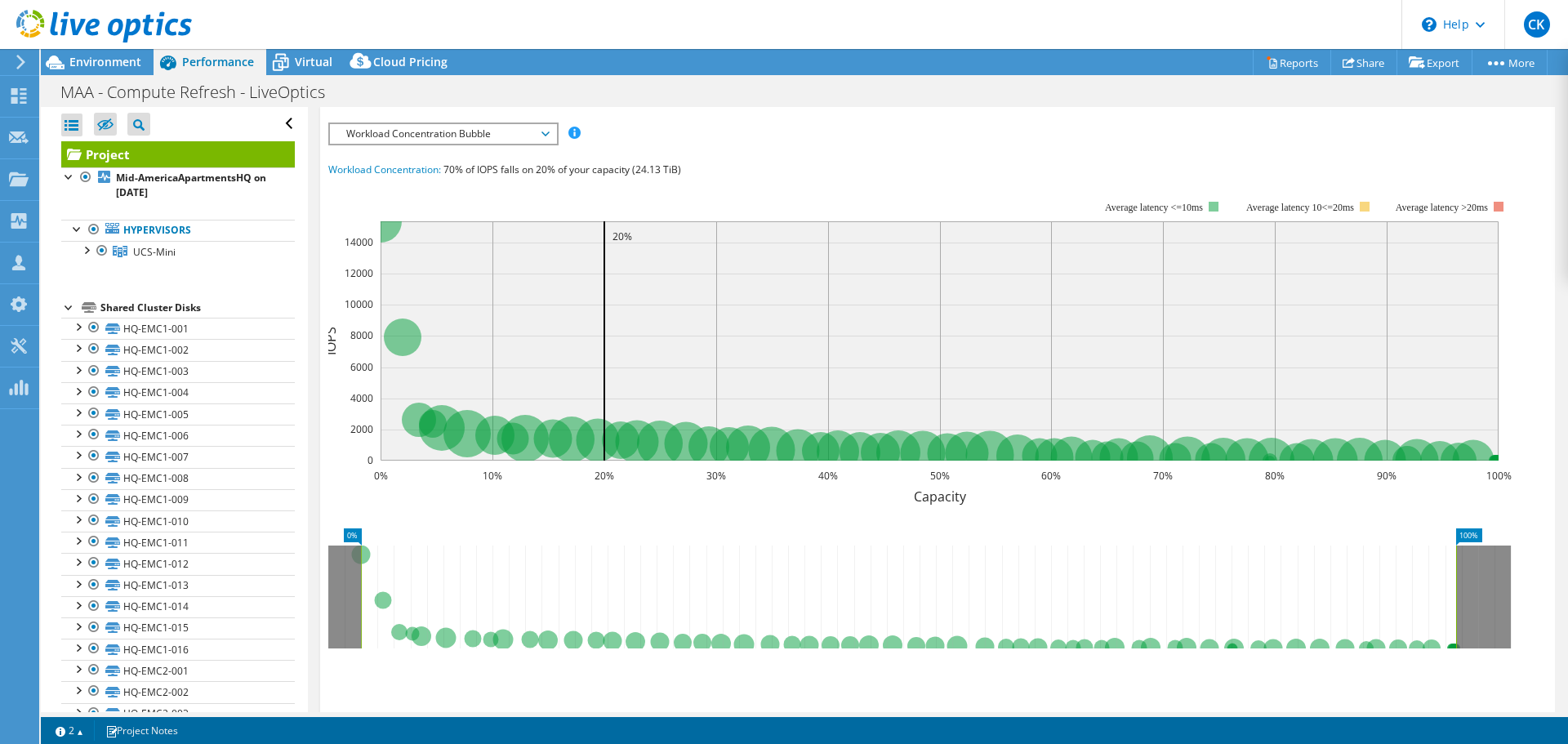
scroll to position [548, 0]
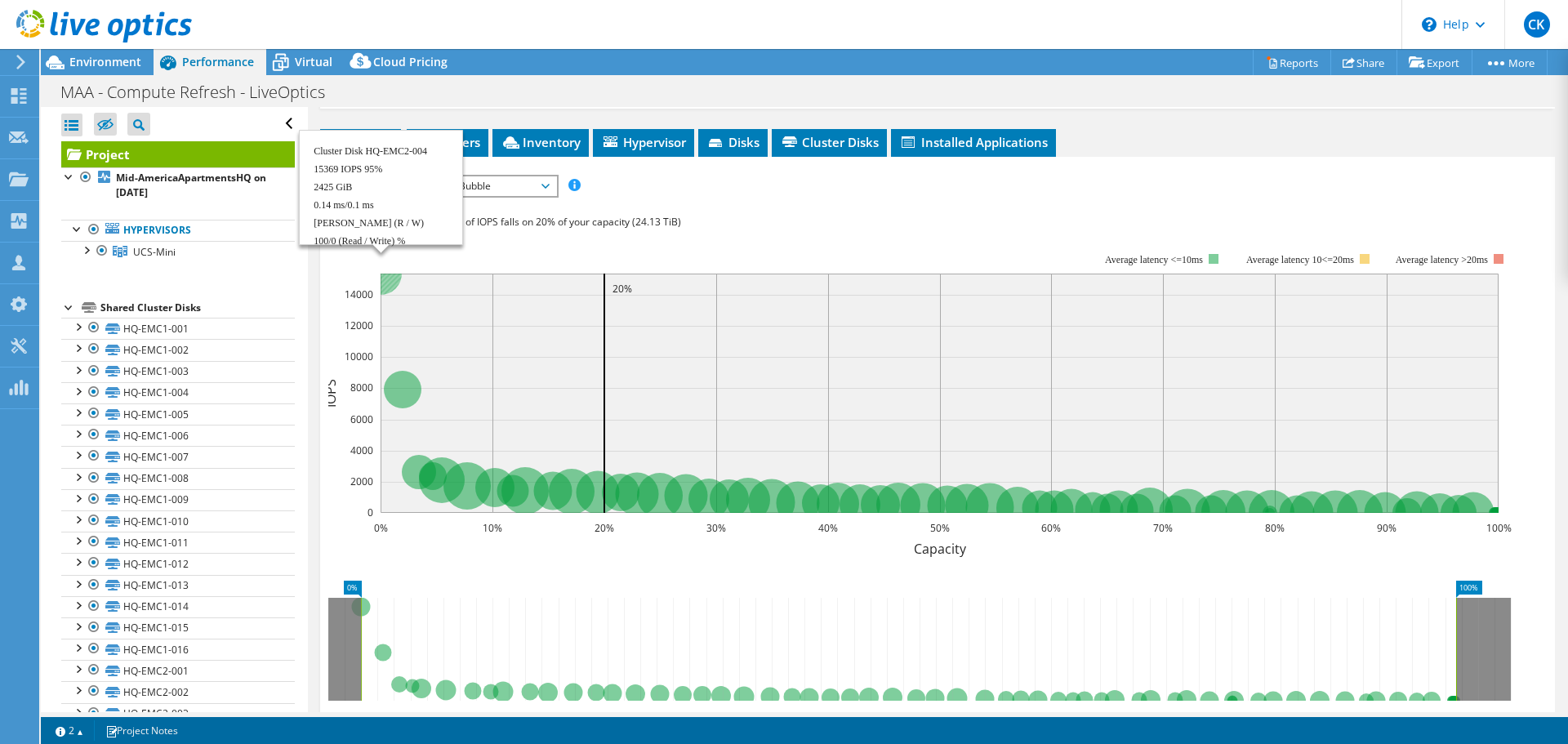
click at [387, 280] on circle at bounding box center [380, 273] width 43 height 42
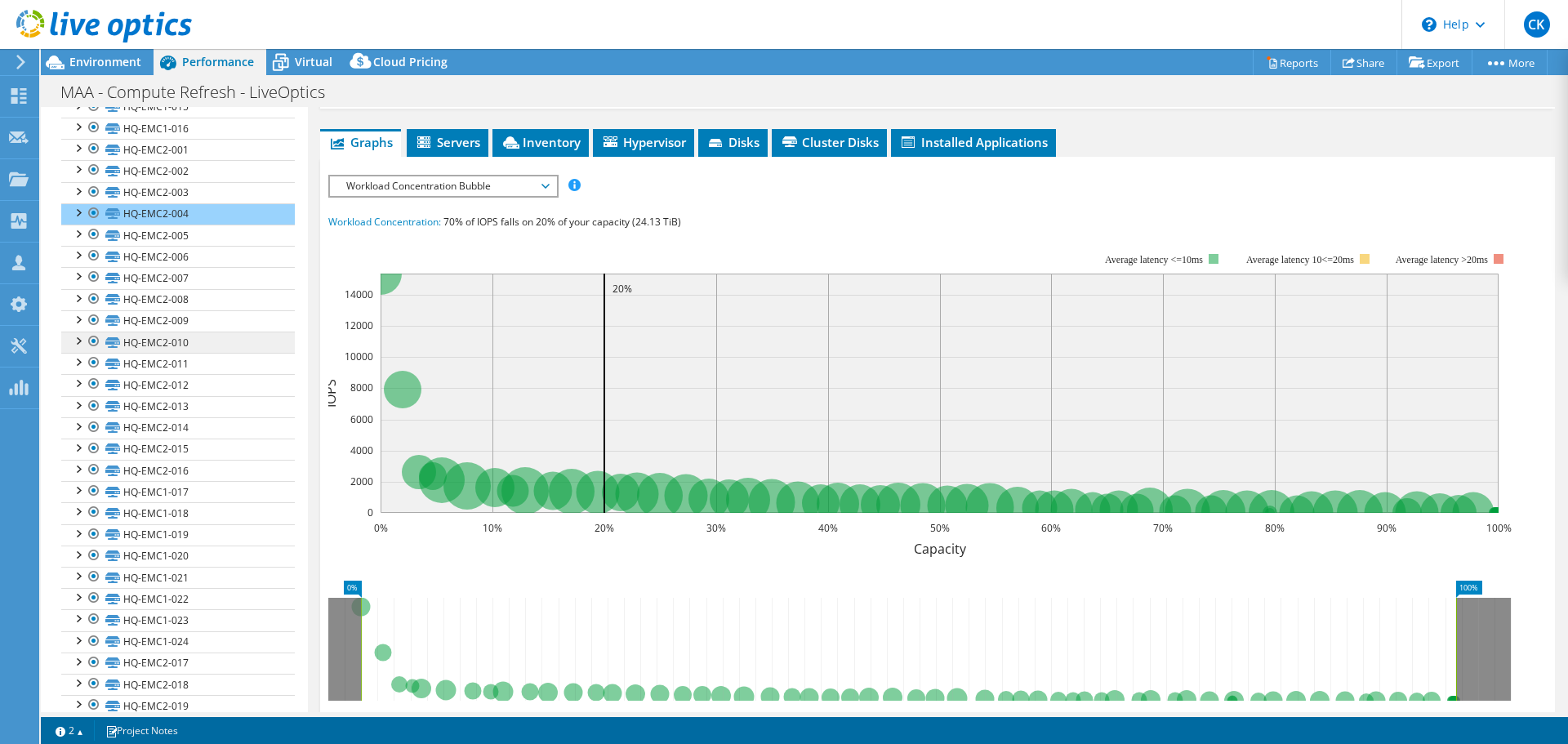
scroll to position [536, 0]
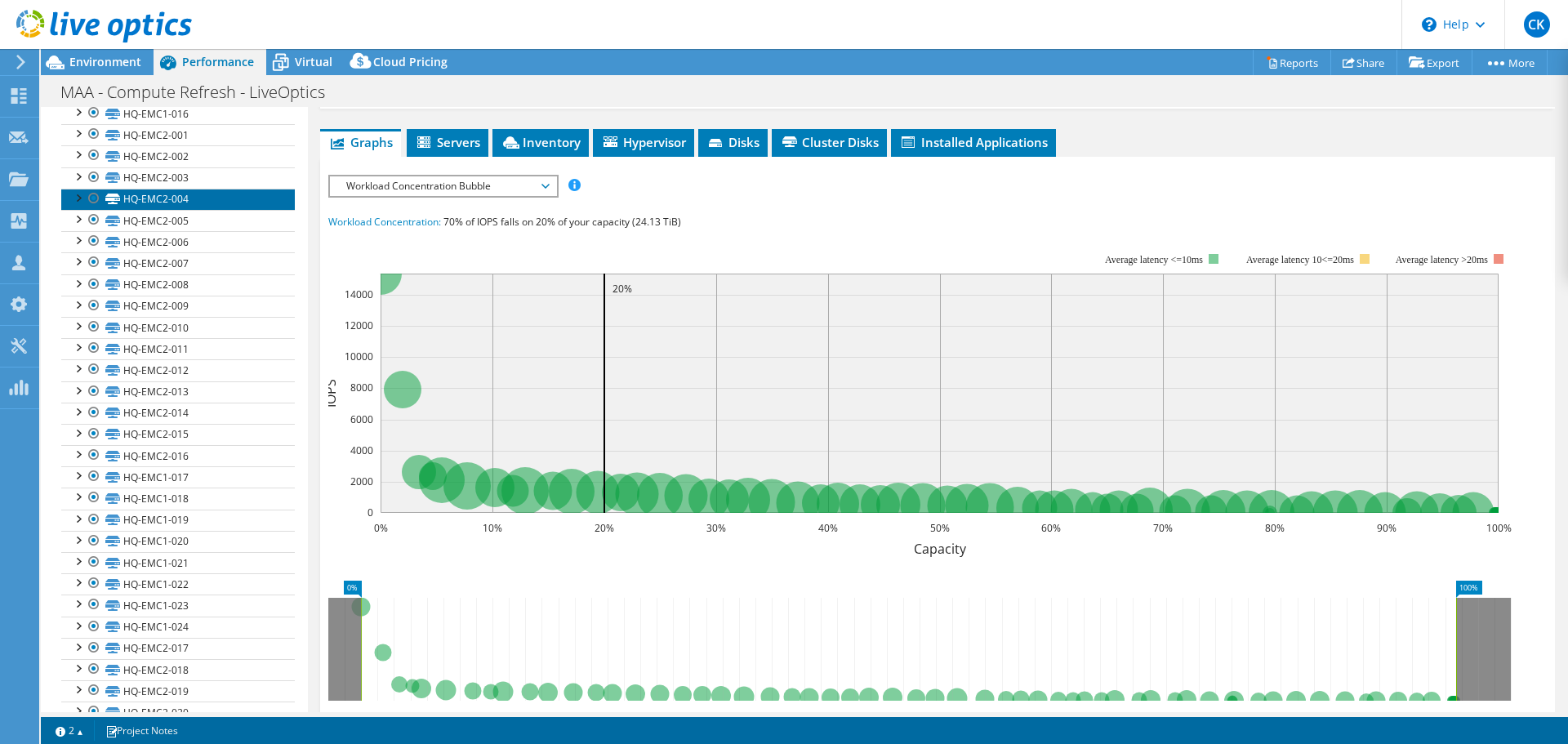
click at [206, 199] on link "HQ-EMC2-004" at bounding box center [178, 199] width 233 height 21
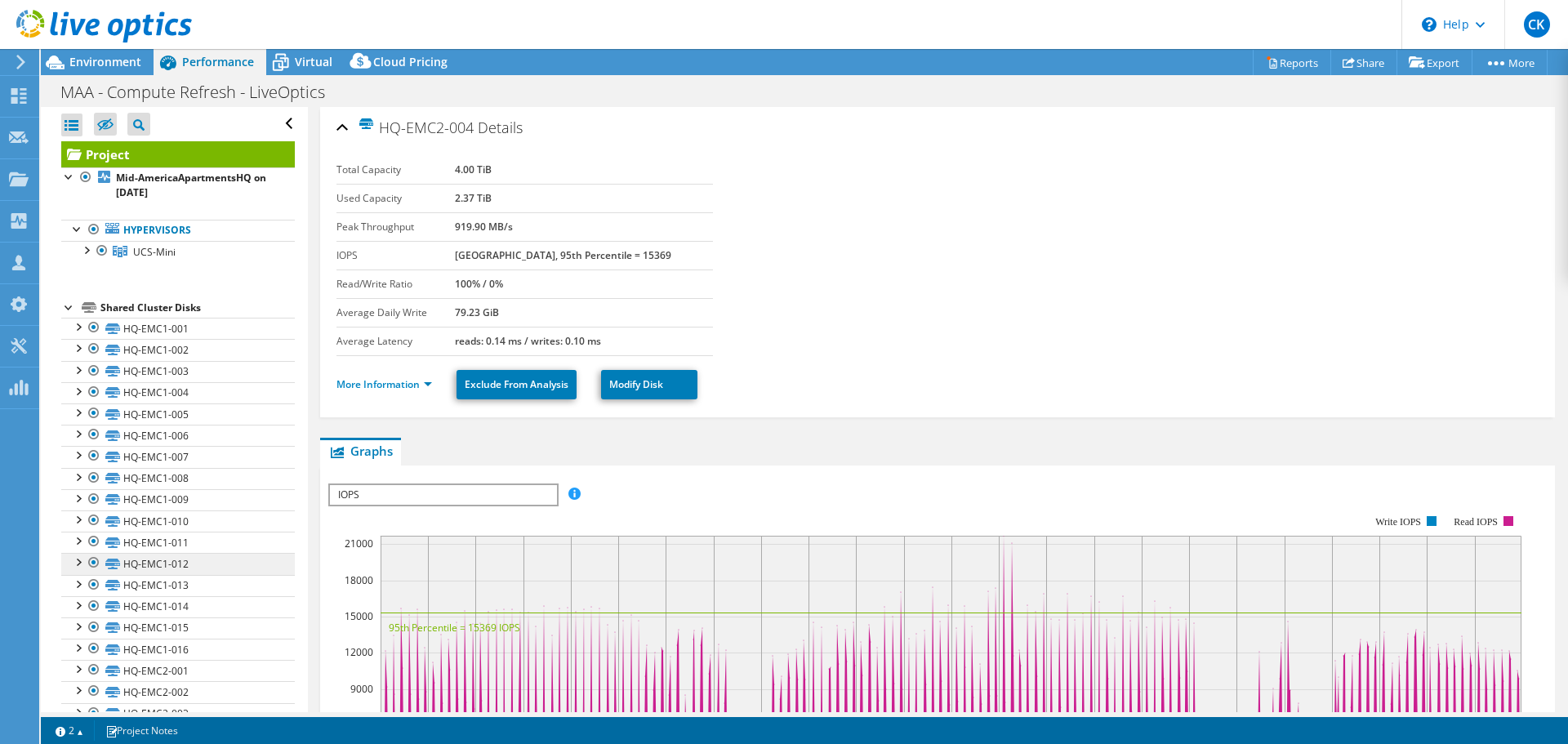
scroll to position [0, 0]
click at [171, 205] on ul "Hypervisors UCS-Mini [DOMAIN_NAME]" at bounding box center [178, 241] width 233 height 75
click at [184, 194] on link "Mid-AmericaApartmentsHQ on [DATE]" at bounding box center [178, 185] width 233 height 36
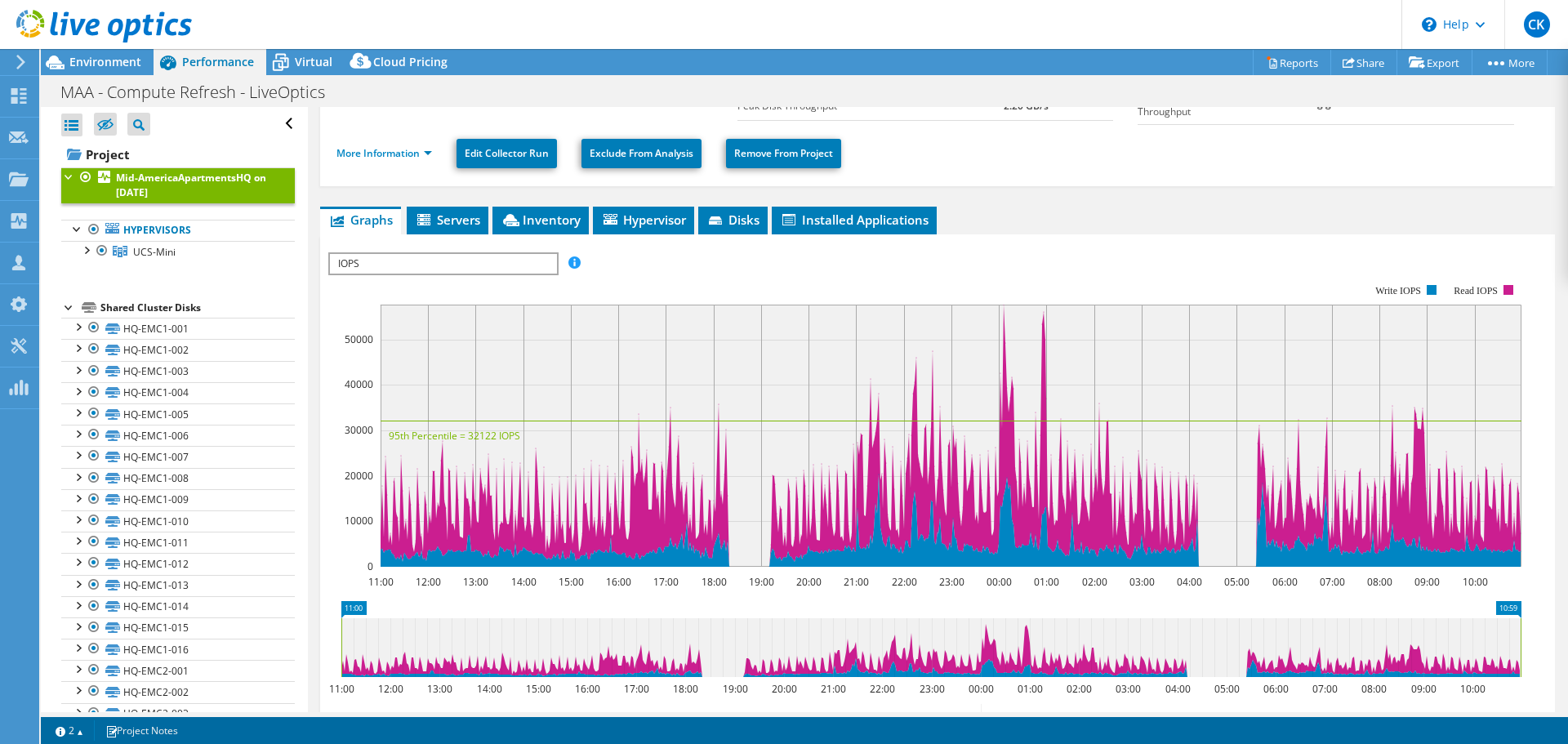
scroll to position [179, 0]
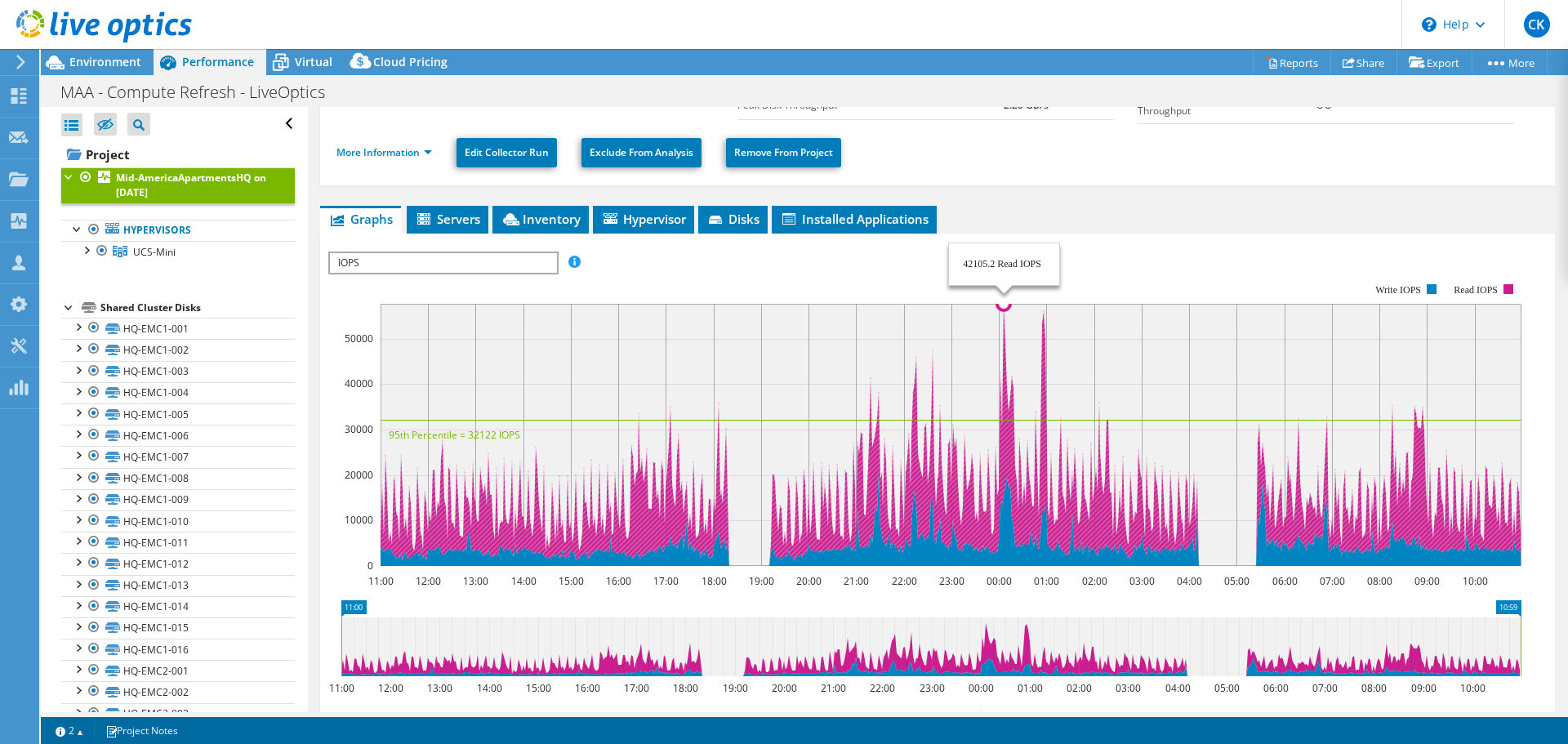
click at [1003, 314] on rect at bounding box center [951, 434] width 1141 height 262
click at [1002, 302] on circle at bounding box center [1003, 303] width 13 height 13
click at [1042, 319] on circle at bounding box center [1041, 323] width 13 height 13
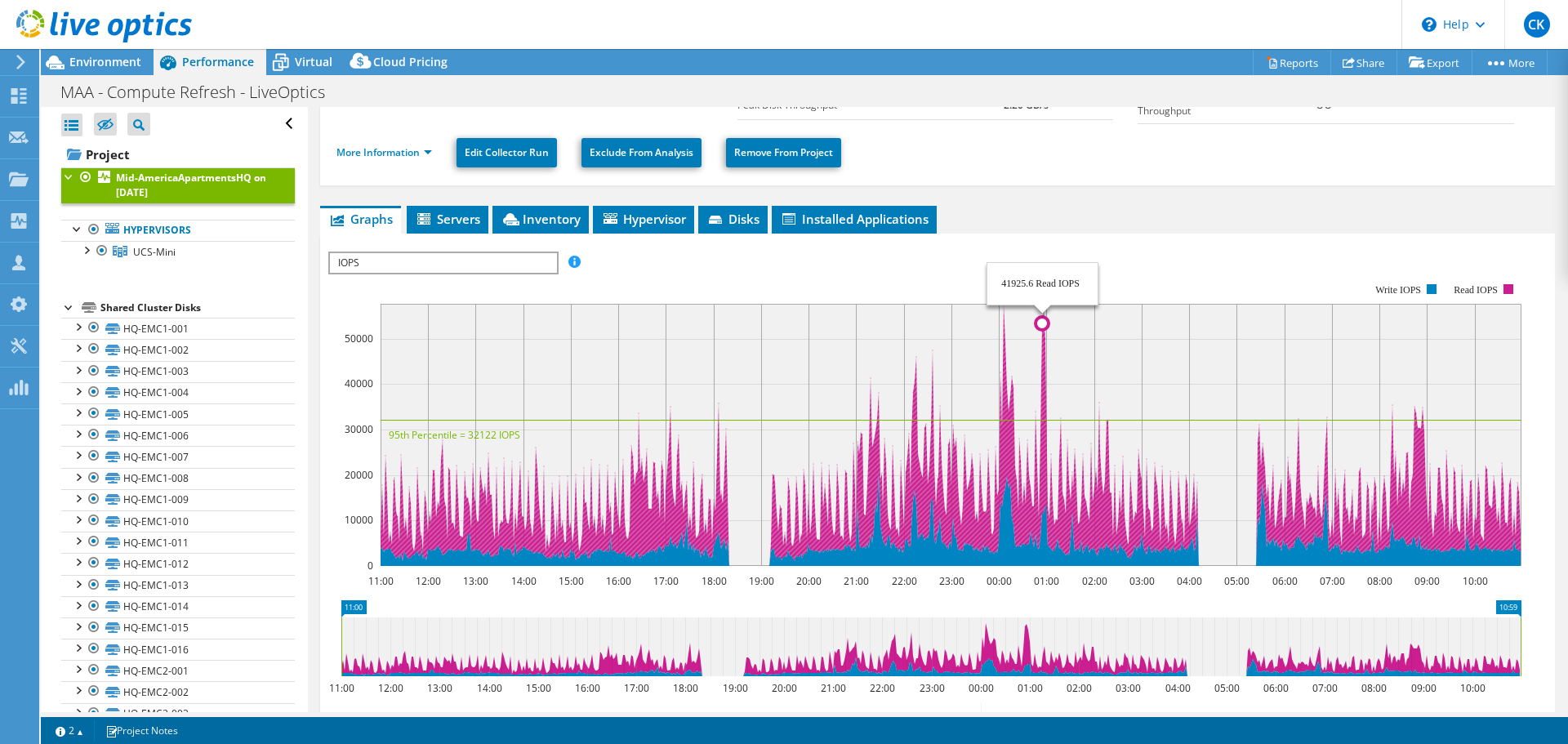
click at [1042, 319] on circle at bounding box center [1041, 323] width 13 height 13
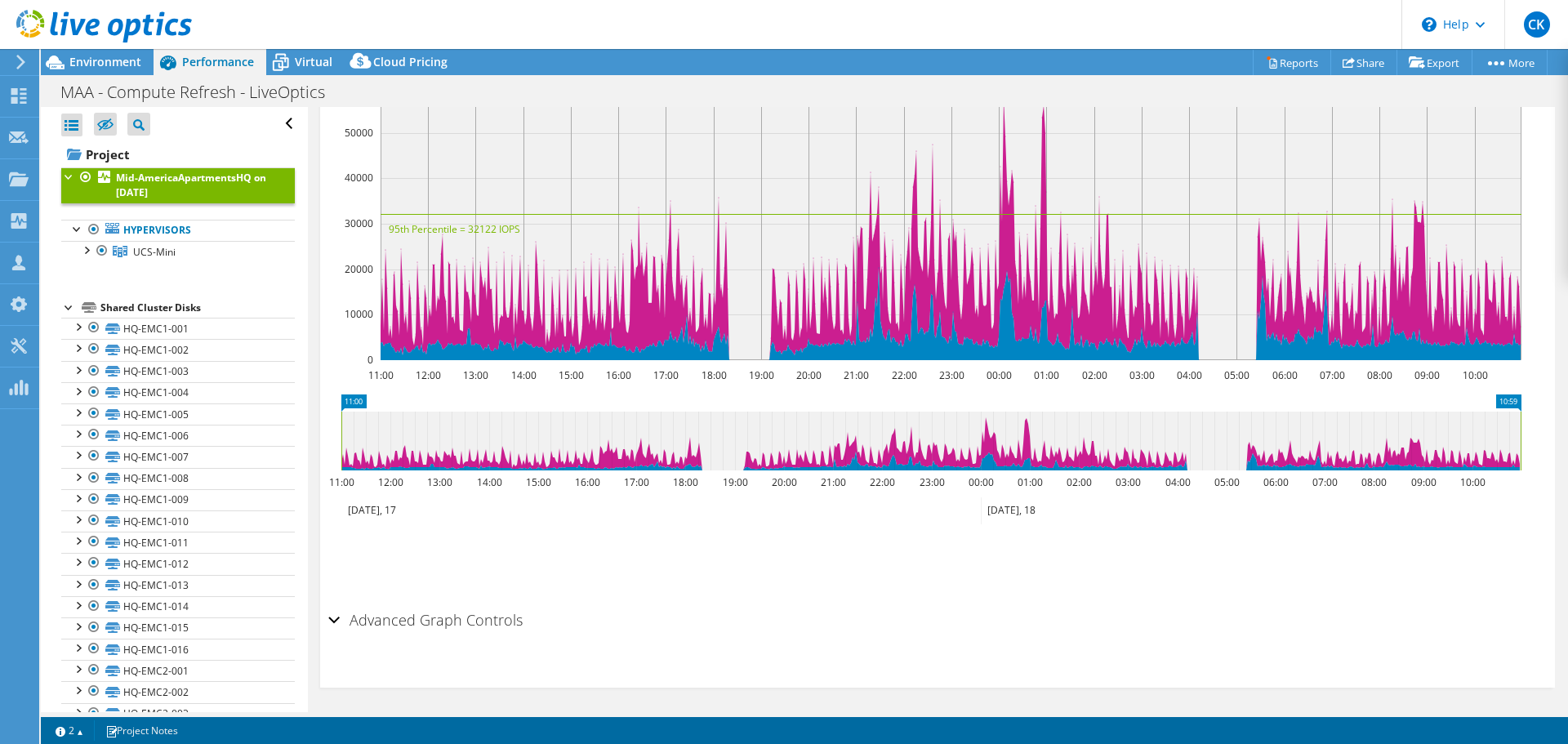
scroll to position [0, 0]
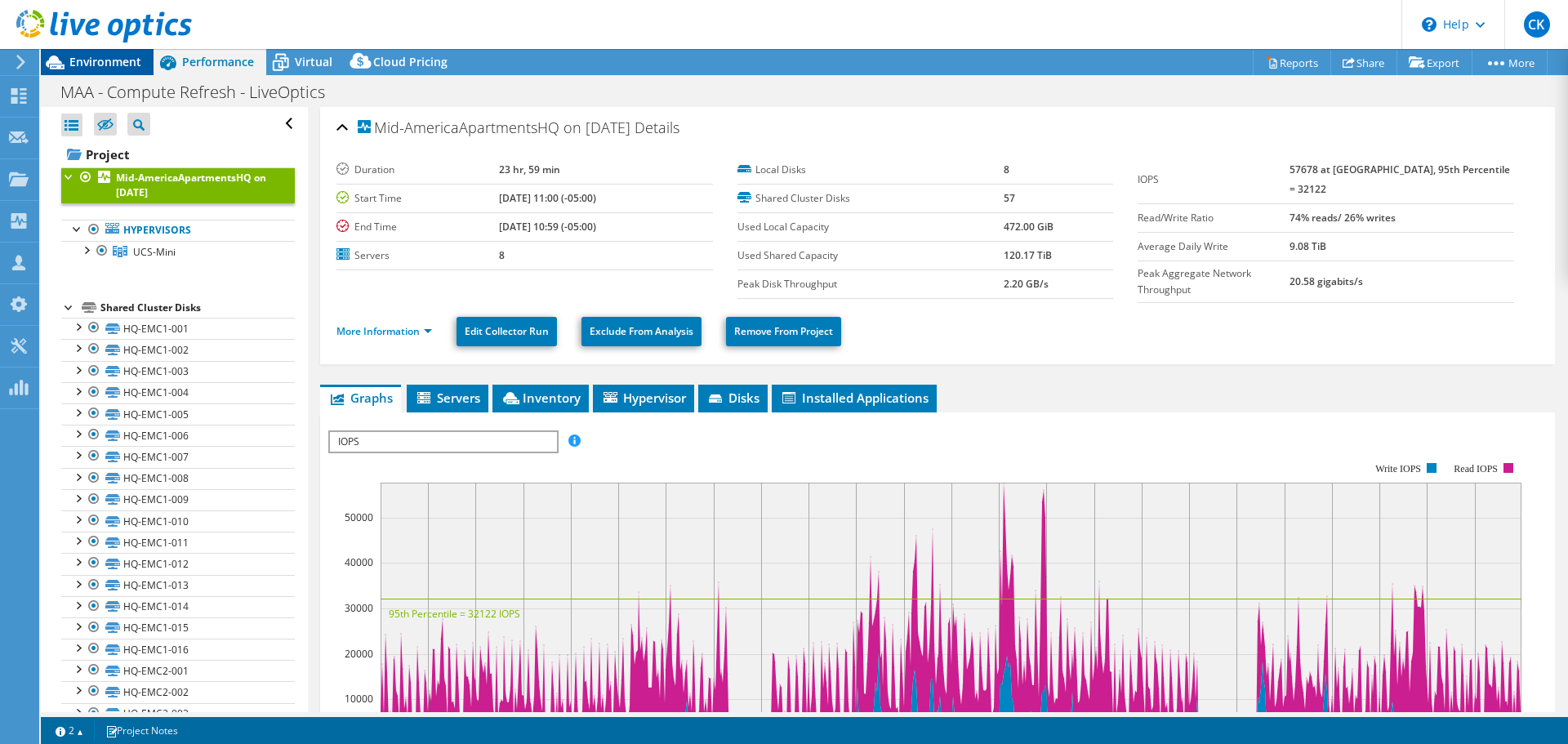
click at [126, 58] on span "Environment" at bounding box center [105, 62] width 72 height 16
